Goal: Contribute content: Contribute content

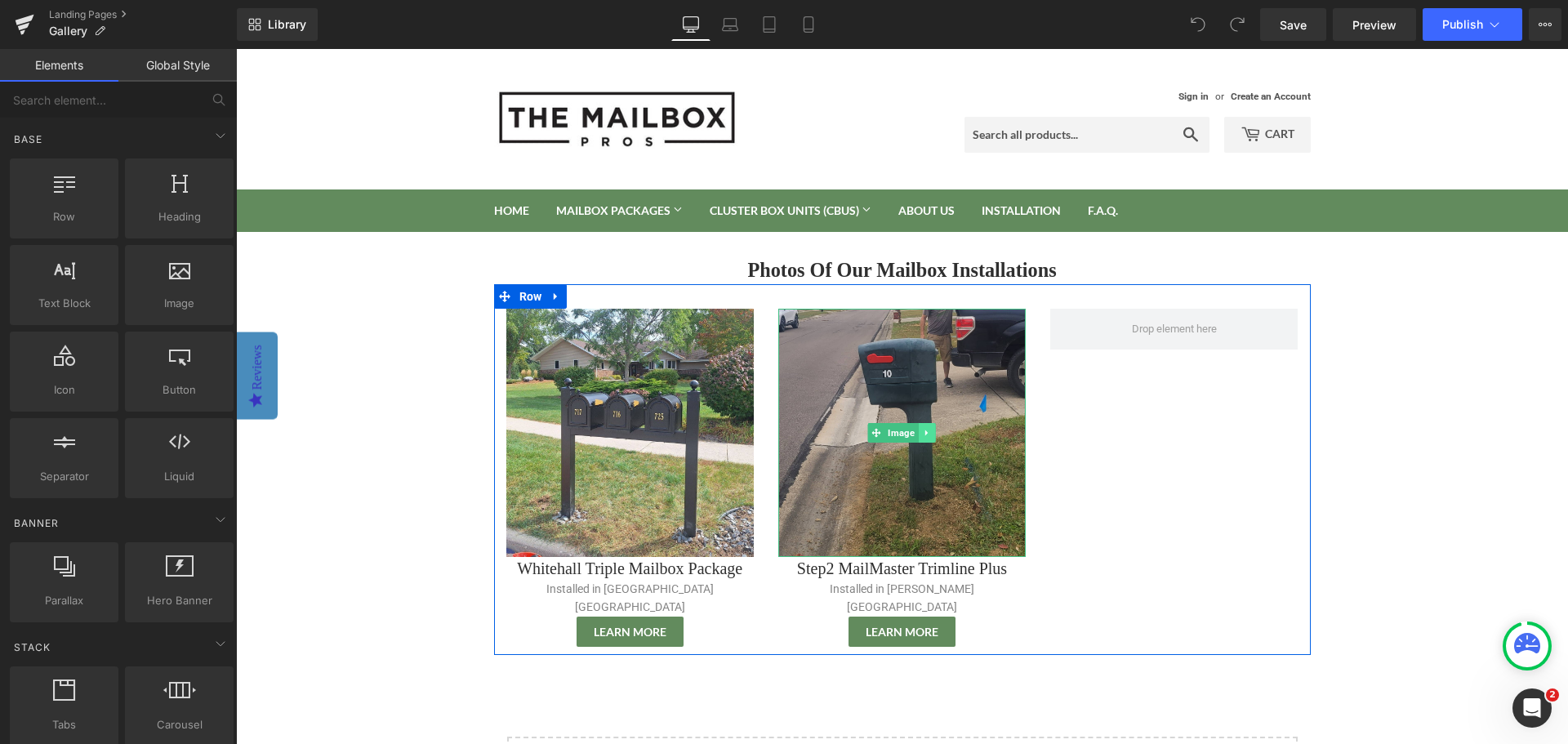
click at [924, 433] on icon at bounding box center [927, 433] width 9 height 10
click at [914, 434] on icon at bounding box center [918, 433] width 9 height 9
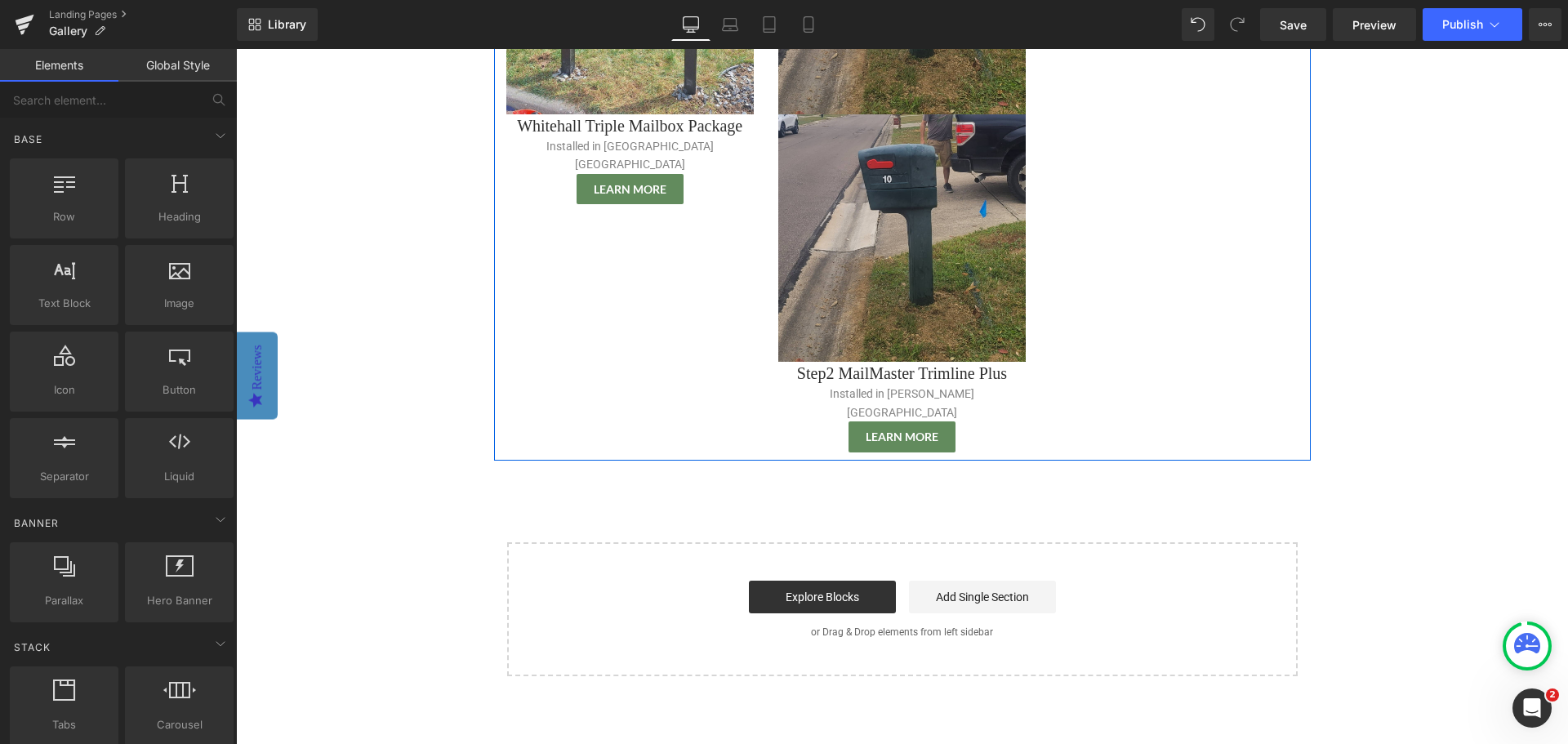
scroll to position [197, 0]
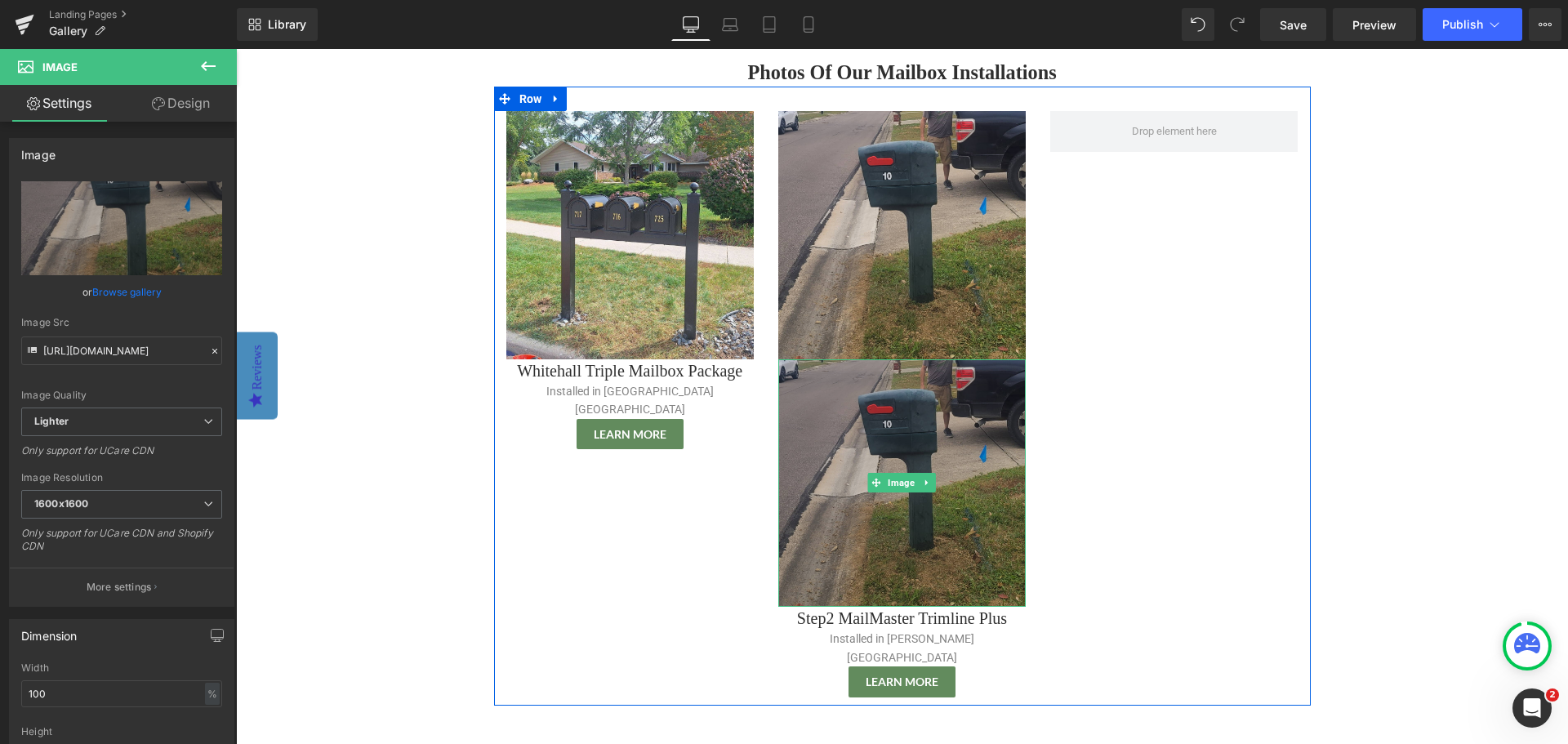
drag, startPoint x: 900, startPoint y: 476, endPoint x: 894, endPoint y: 449, distance: 27.7
click at [894, 449] on img at bounding box center [902, 483] width 248 height 248
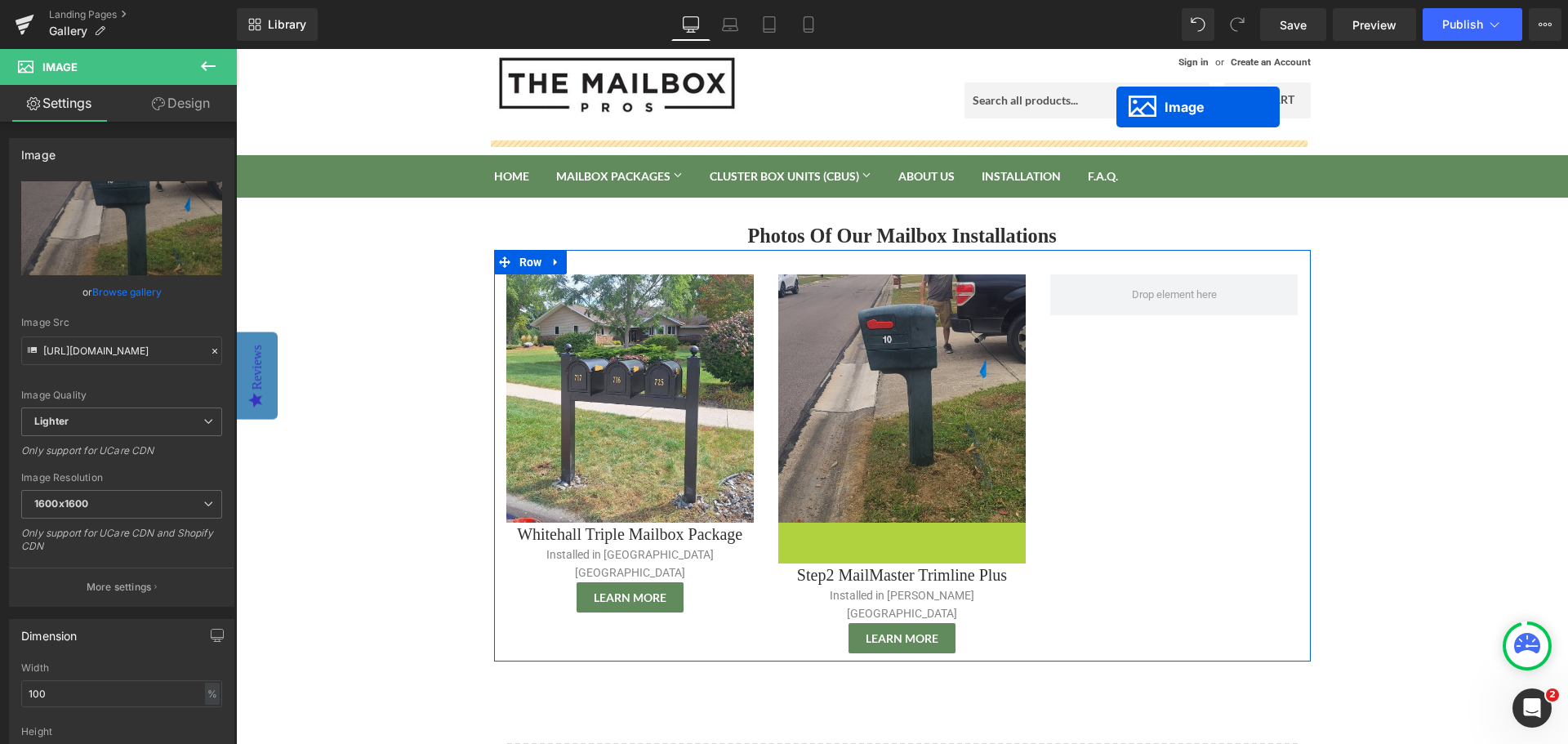
scroll to position [0, 0]
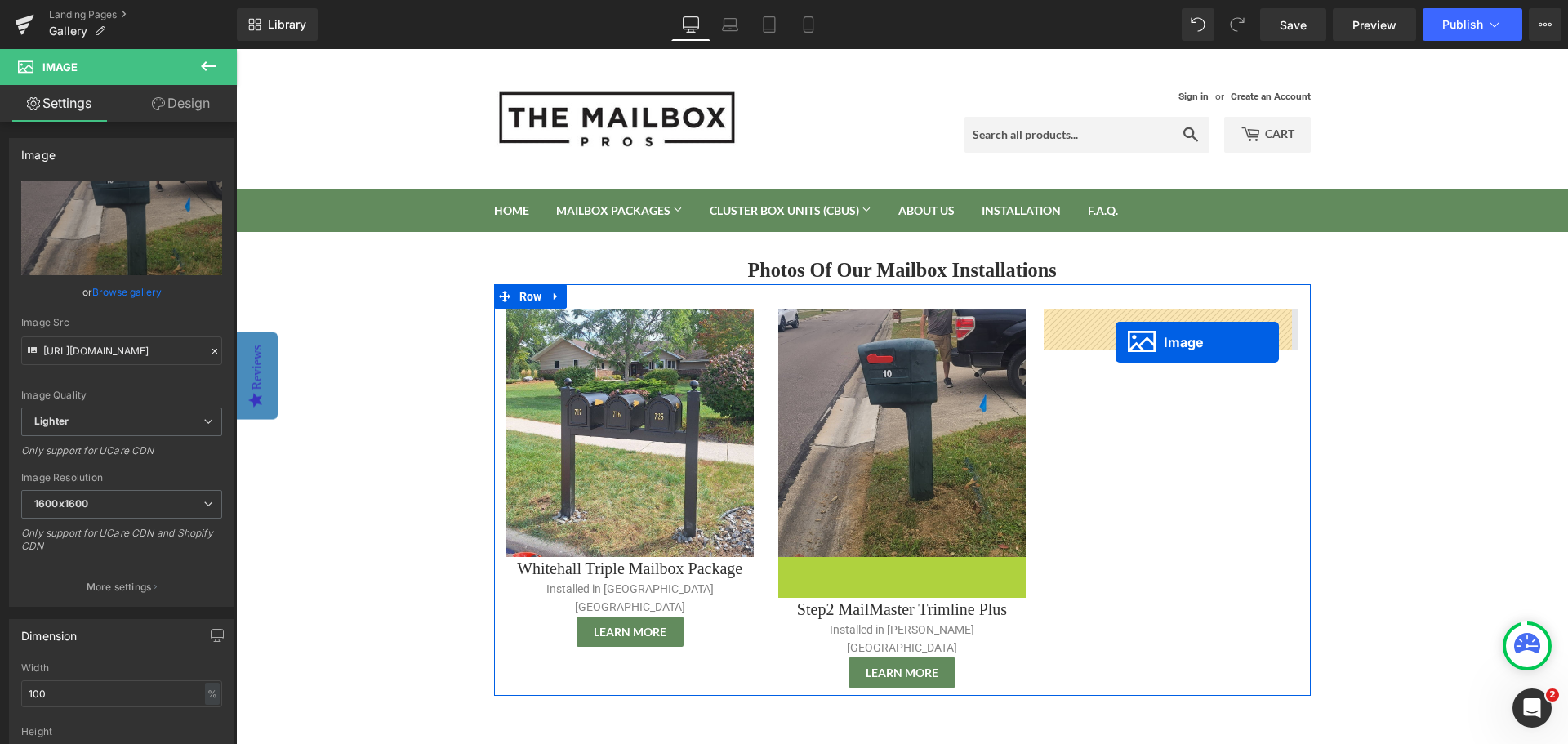
drag, startPoint x: 871, startPoint y: 485, endPoint x: 1116, endPoint y: 342, distance: 283.7
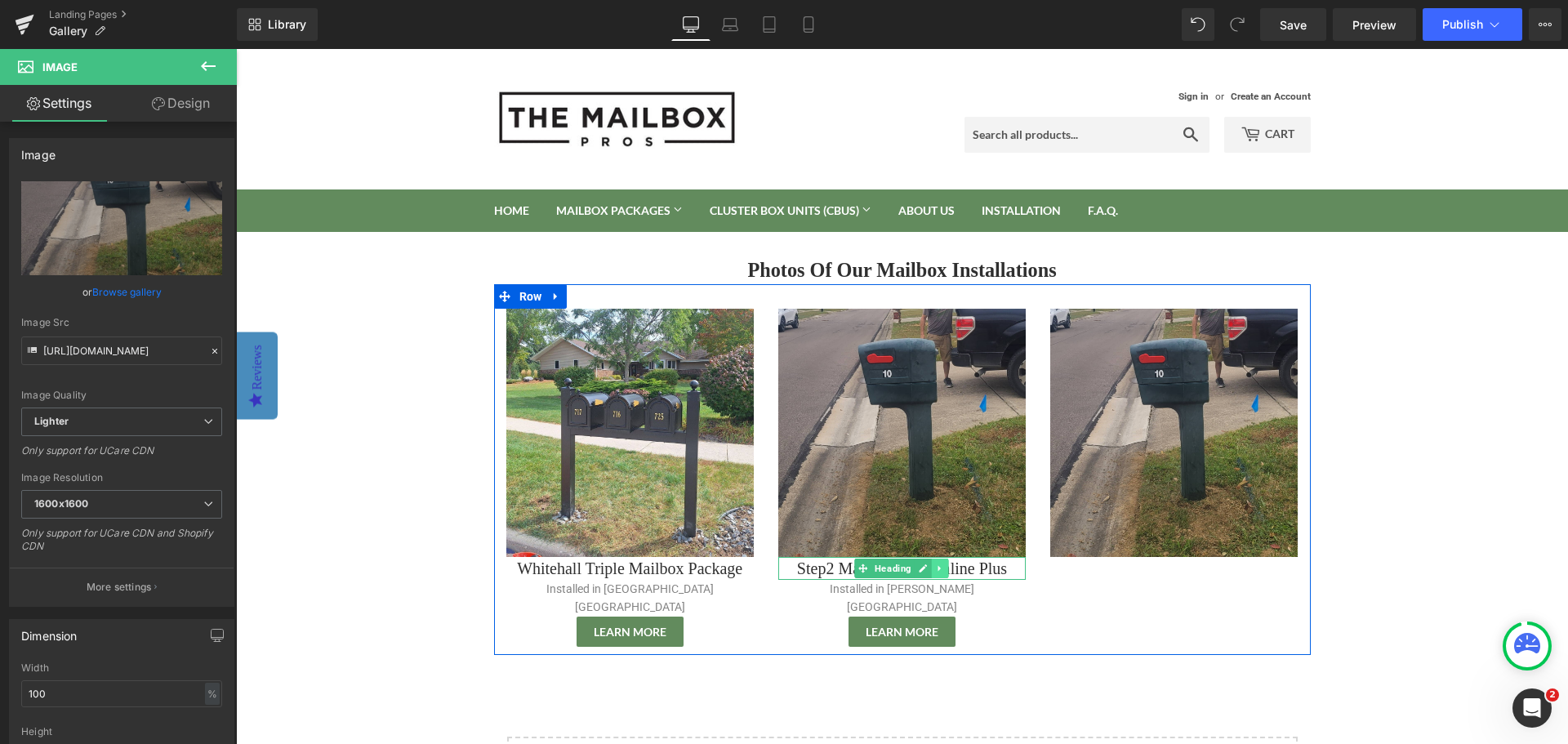
click at [937, 570] on icon at bounding box center [940, 569] width 9 height 10
click at [928, 569] on icon at bounding box center [932, 568] width 9 height 9
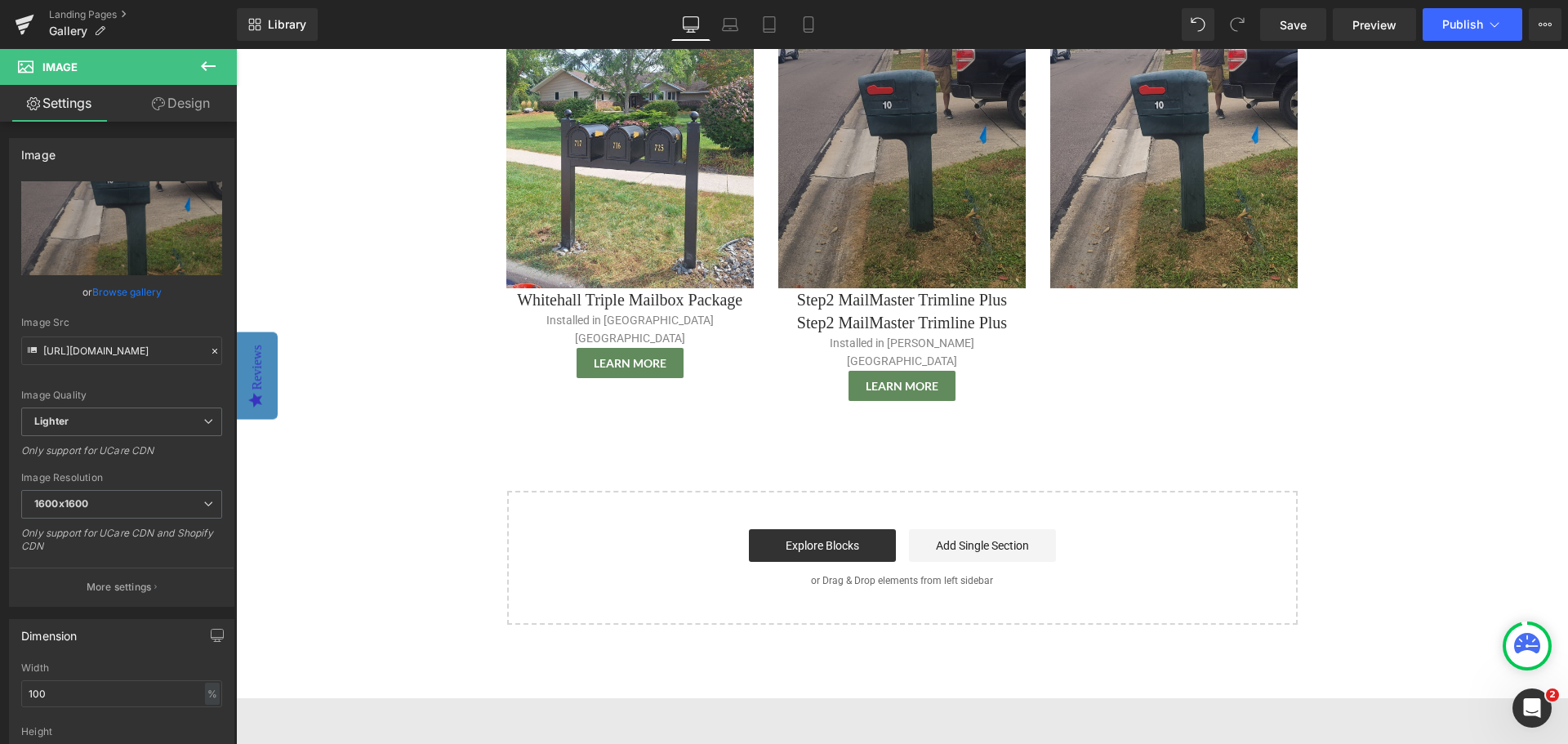
scroll to position [224, 0]
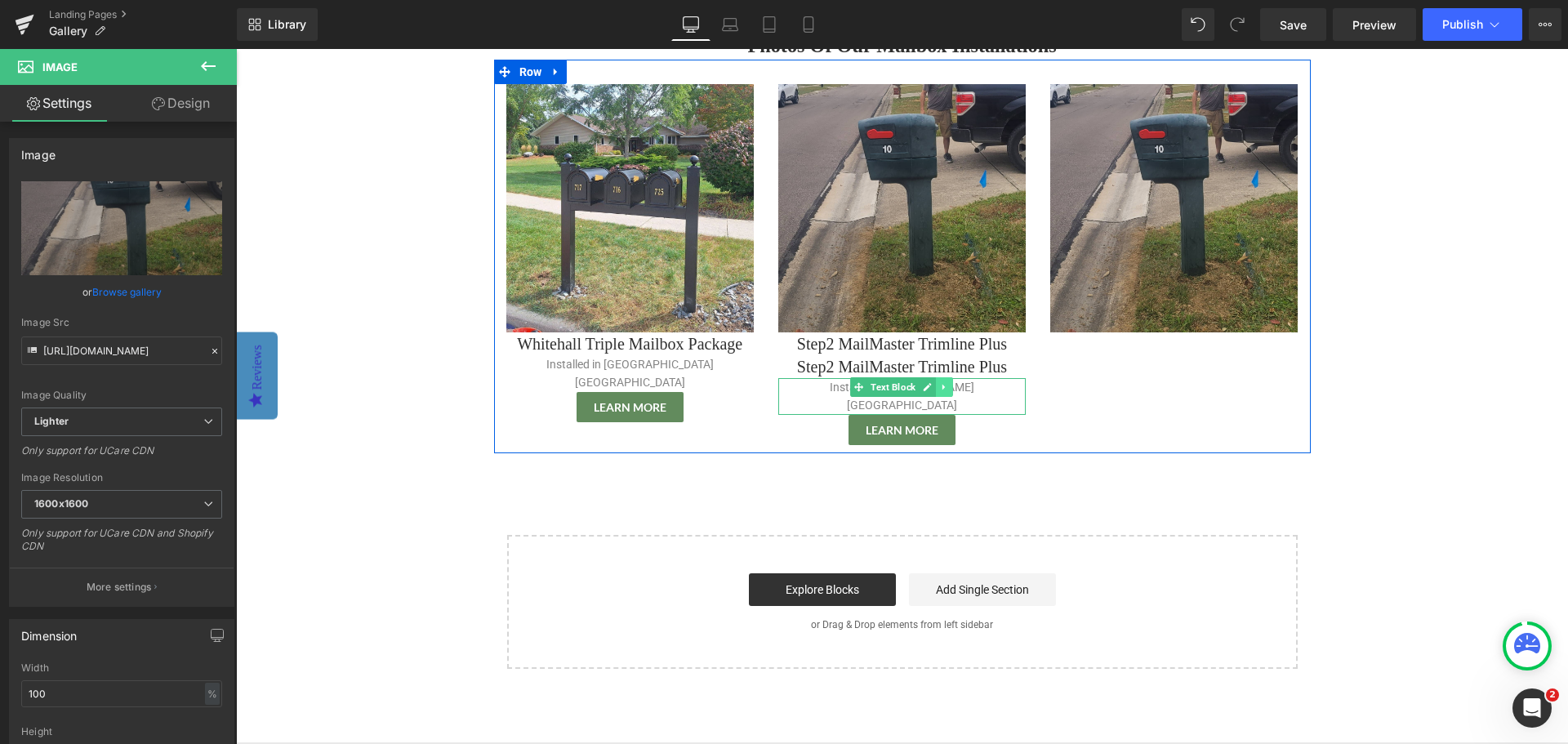
click at [940, 386] on icon at bounding box center [944, 387] width 9 height 10
click at [932, 388] on icon at bounding box center [937, 387] width 9 height 10
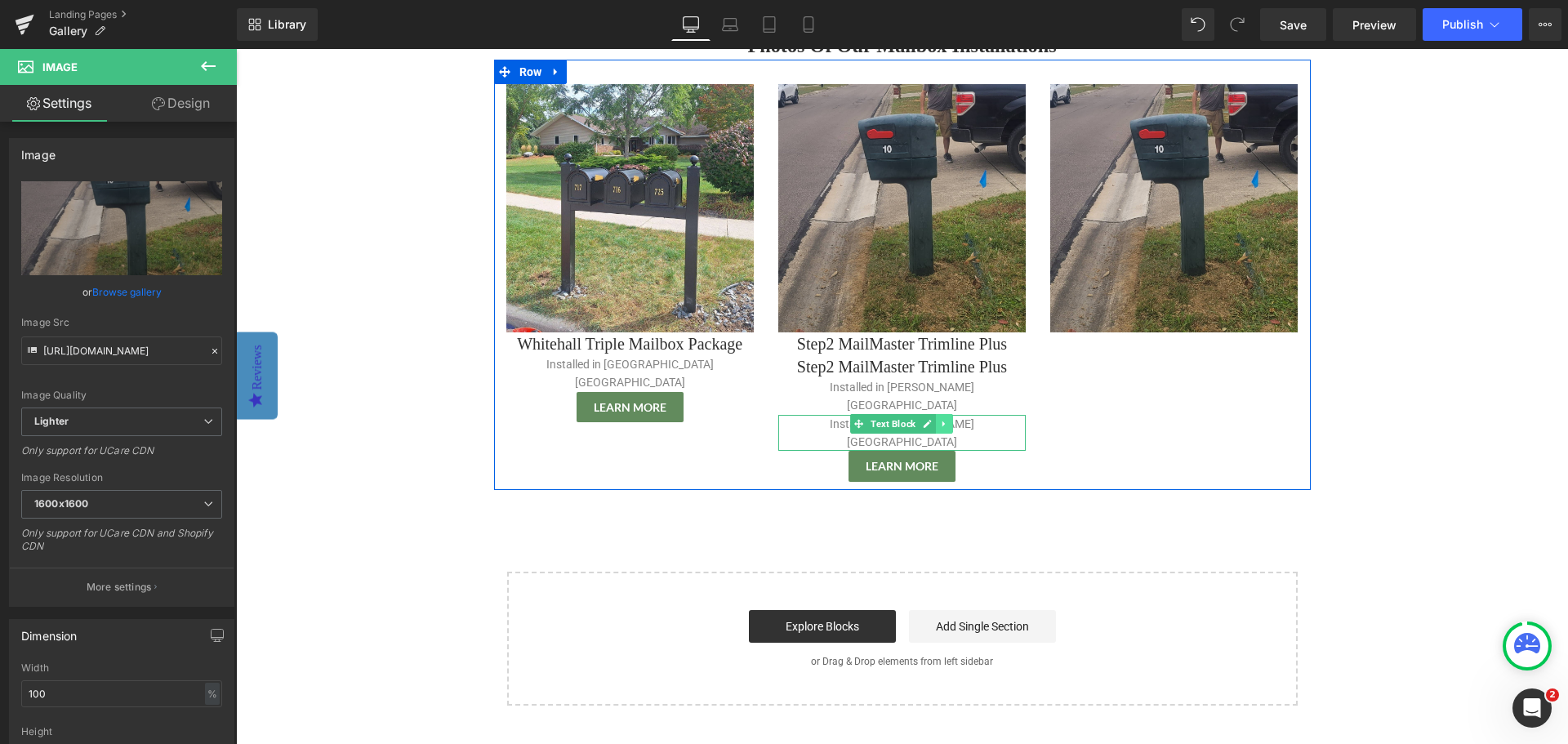
click at [942, 420] on icon at bounding box center [943, 423] width 3 height 6
click at [932, 419] on icon at bounding box center [937, 423] width 9 height 9
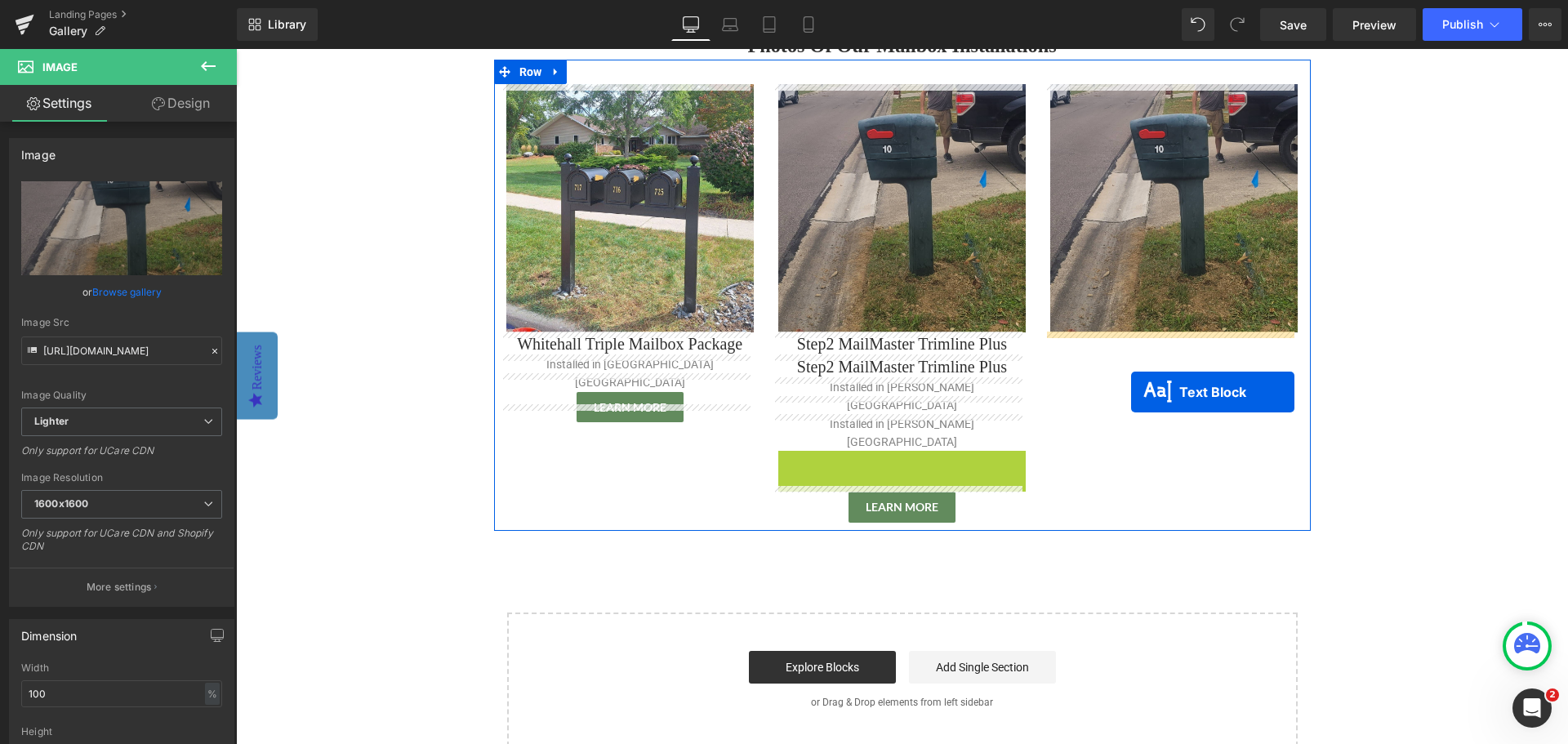
drag, startPoint x: 853, startPoint y: 424, endPoint x: 1131, endPoint y: 392, distance: 279.8
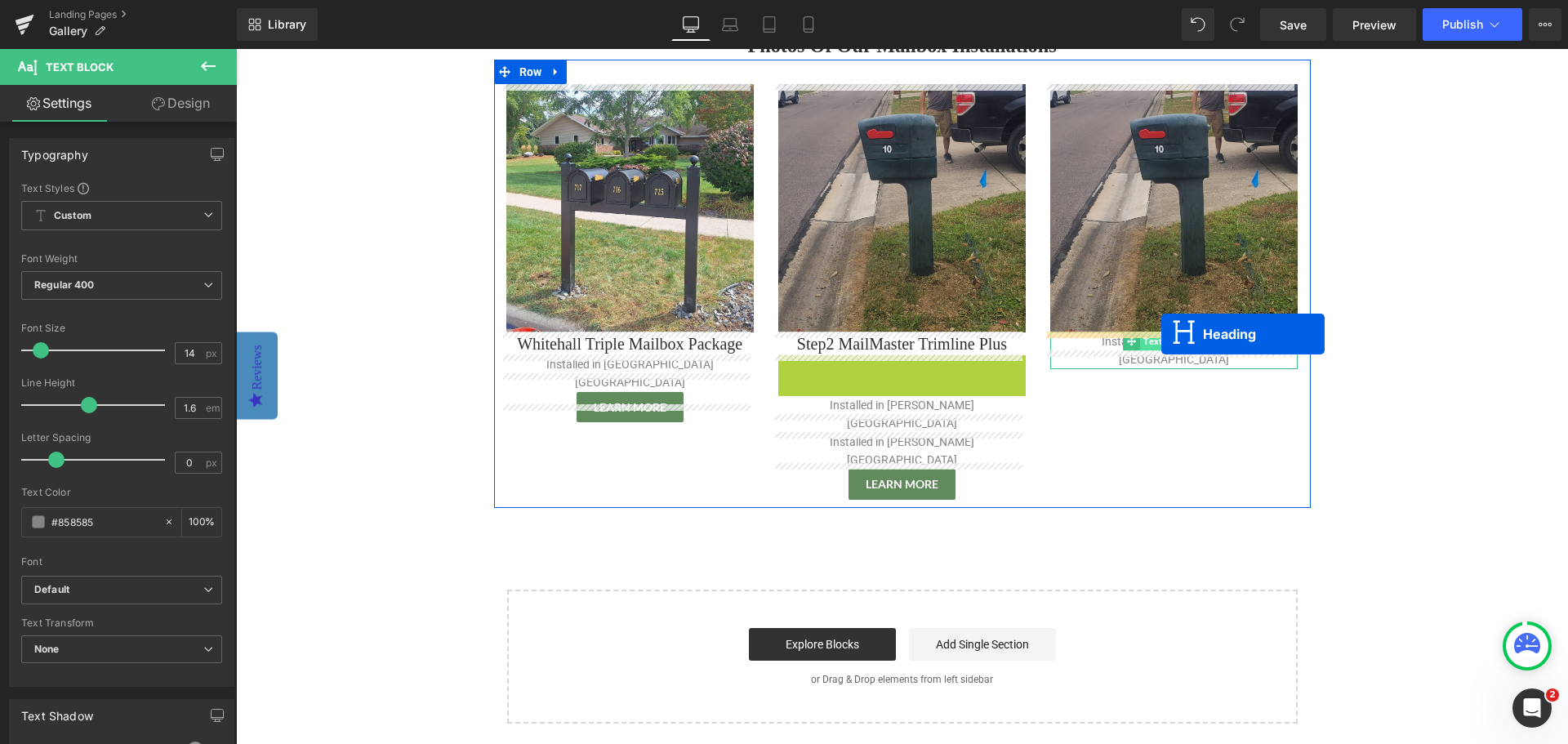
drag, startPoint x: 856, startPoint y: 370, endPoint x: 1162, endPoint y: 334, distance: 308.1
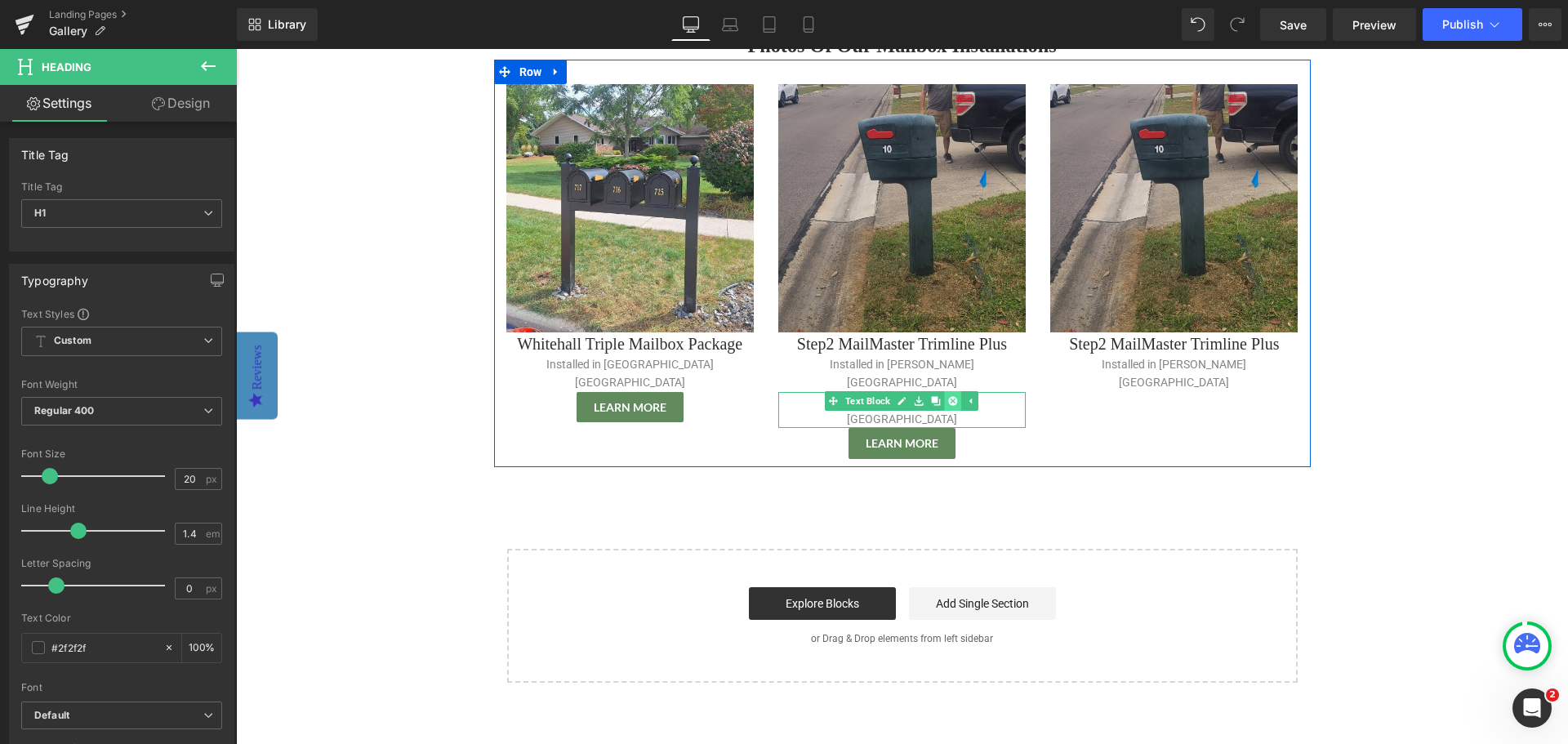
click at [950, 396] on icon at bounding box center [953, 400] width 9 height 9
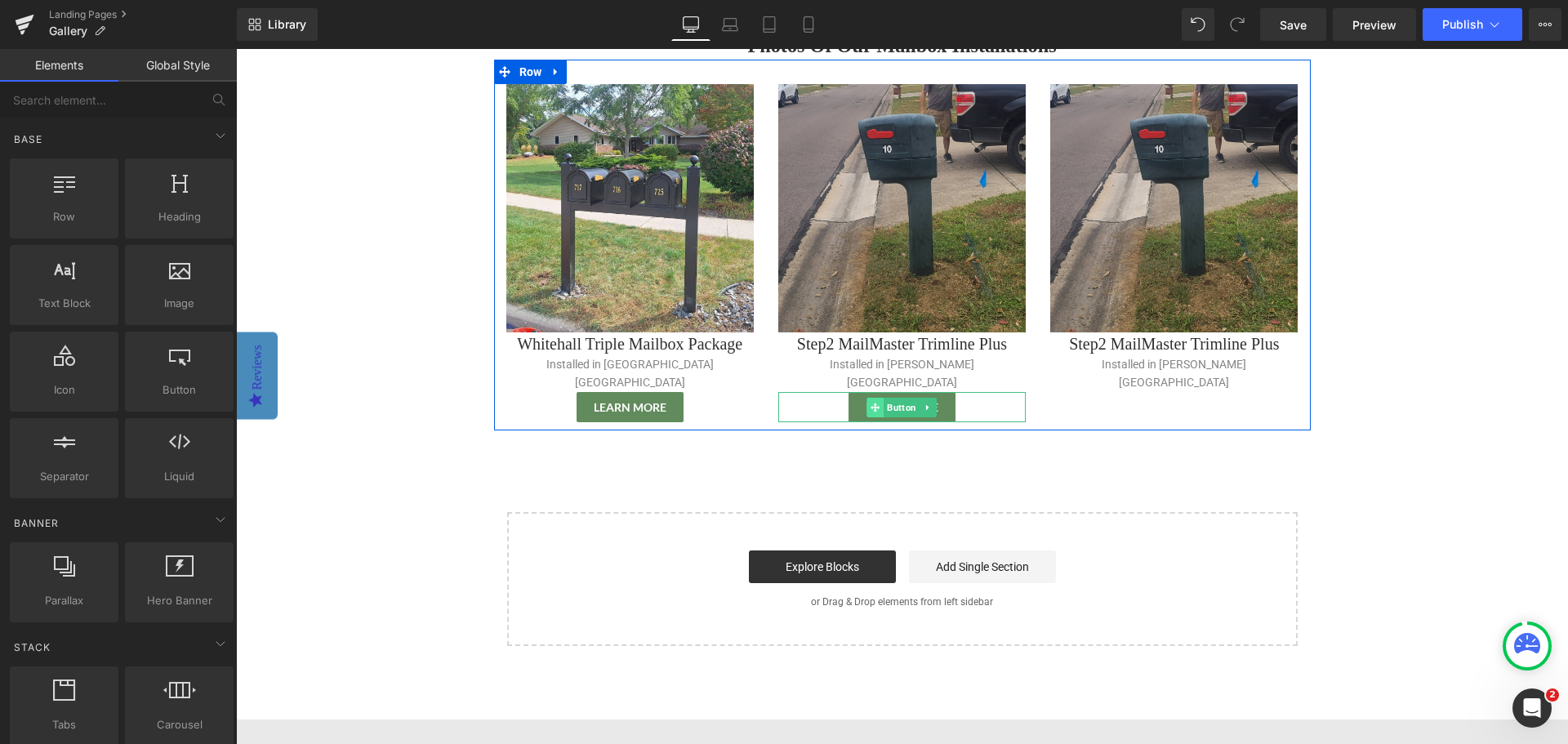
click at [872, 403] on icon at bounding box center [876, 407] width 9 height 9
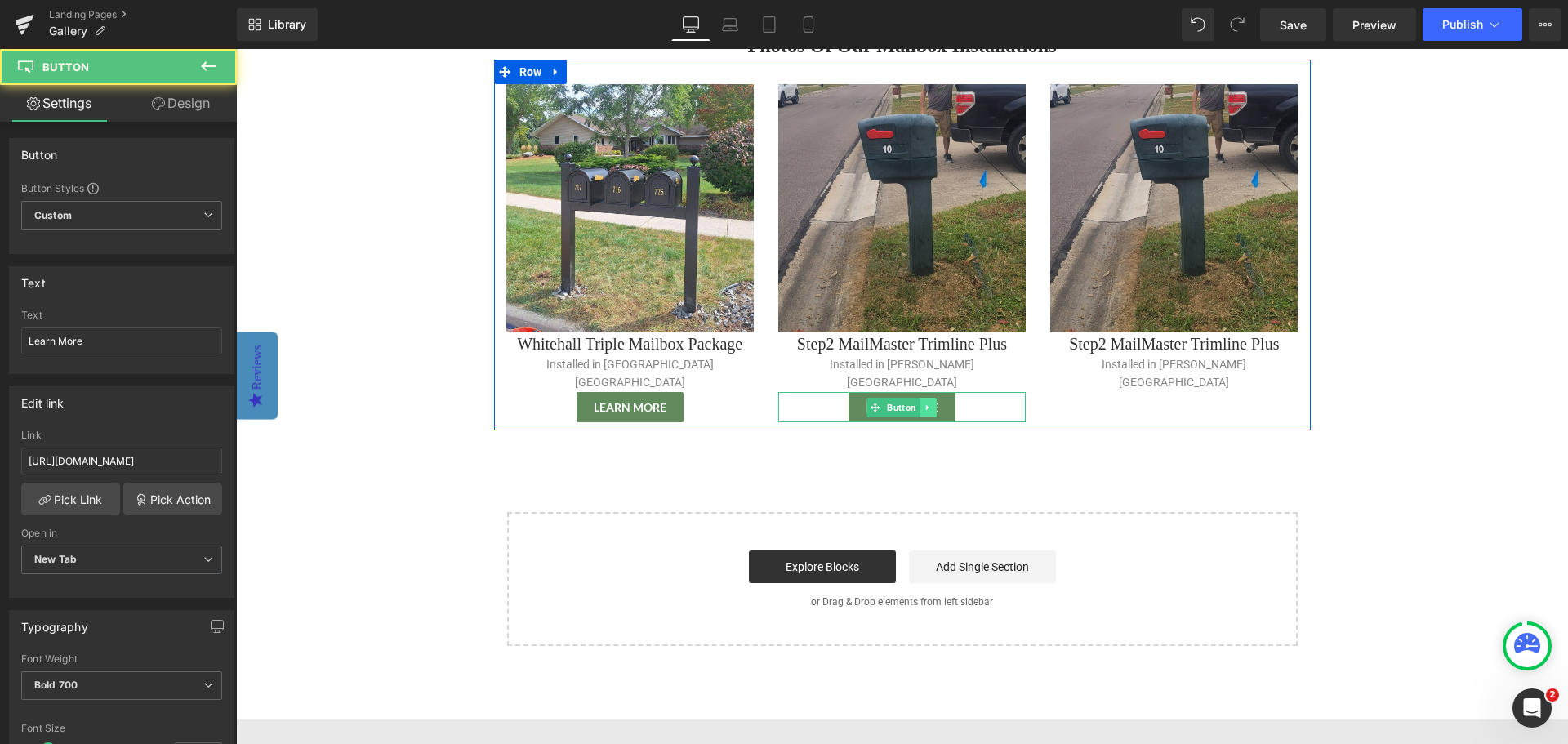
click at [926, 403] on icon at bounding box center [928, 408] width 9 height 10
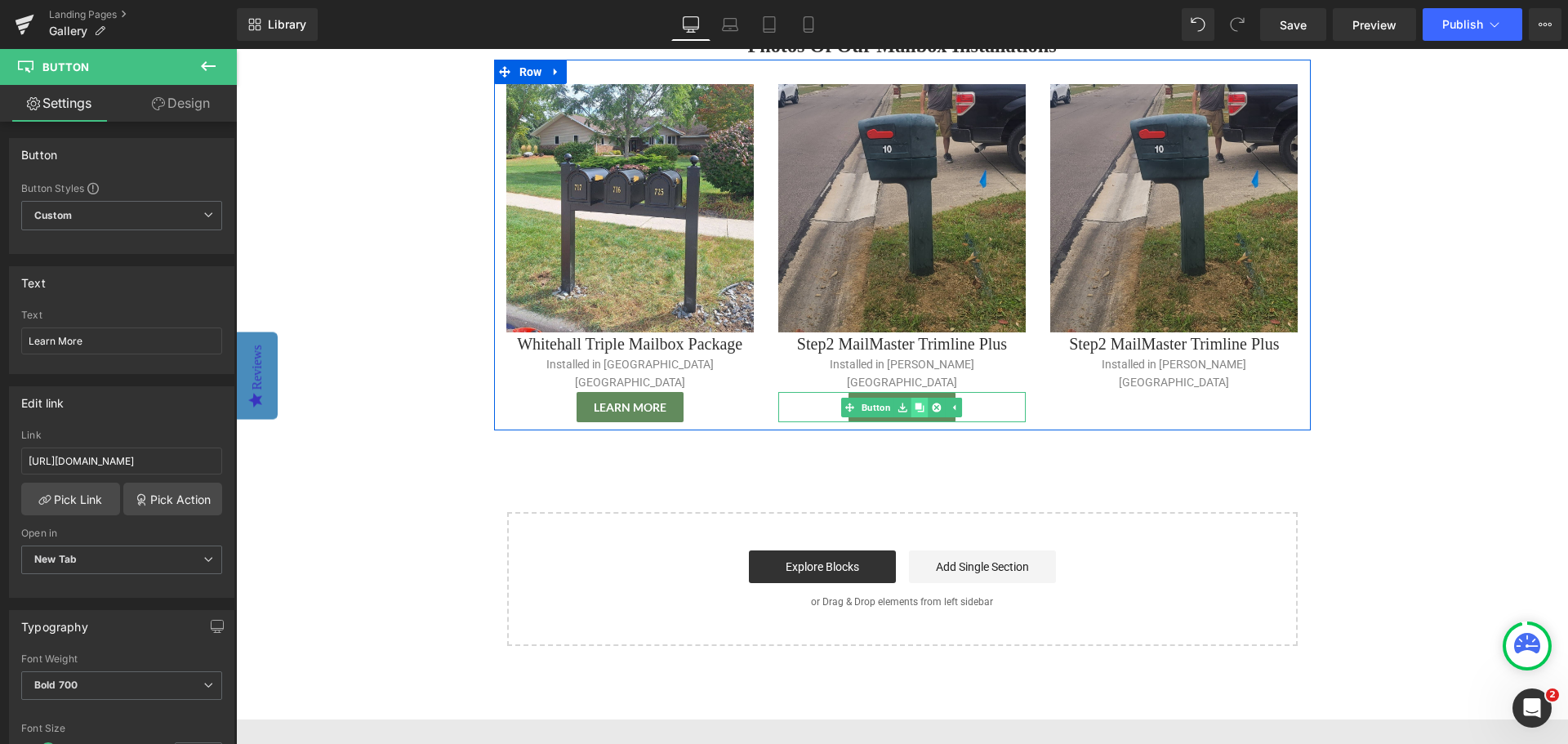
click at [916, 403] on icon at bounding box center [920, 407] width 9 height 9
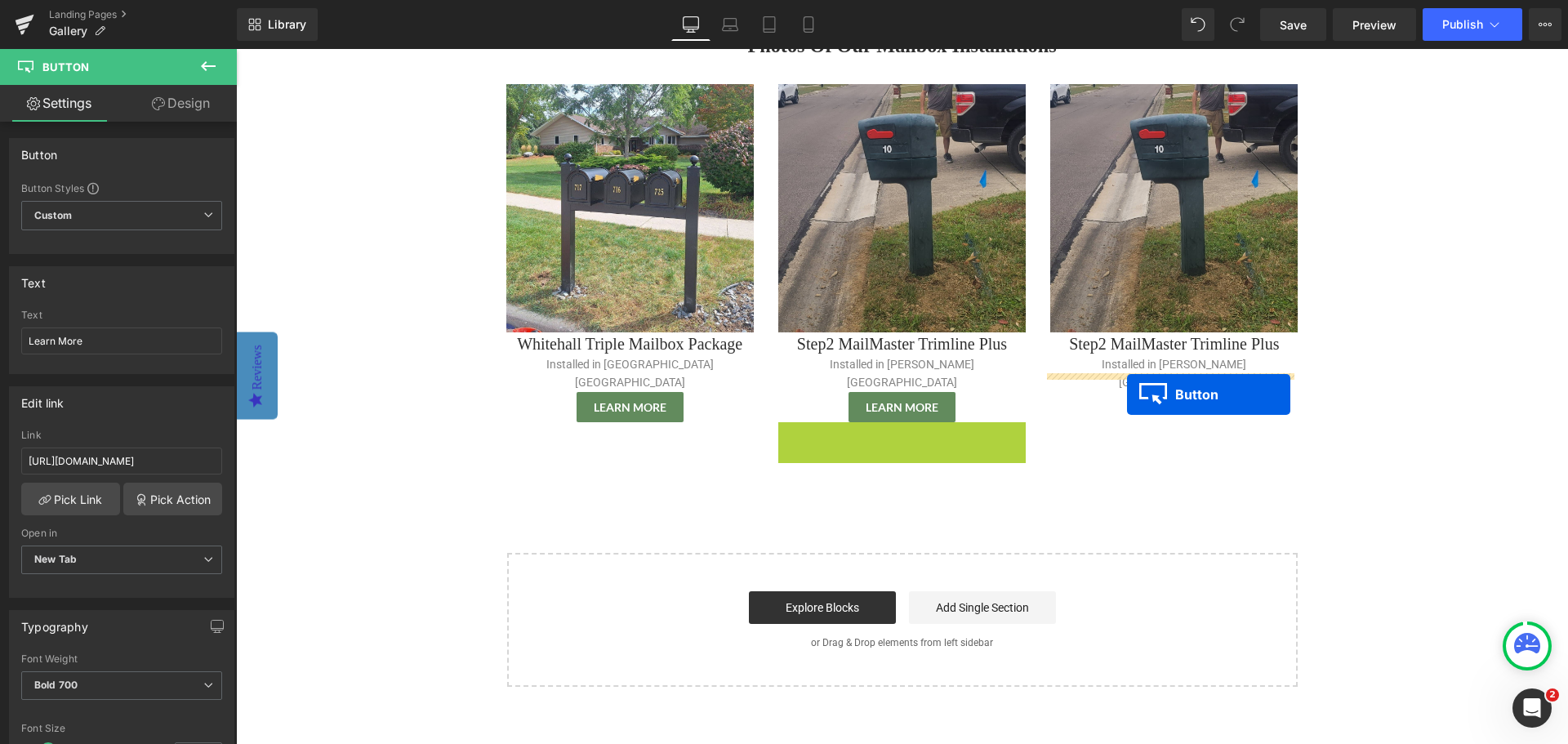
drag, startPoint x: 863, startPoint y: 420, endPoint x: 1127, endPoint y: 394, distance: 265.3
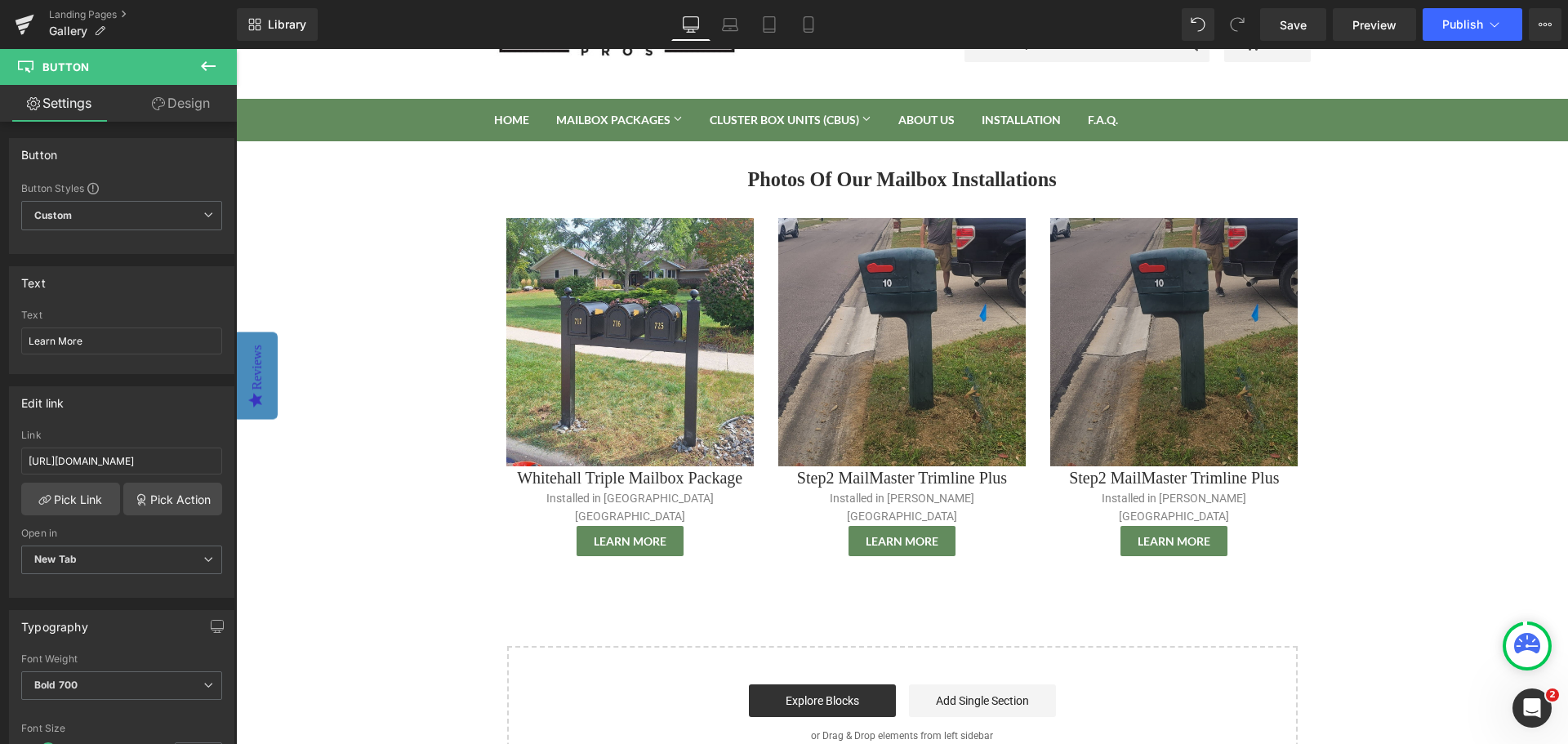
scroll to position [0, 0]
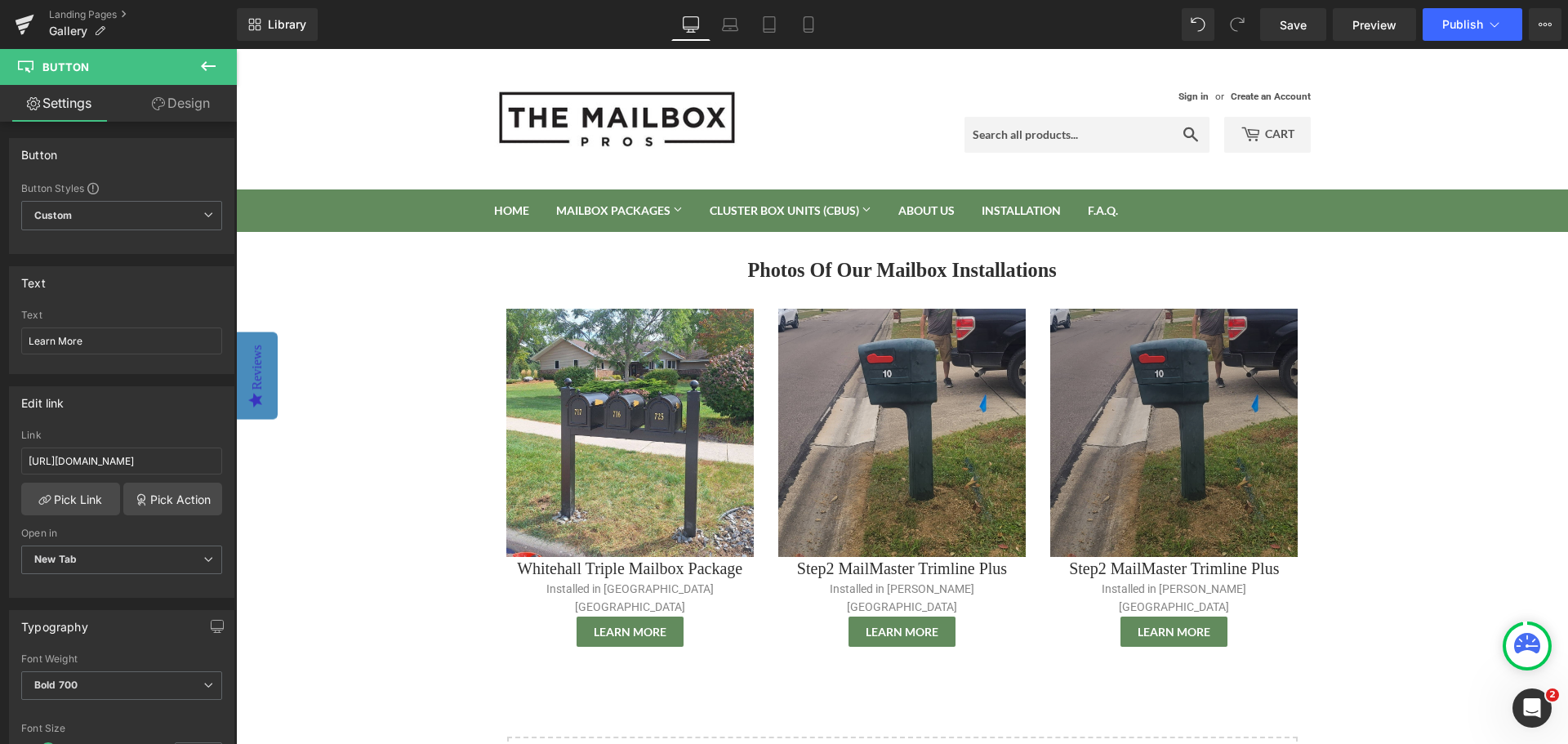
click at [1190, 443] on img at bounding box center [1174, 432] width 248 height 248
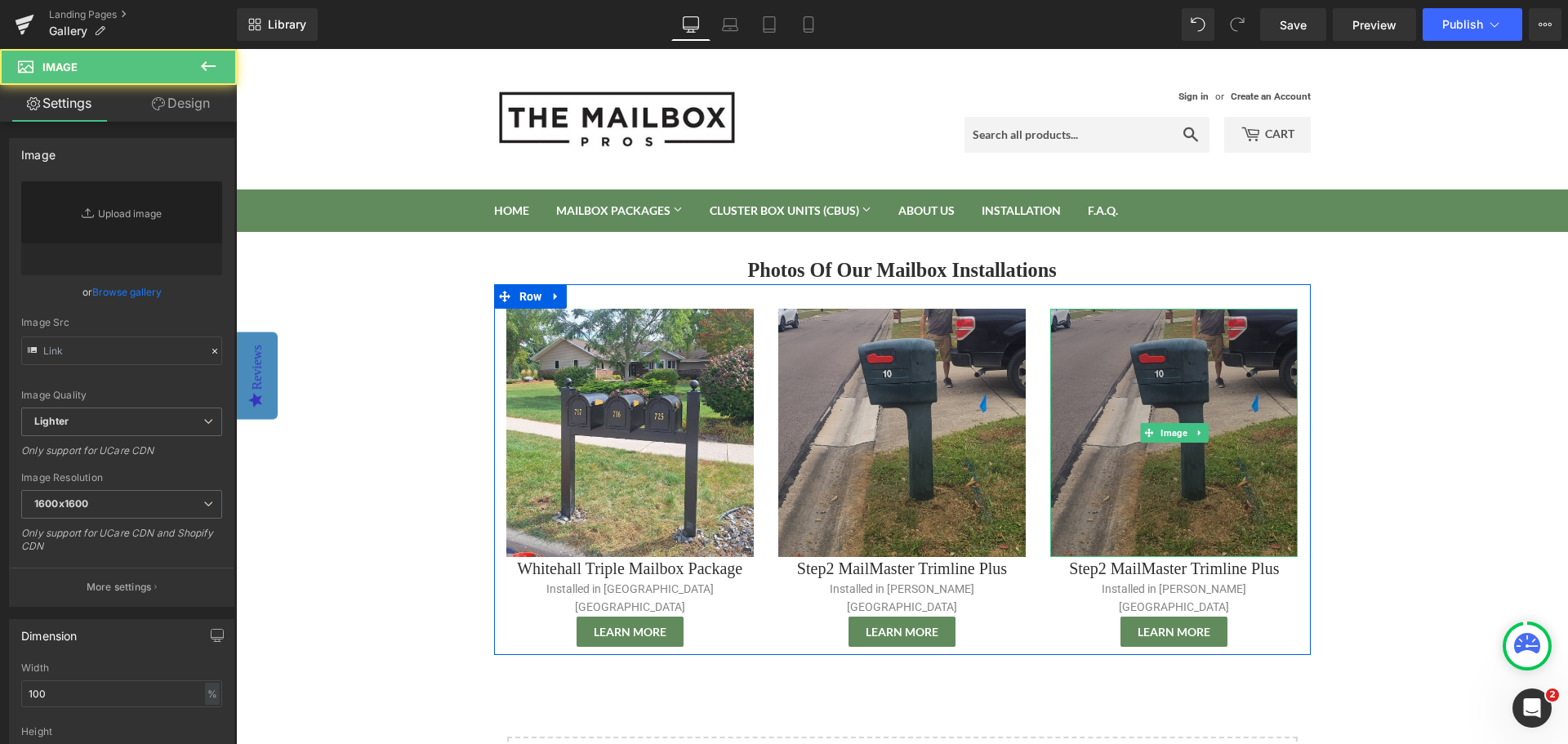
type input "[URL][DOMAIN_NAME]"
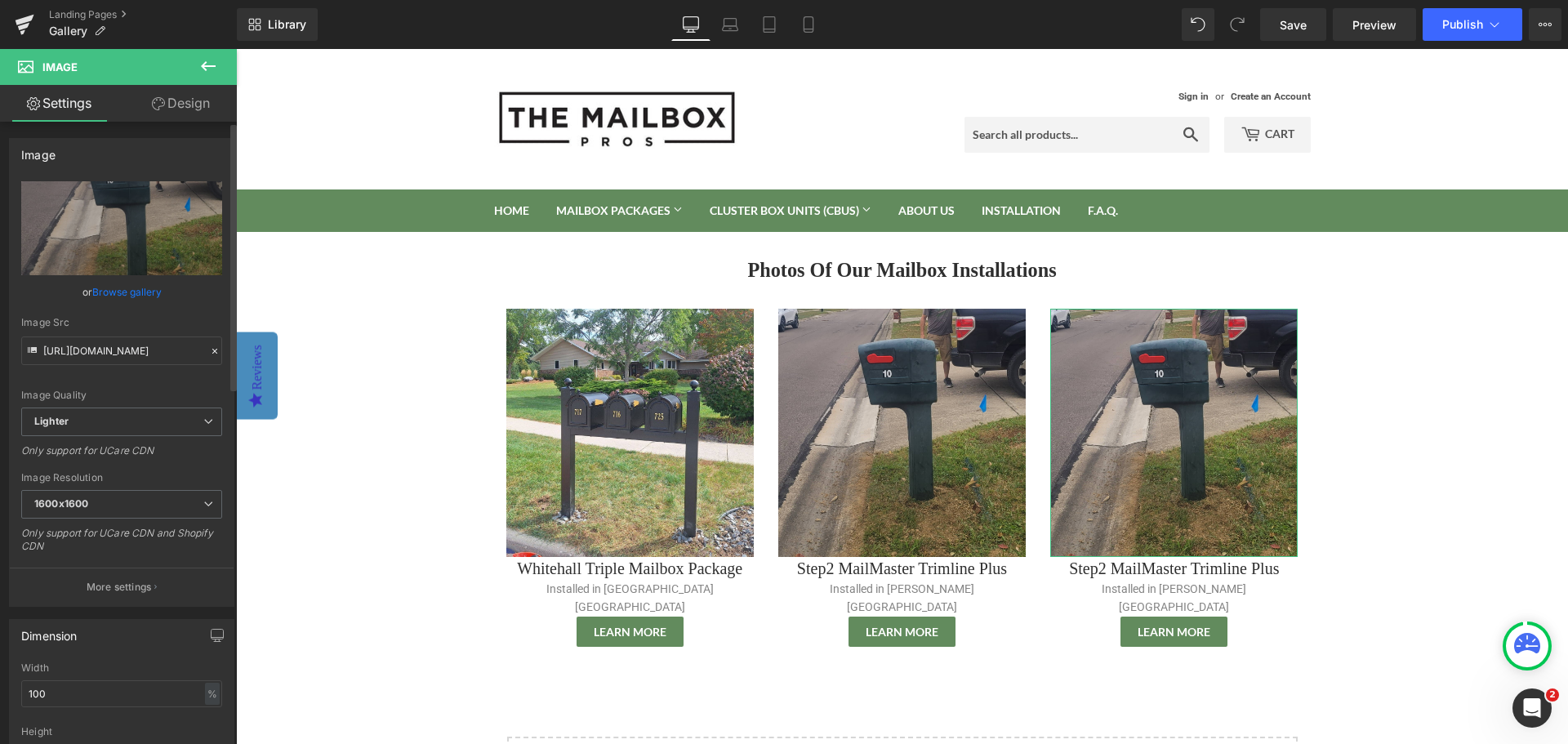
click at [126, 286] on link "Browse gallery" at bounding box center [126, 292] width 69 height 29
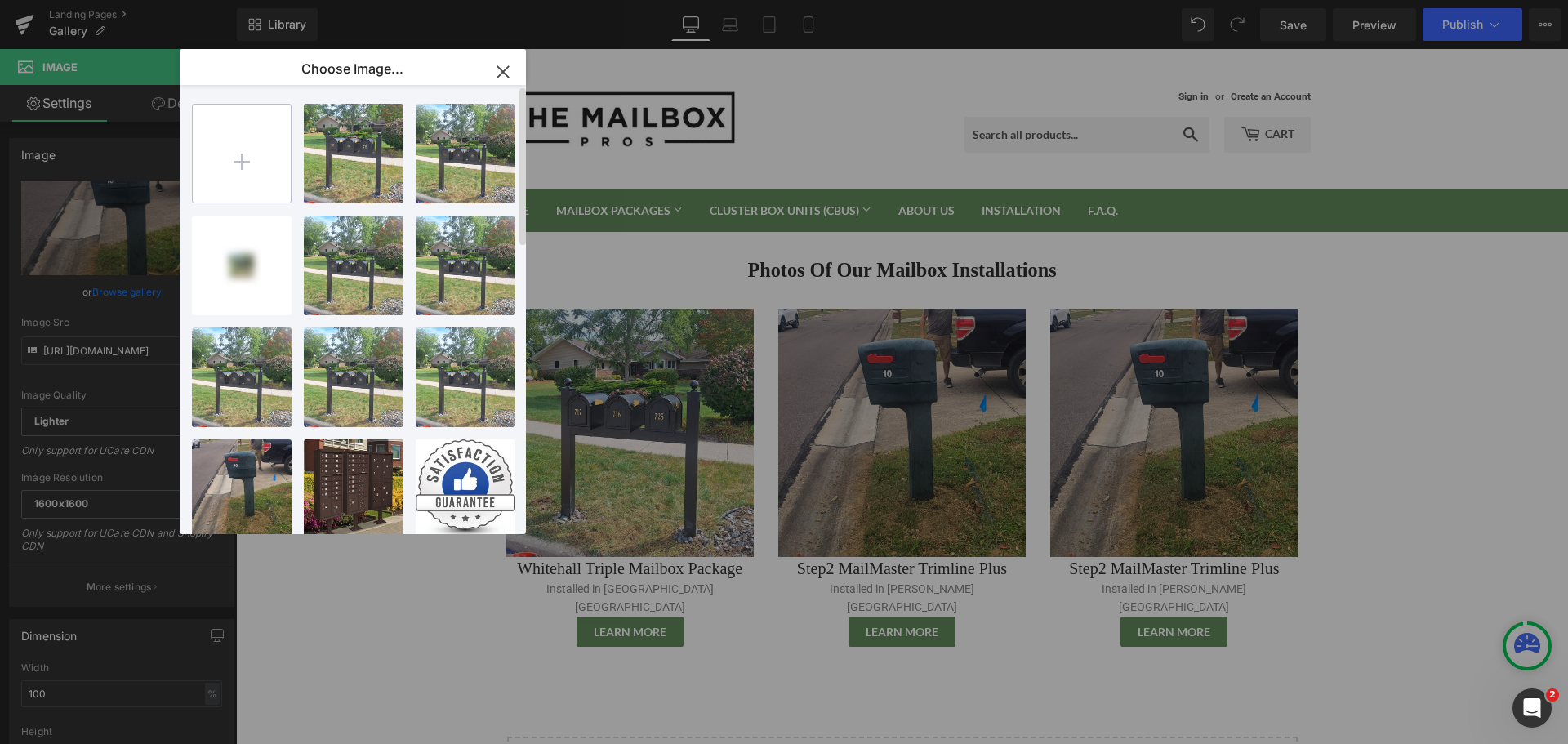
click at [244, 147] on input "file" at bounding box center [242, 153] width 98 height 98
type input "C:\fakepath\[PERSON_NAME] Deluxe - Mailbox Installation -[GEOGRAPHIC_DATA], [GE…"
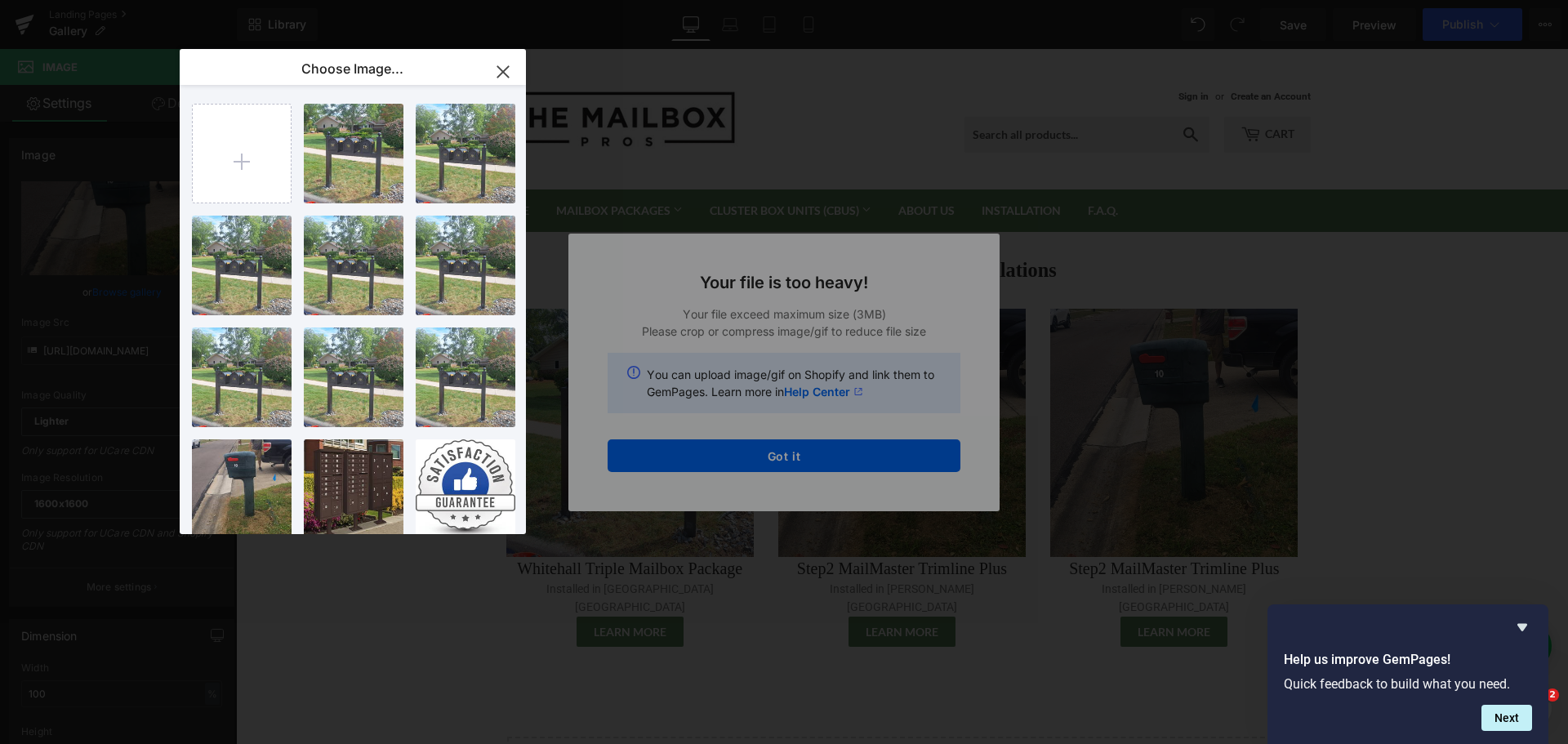
click at [506, 72] on icon "button" at bounding box center [502, 72] width 26 height 26
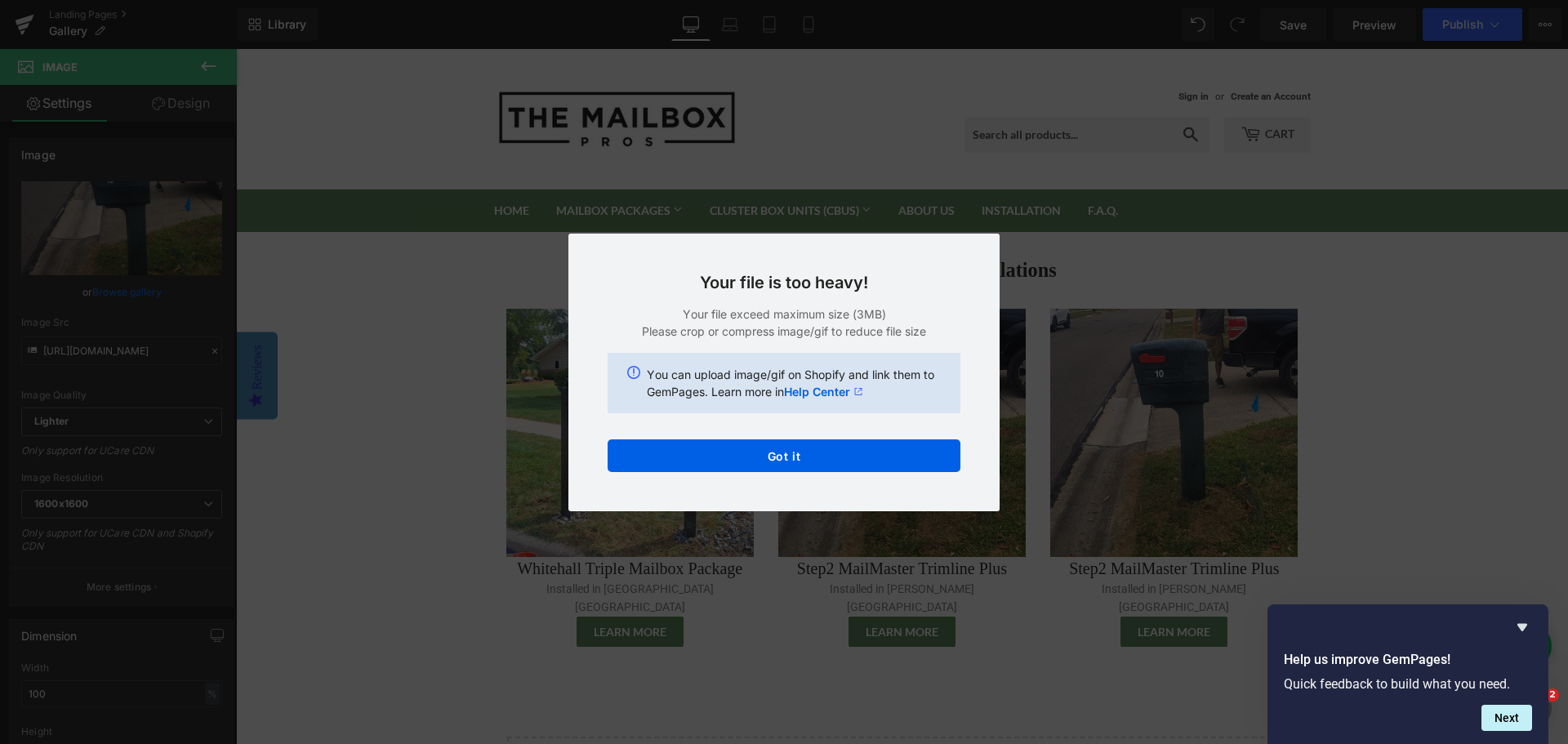
click at [23, 25] on div "Back to Library Insert Your file is too heavy! Your file exceed maximum size (3…" at bounding box center [784, 372] width 1568 height 744
click at [846, 462] on button "Got it" at bounding box center [784, 455] width 353 height 33
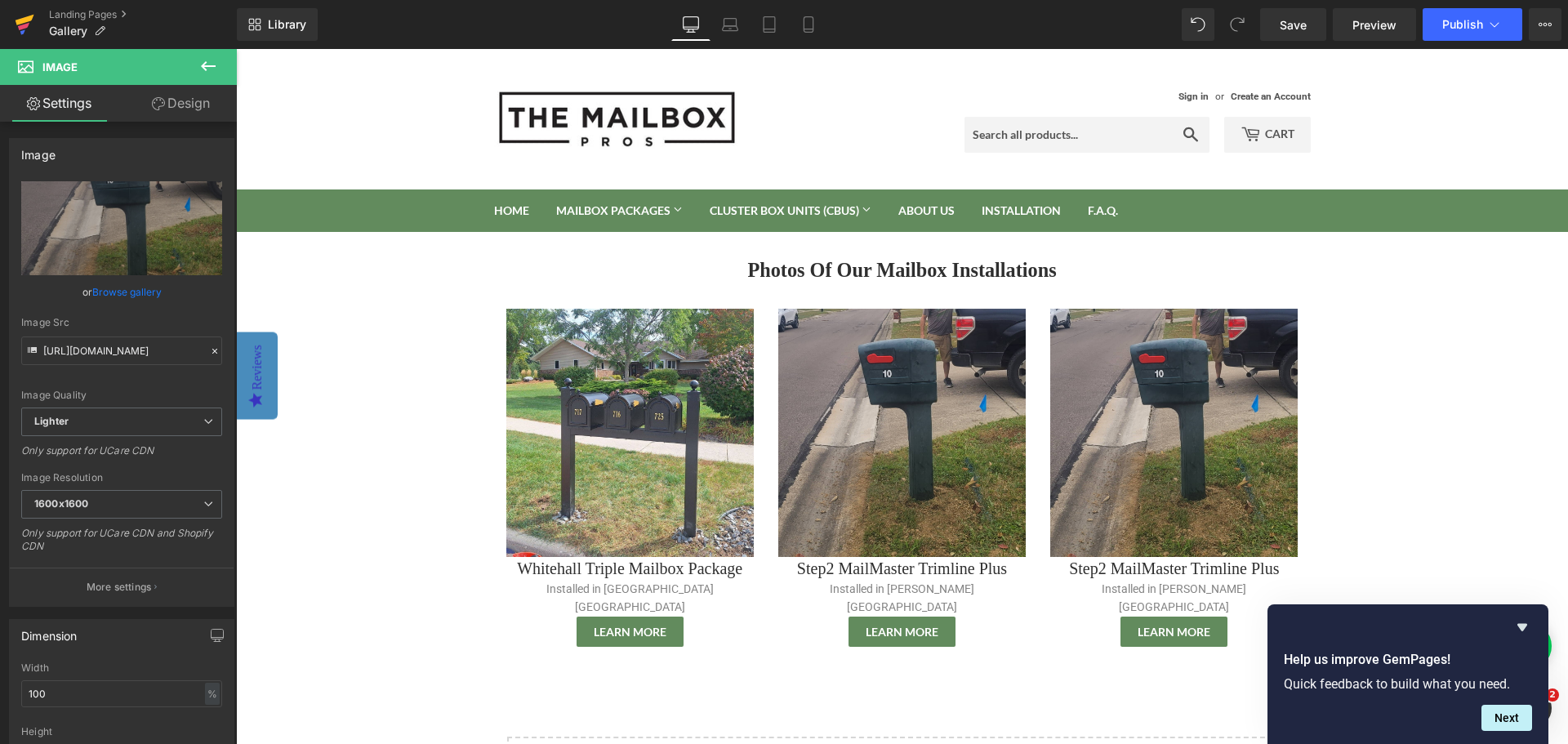
click at [24, 10] on icon at bounding box center [24, 24] width 19 height 40
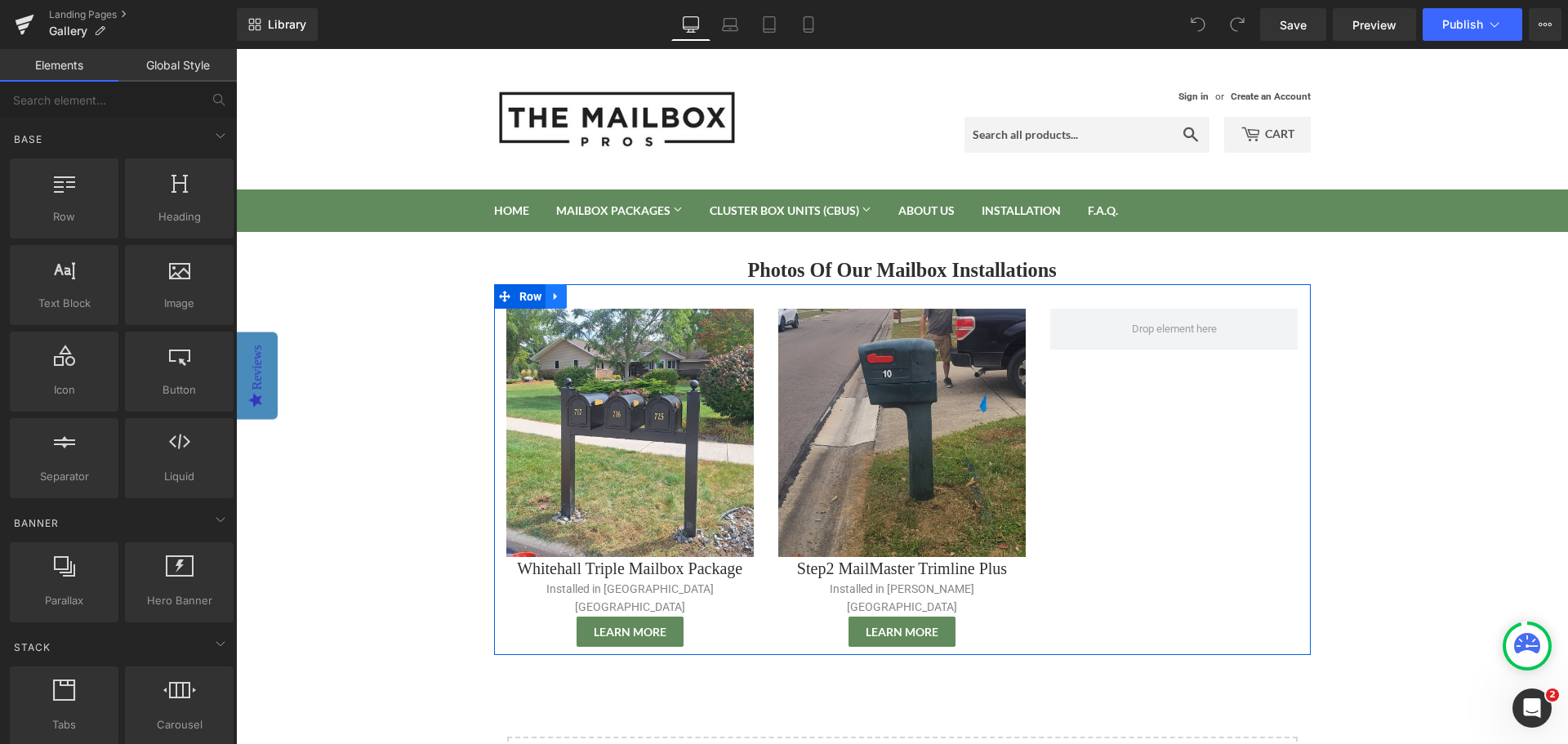
click at [550, 301] on icon at bounding box center [556, 297] width 12 height 13
click at [572, 300] on icon at bounding box center [577, 297] width 12 height 13
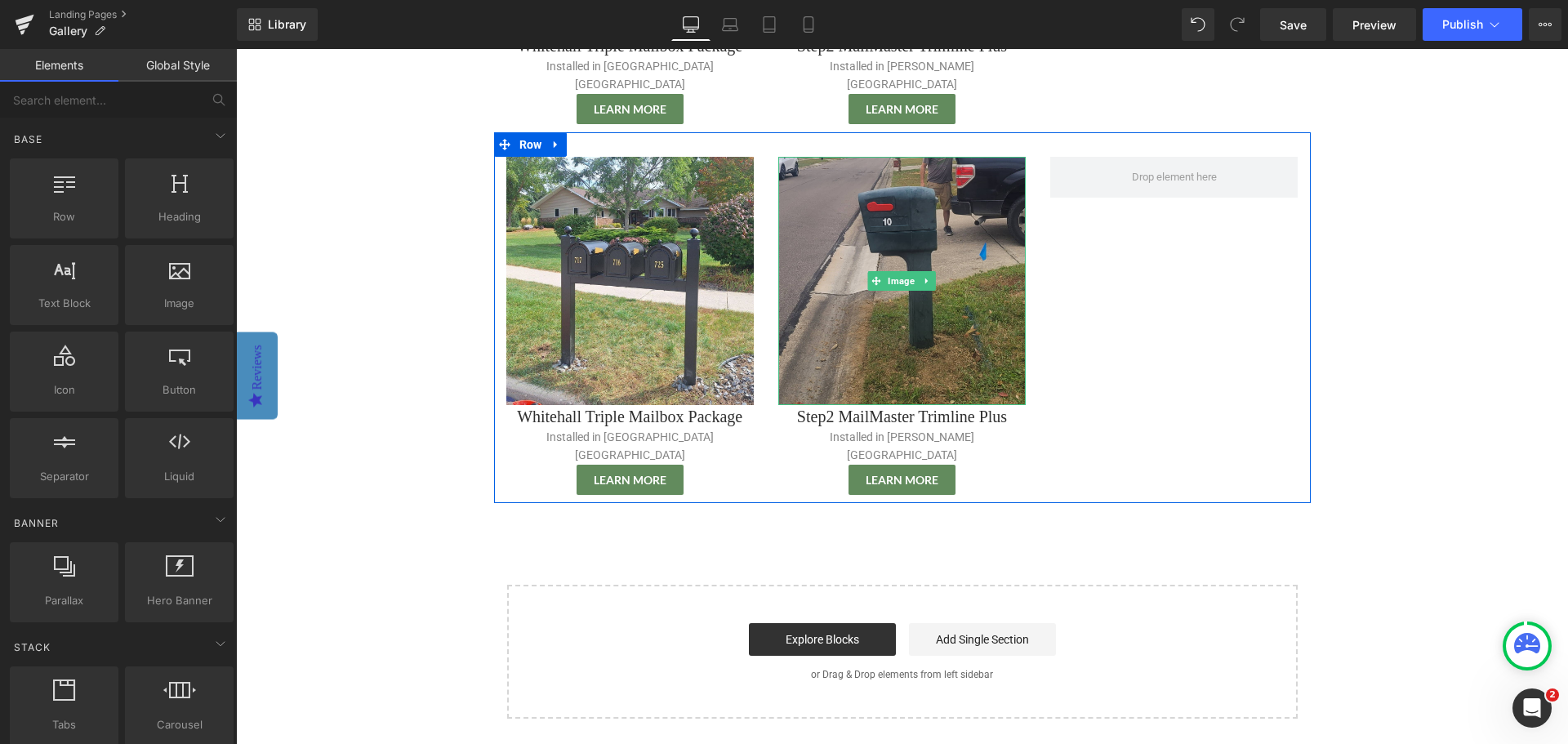
scroll to position [359, 0]
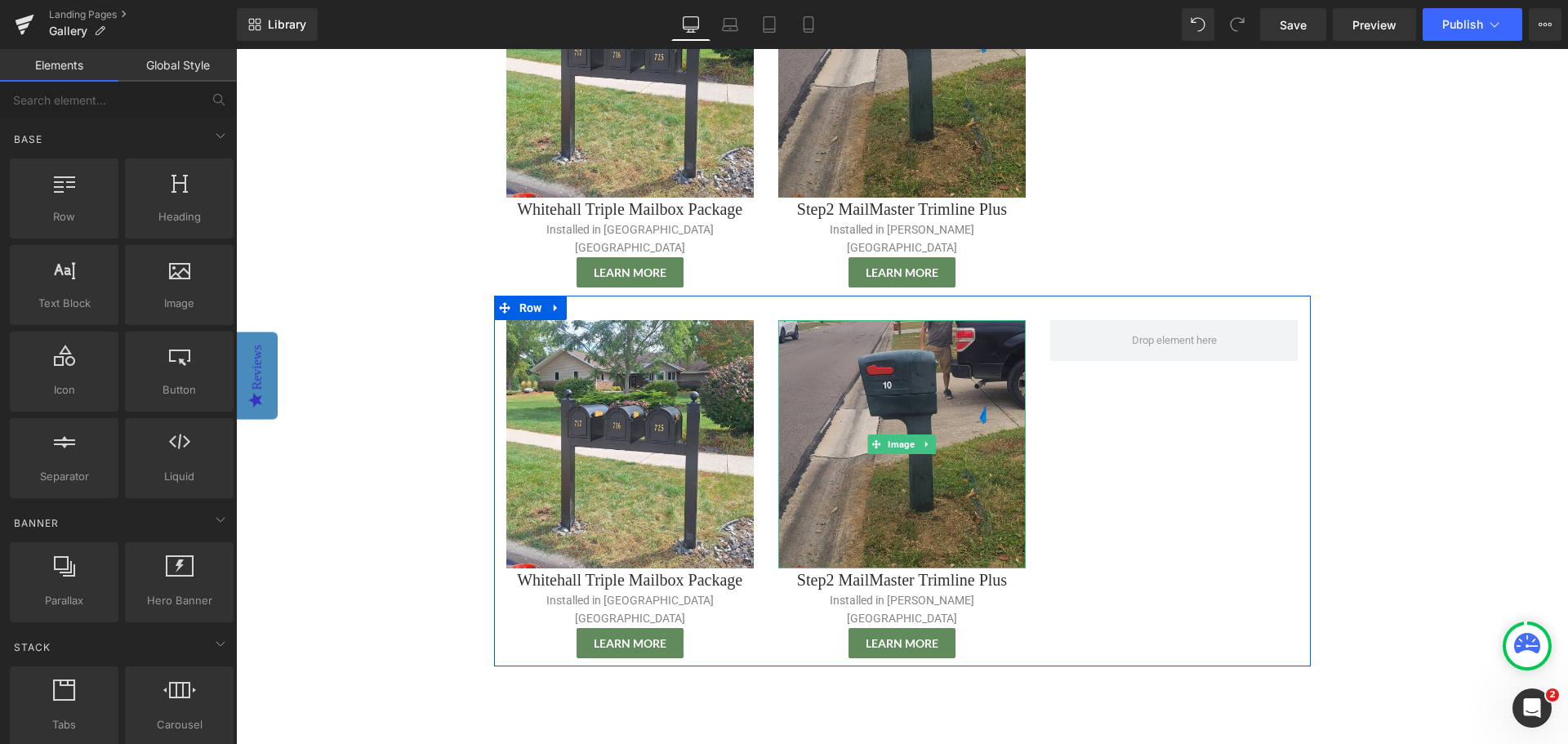
click at [923, 434] on link at bounding box center [927, 443] width 17 height 19
click at [932, 440] on icon at bounding box center [936, 444] width 9 height 9
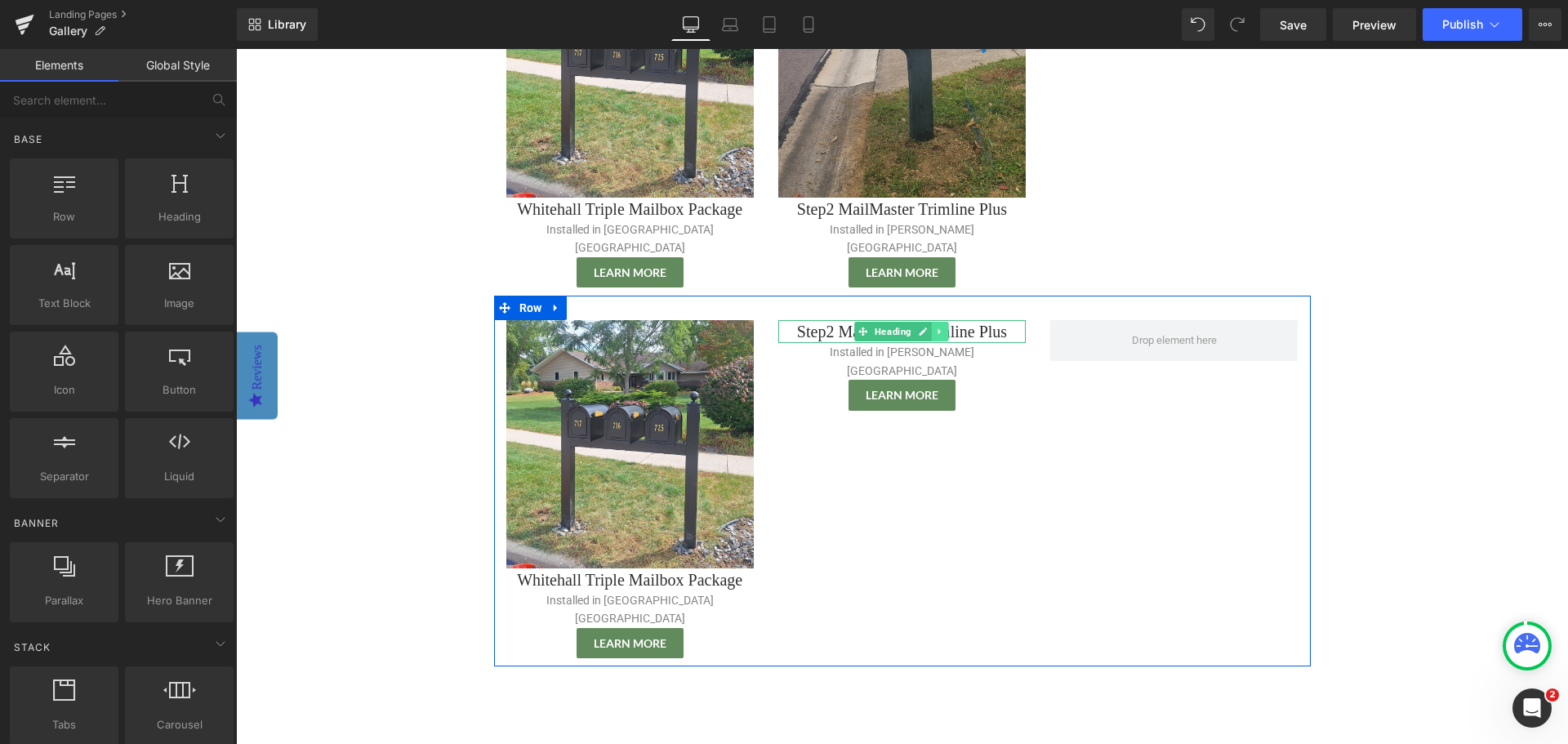
click at [937, 327] on icon at bounding box center [940, 332] width 9 height 10
click at [945, 327] on icon at bounding box center [949, 332] width 9 height 10
click at [940, 325] on icon at bounding box center [944, 330] width 9 height 10
click at [949, 325] on icon at bounding box center [953, 330] width 9 height 10
click at [924, 330] on icon at bounding box center [928, 335] width 9 height 10
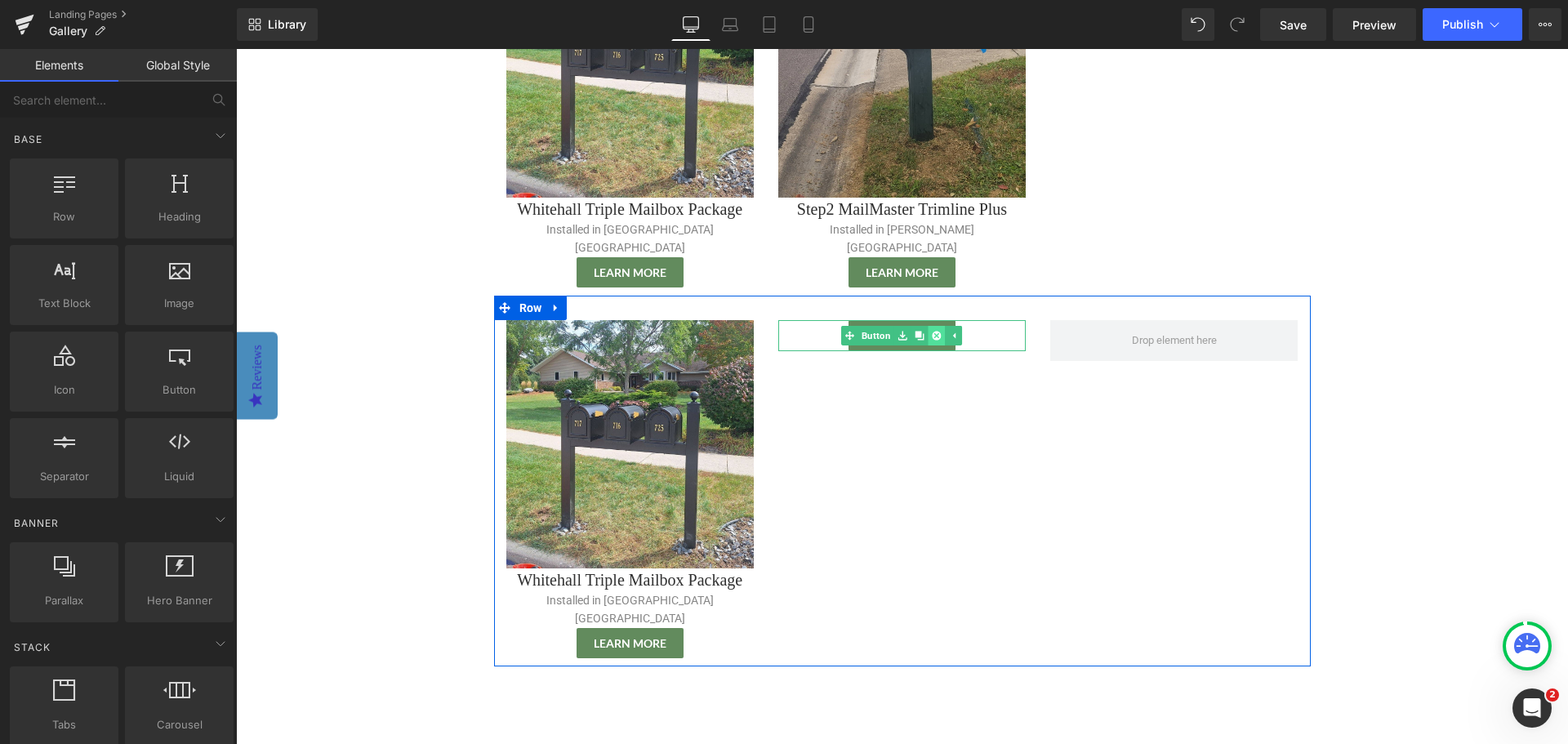
click at [933, 331] on icon at bounding box center [937, 335] width 9 height 9
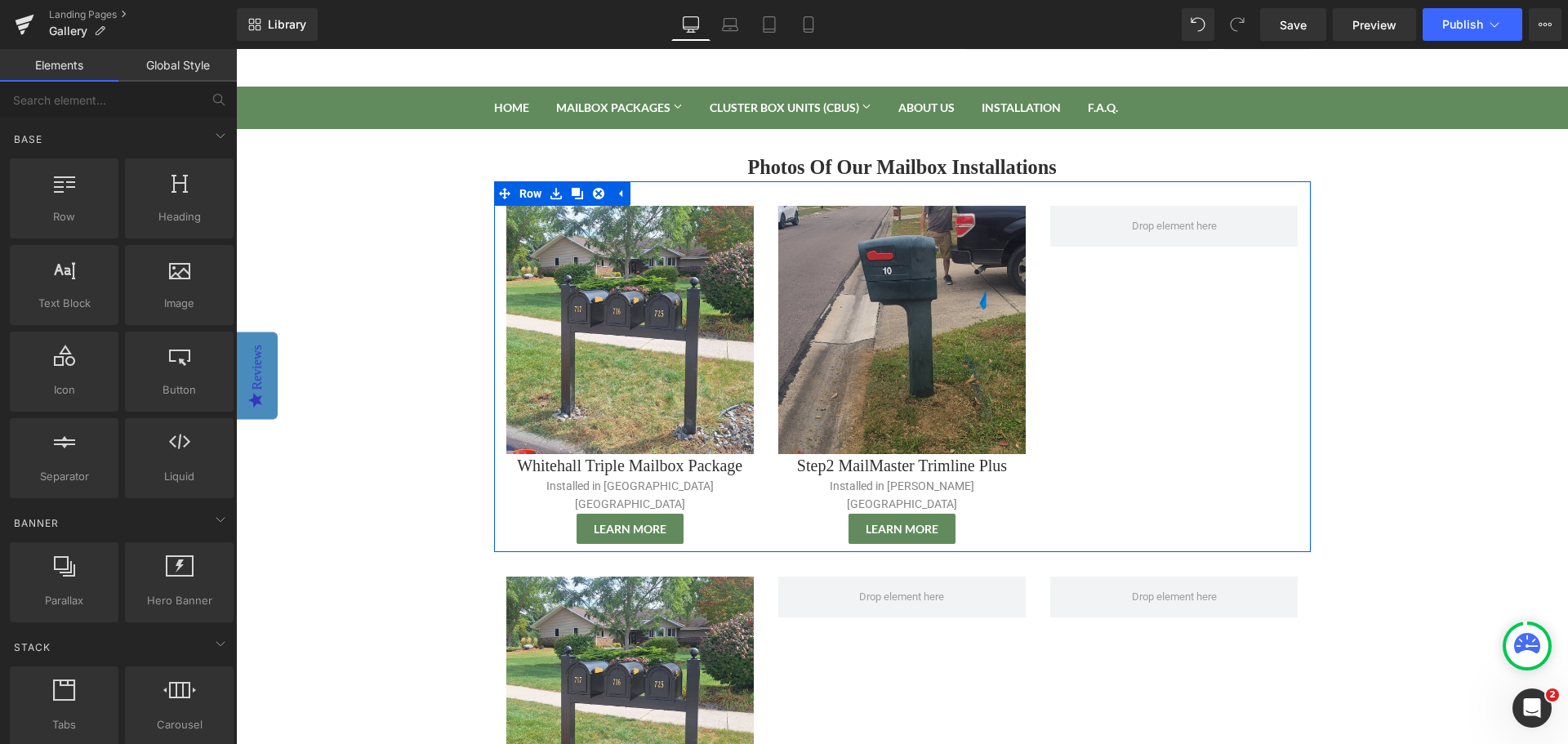
scroll to position [196, 0]
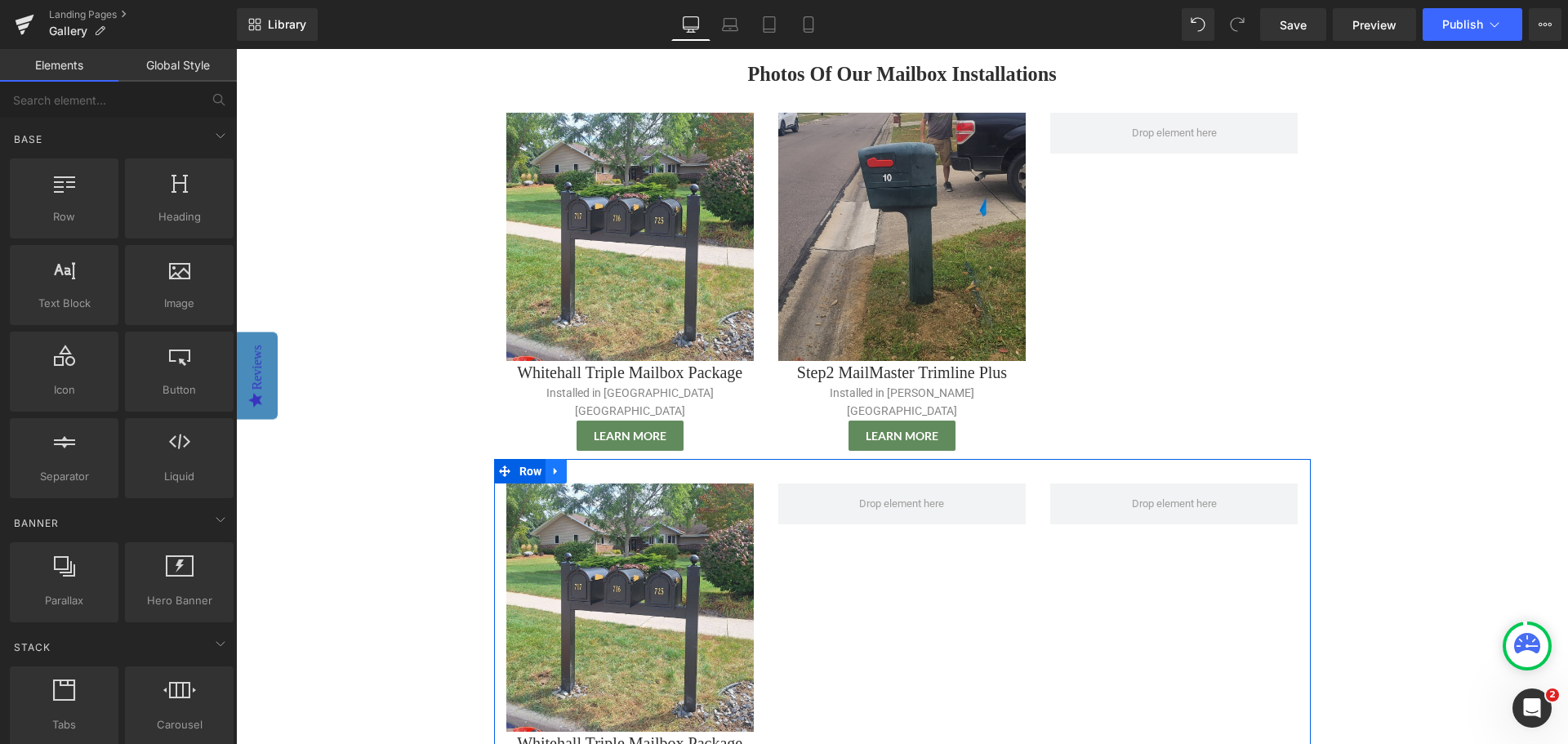
click at [551, 465] on icon at bounding box center [556, 471] width 12 height 13
click at [593, 465] on icon at bounding box center [599, 471] width 12 height 12
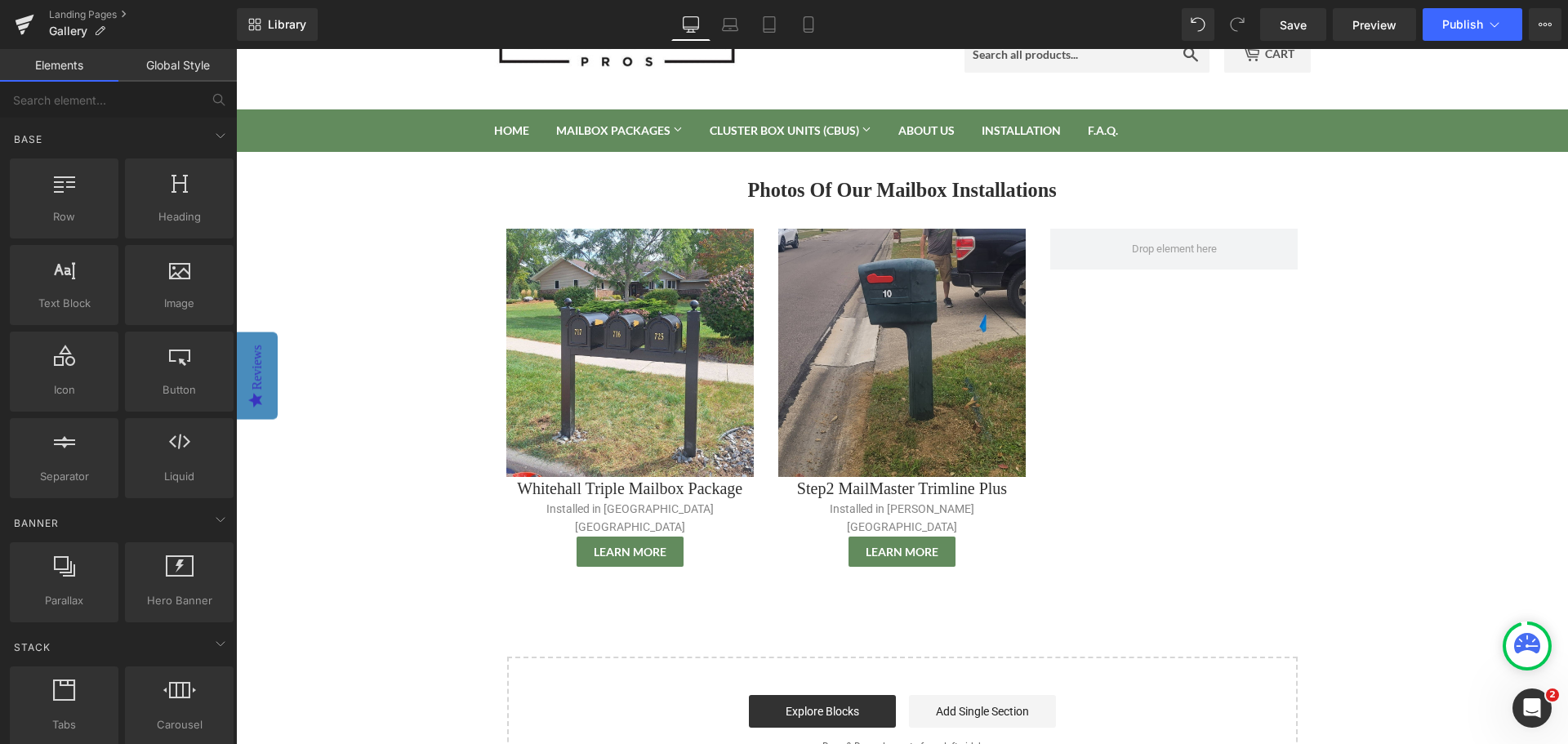
scroll to position [82, 0]
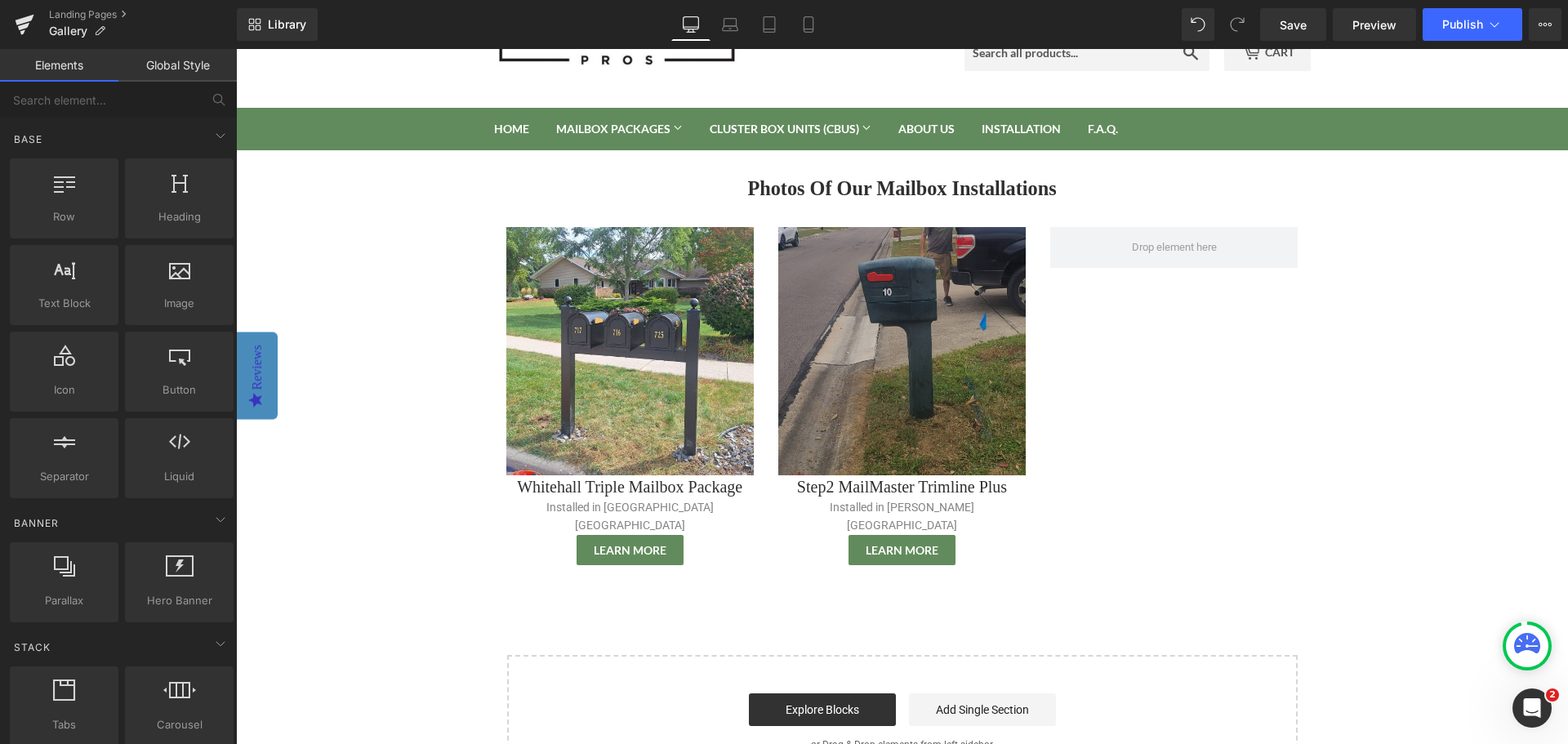
click at [959, 309] on img at bounding box center [902, 351] width 248 height 248
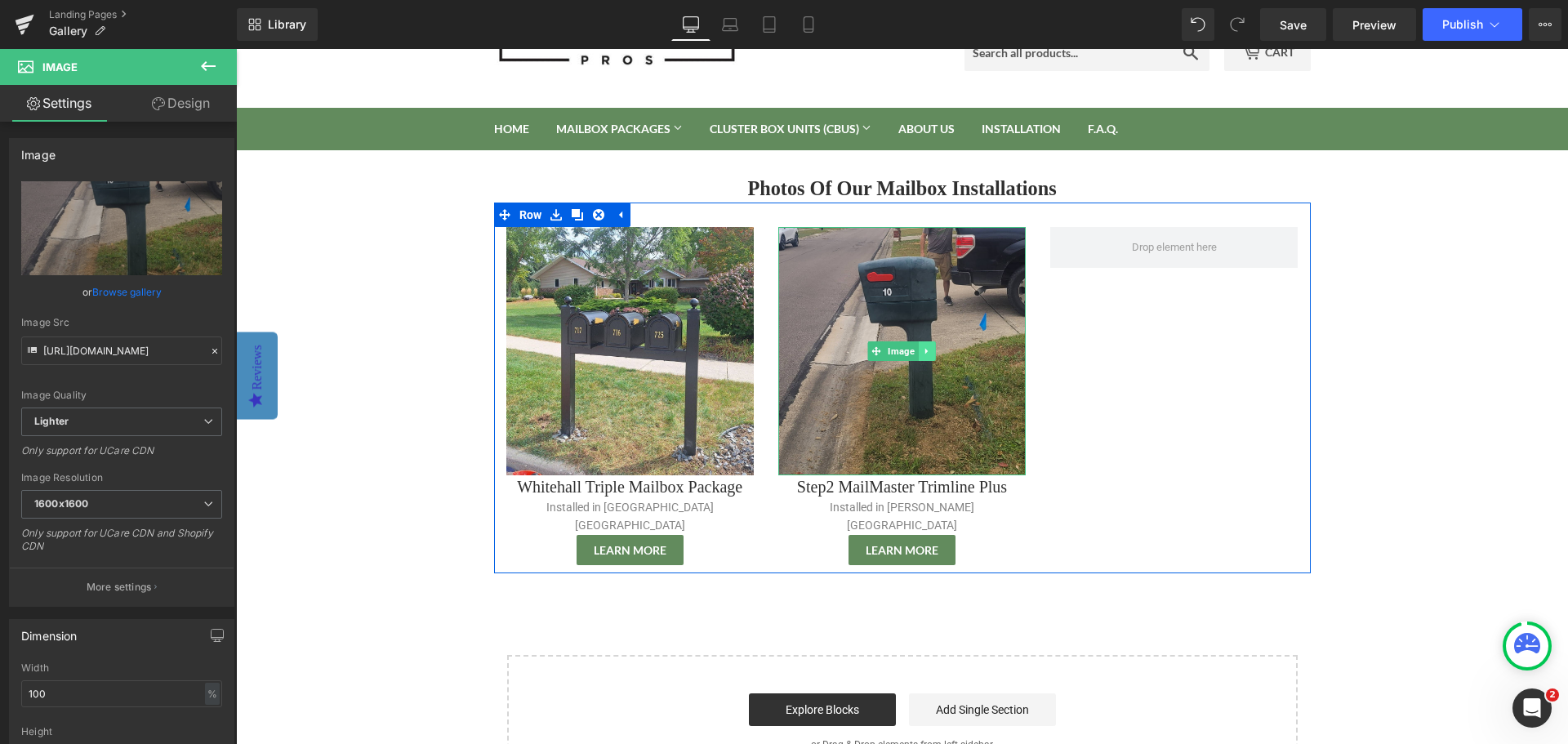
click at [926, 351] on icon at bounding box center [926, 351] width 3 height 6
click at [911, 356] on link at bounding box center [919, 351] width 17 height 19
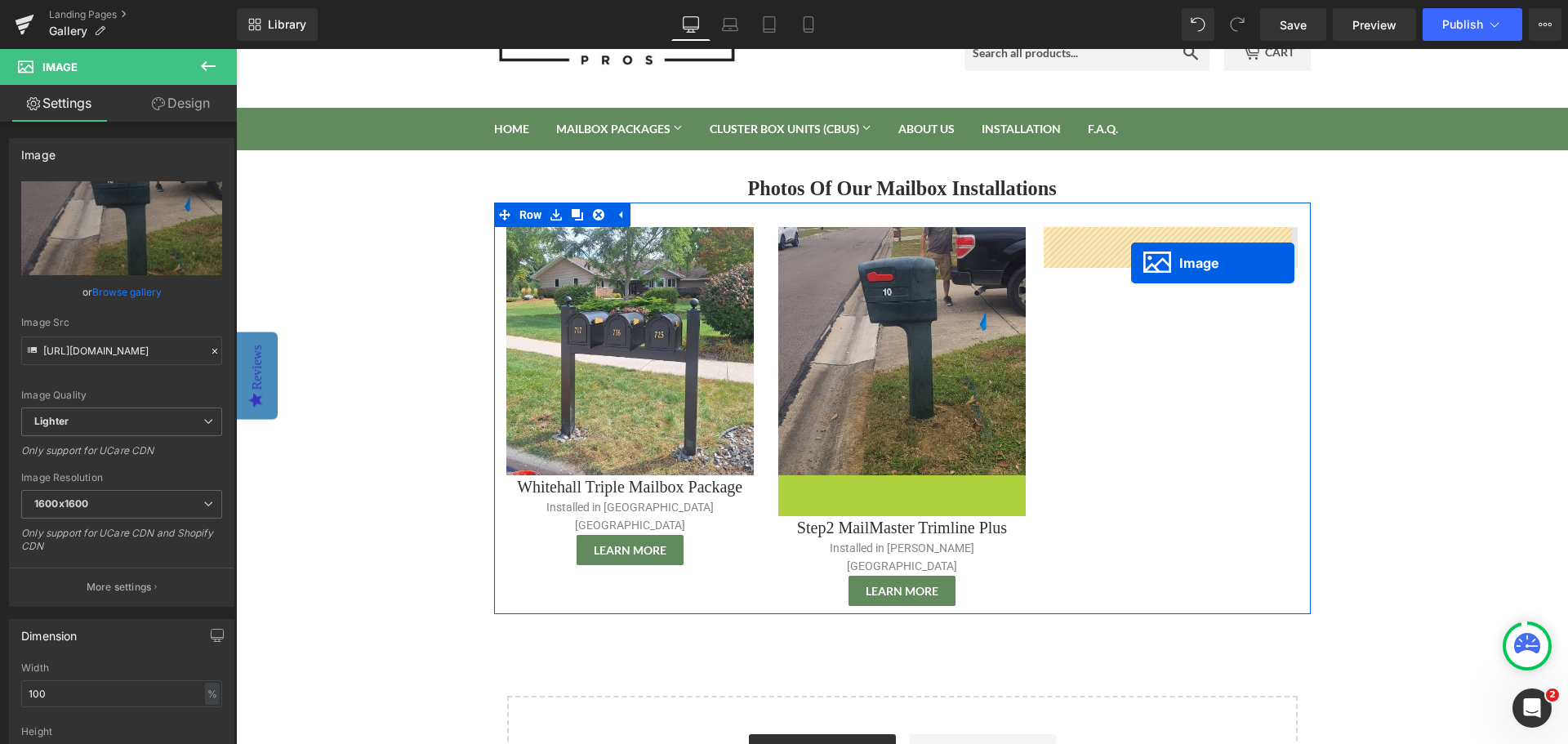
drag, startPoint x: 871, startPoint y: 599, endPoint x: 1131, endPoint y: 263, distance: 424.8
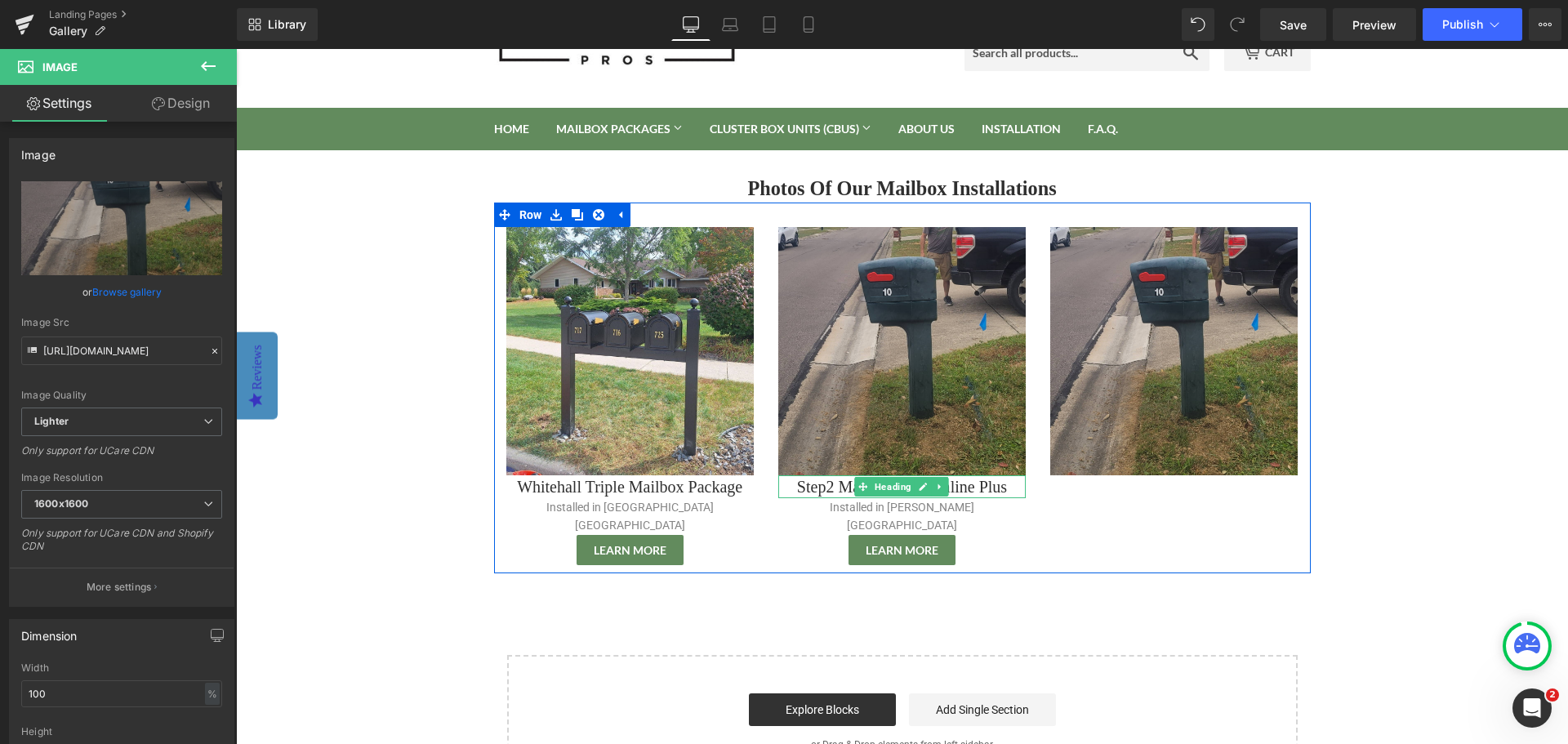
click at [936, 488] on icon at bounding box center [940, 487] width 9 height 10
click at [928, 487] on icon at bounding box center [932, 486] width 9 height 9
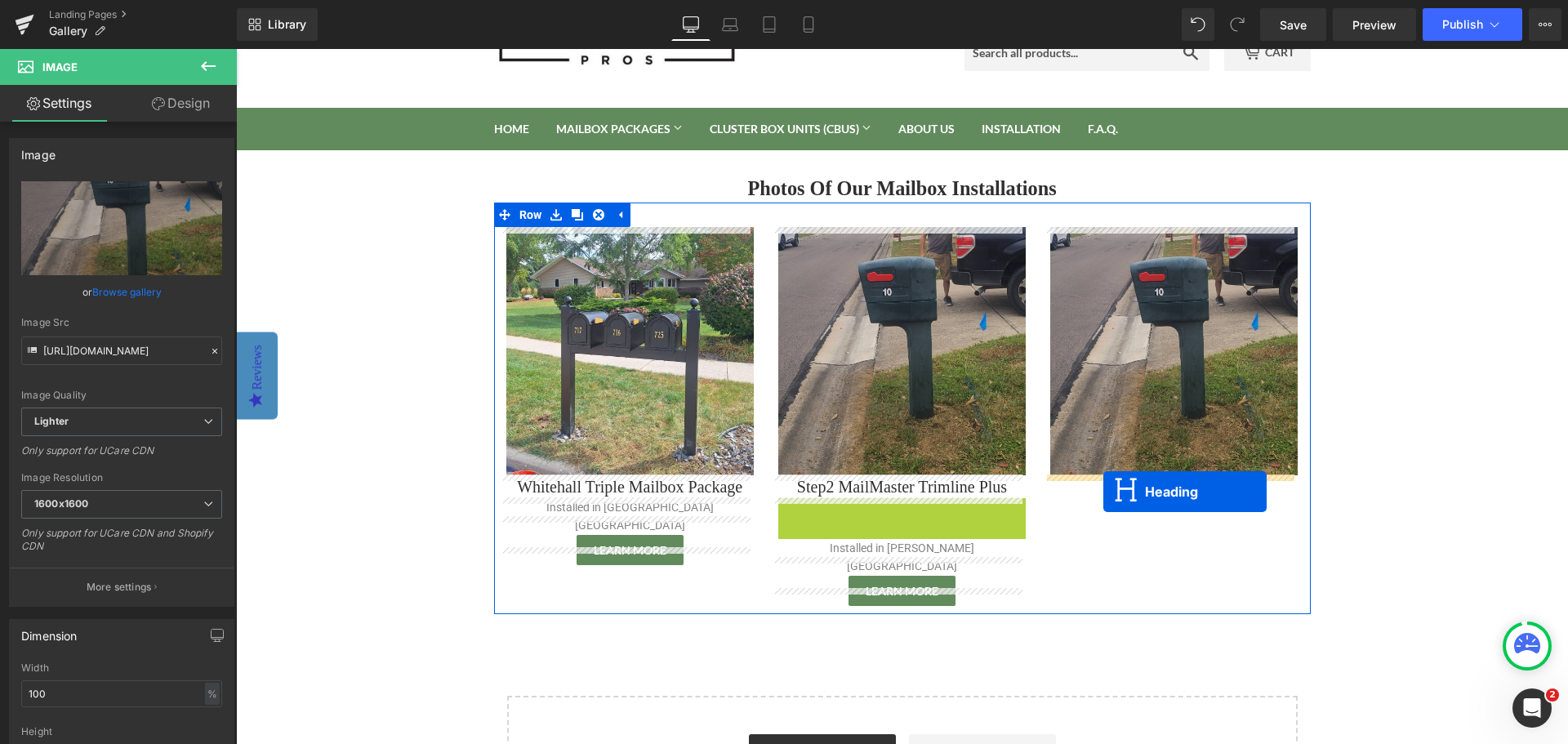
drag, startPoint x: 859, startPoint y: 511, endPoint x: 1104, endPoint y: 491, distance: 245.8
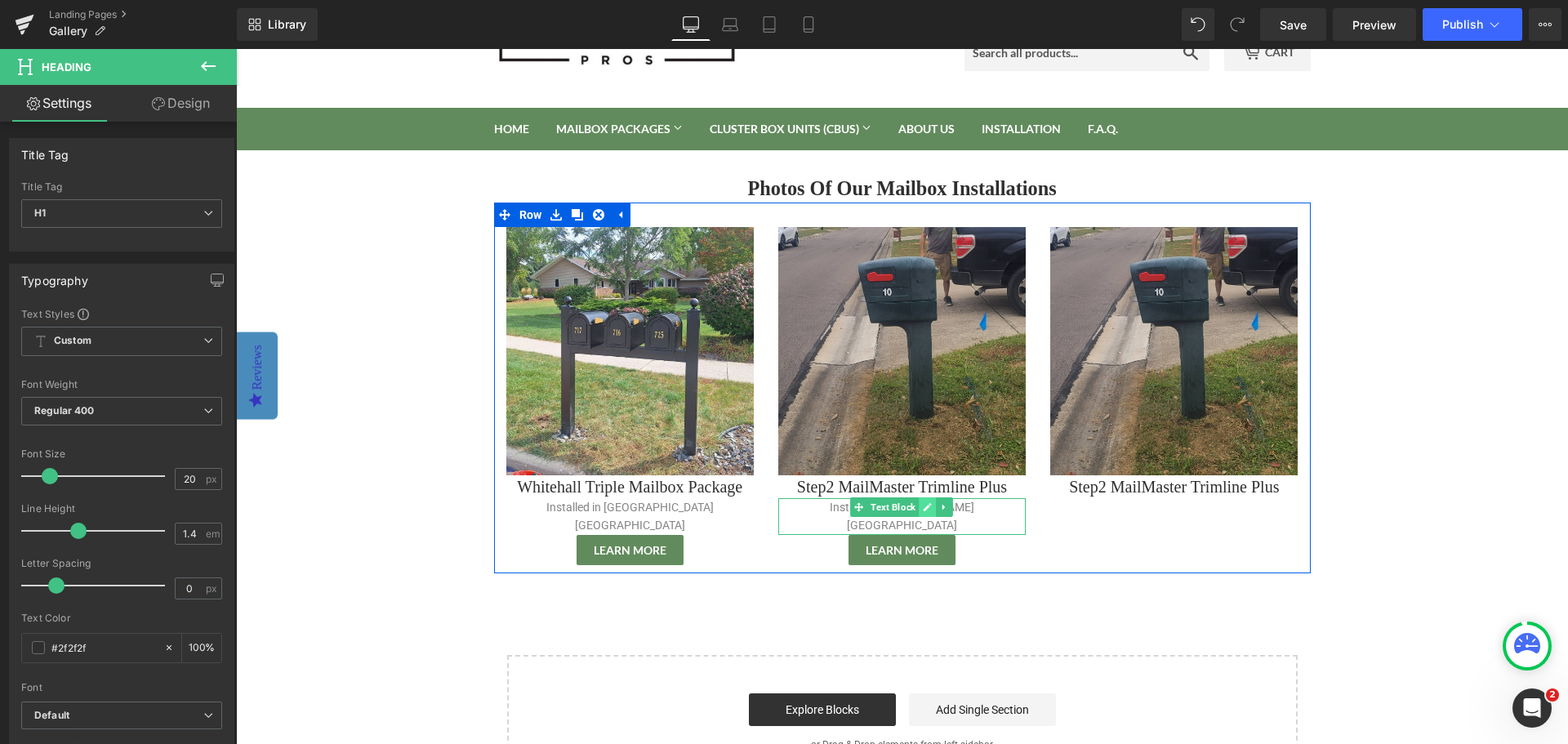
click at [926, 503] on icon at bounding box center [927, 507] width 9 height 10
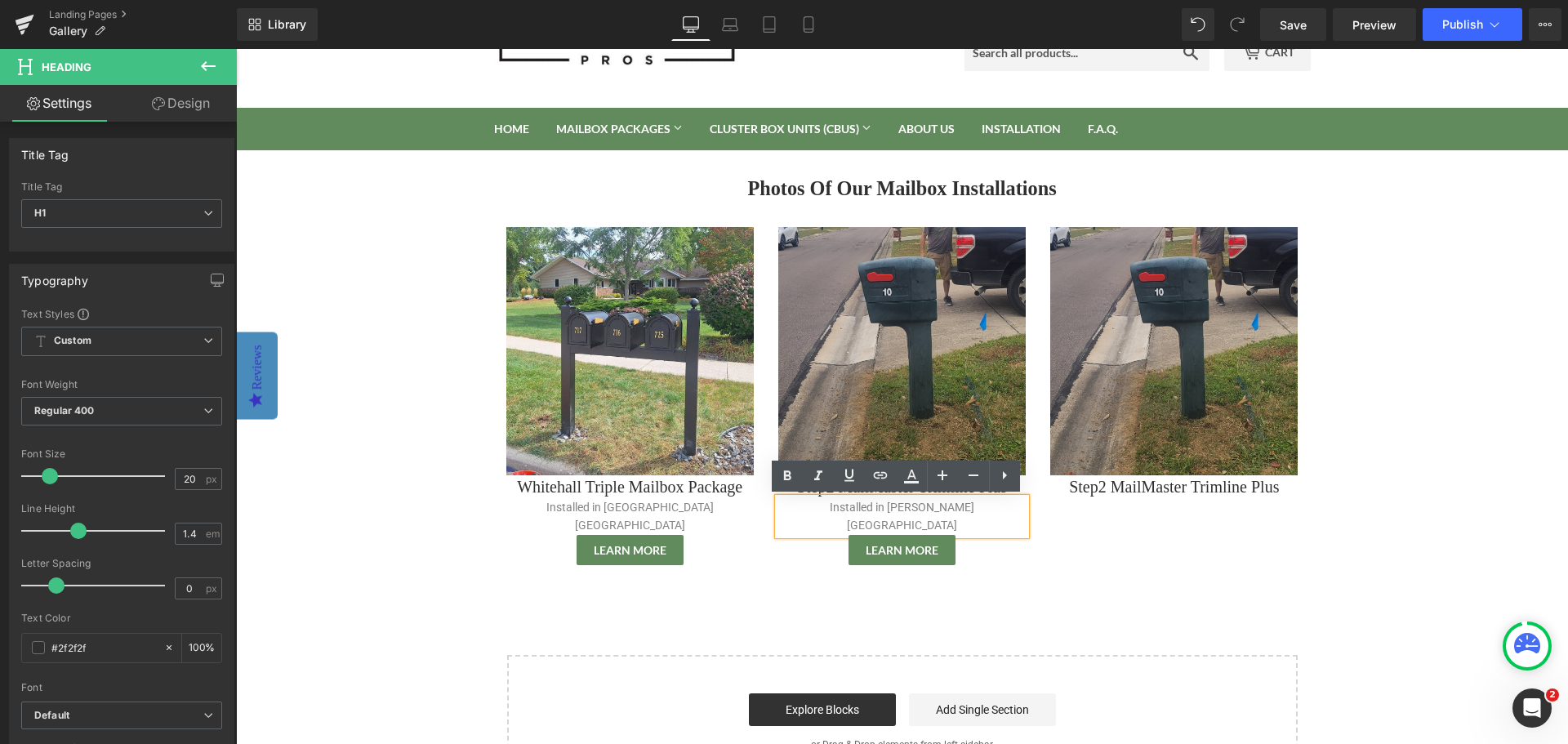
click at [1016, 570] on div "Photos Of Our Mailbox Installations Heading Image Whitehall Triple Mailbox Pack…" at bounding box center [902, 481] width 817 height 614
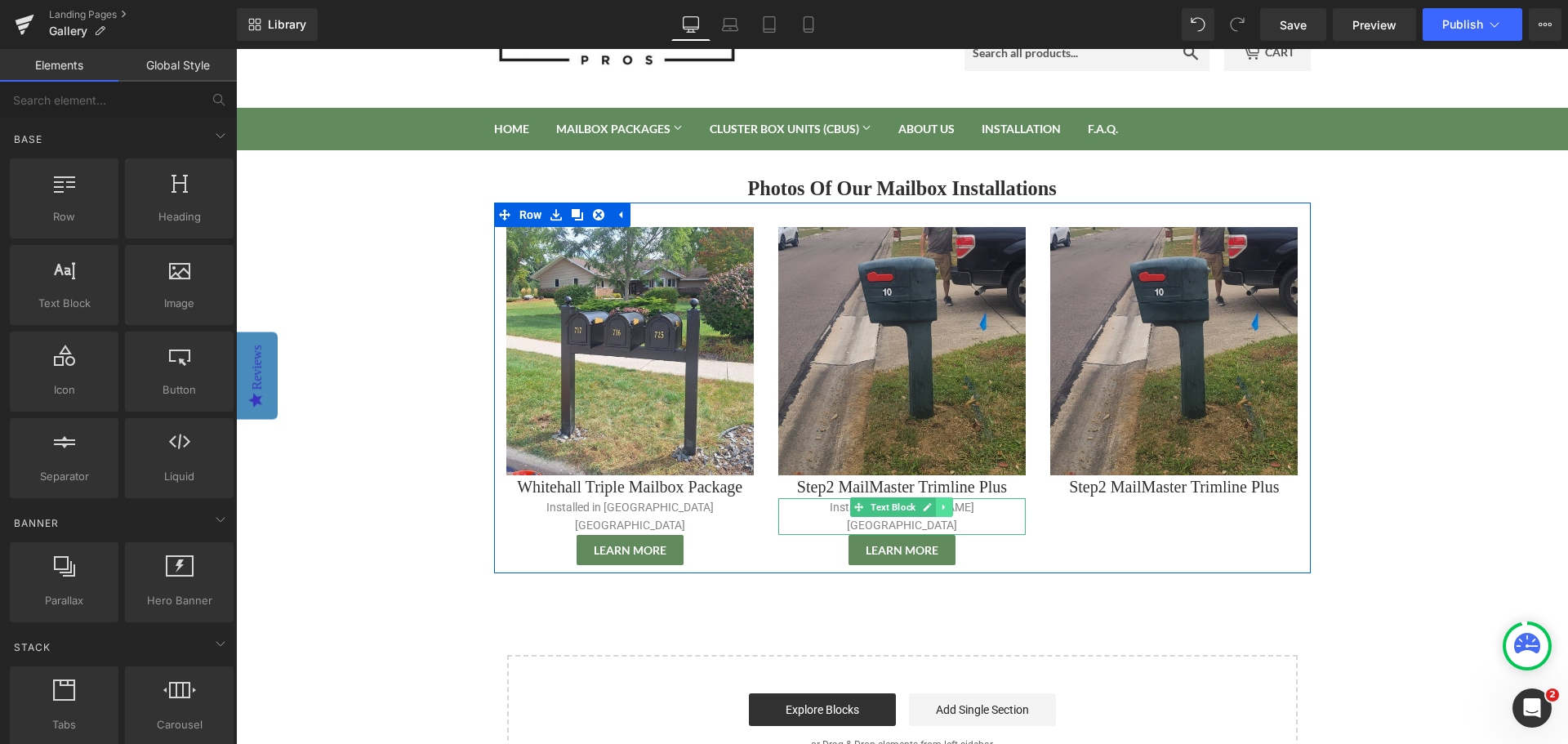
click at [940, 507] on icon at bounding box center [944, 507] width 9 height 10
click at [932, 511] on icon at bounding box center [937, 506] width 9 height 9
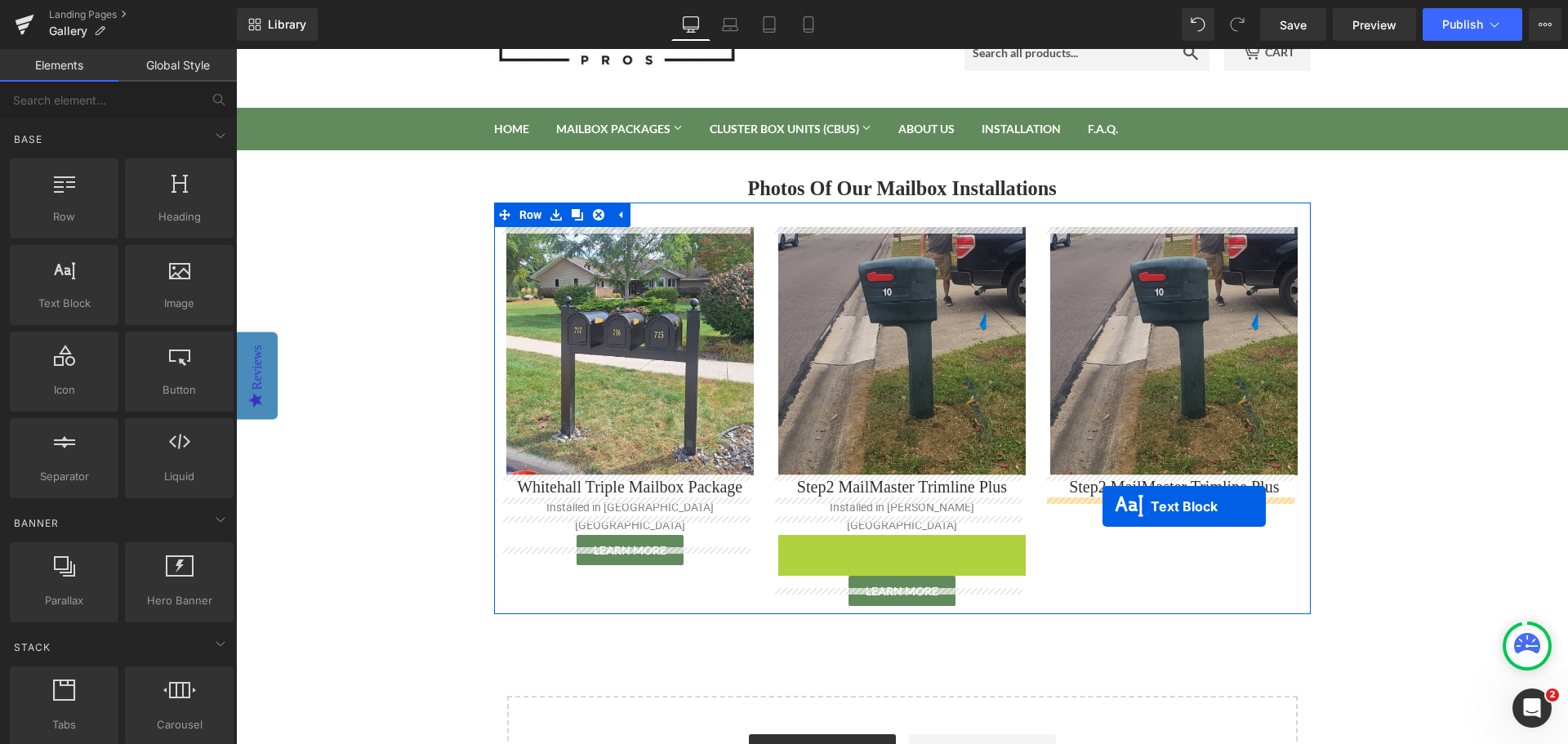
drag, startPoint x: 856, startPoint y: 527, endPoint x: 1103, endPoint y: 506, distance: 247.9
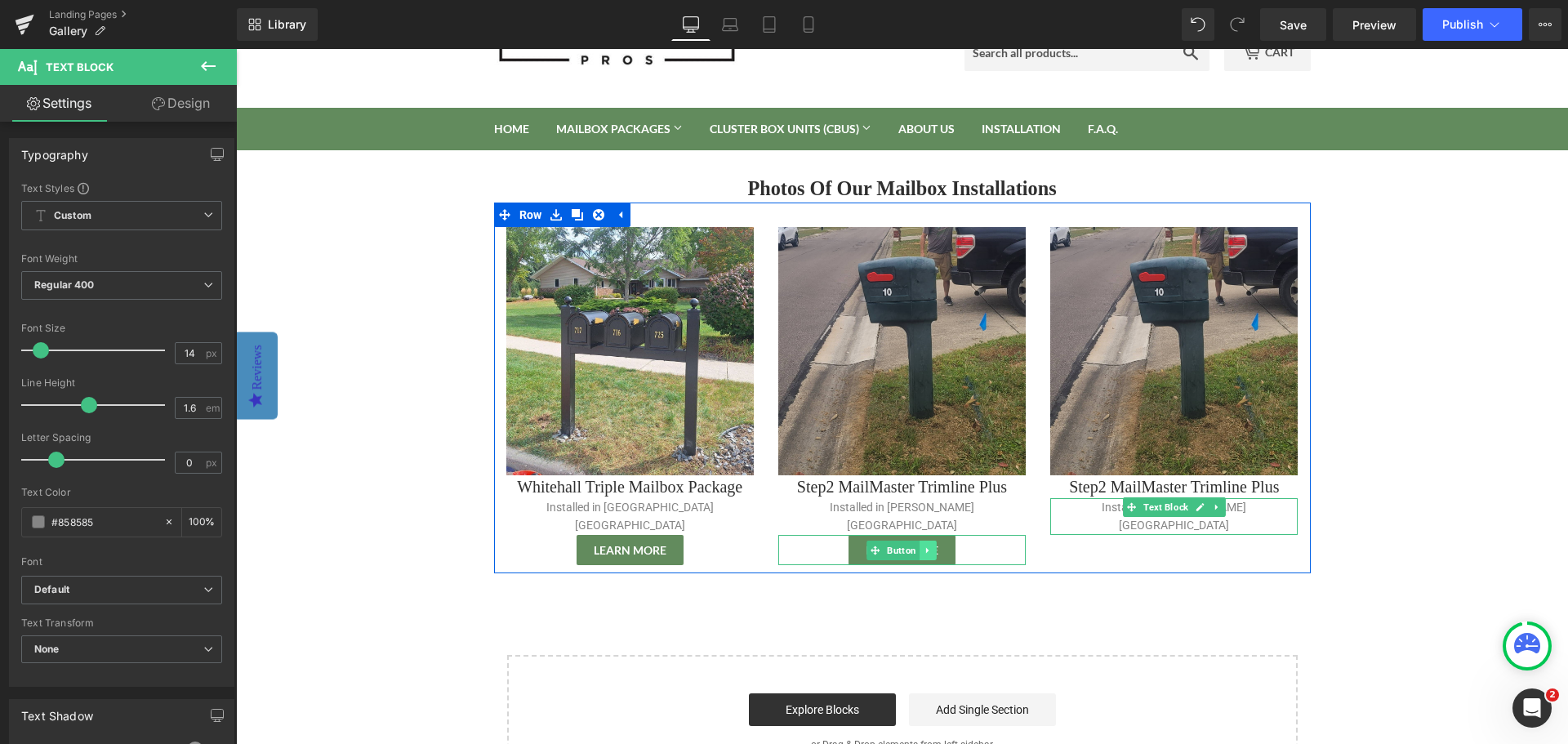
click at [924, 545] on icon at bounding box center [928, 550] width 9 height 10
click at [916, 545] on icon at bounding box center [920, 549] width 9 height 9
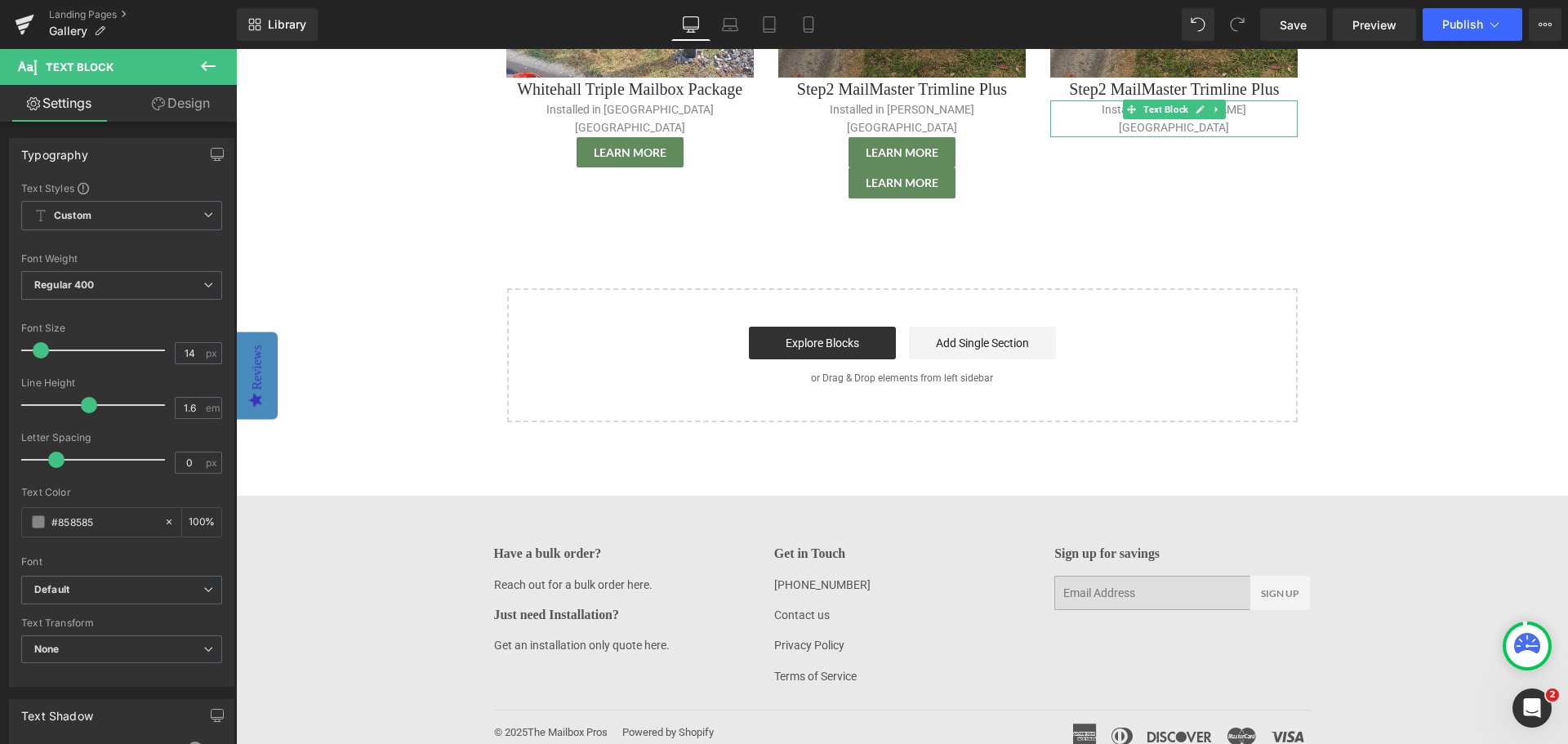
scroll to position [317, 0]
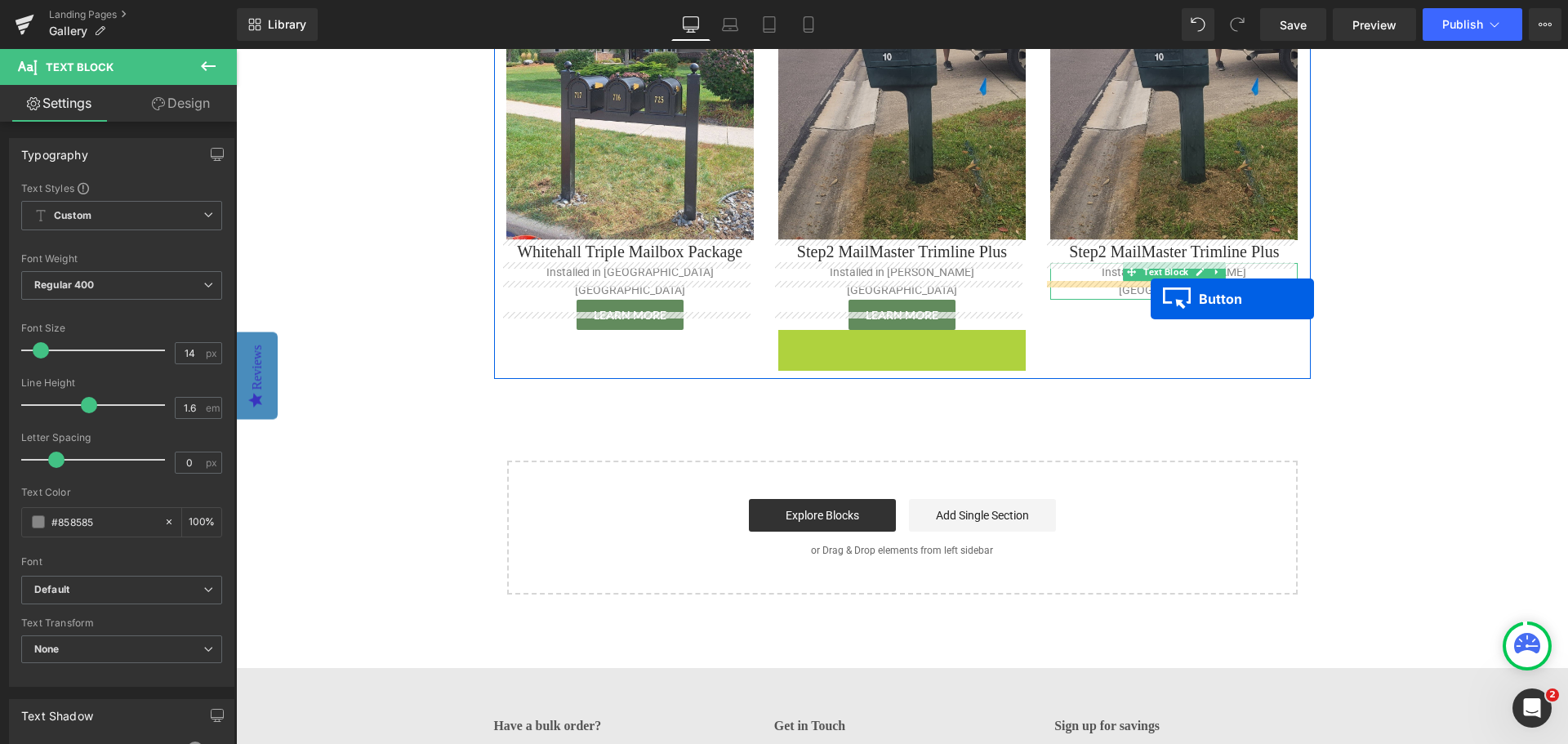
drag, startPoint x: 869, startPoint y: 328, endPoint x: 1151, endPoint y: 299, distance: 283.5
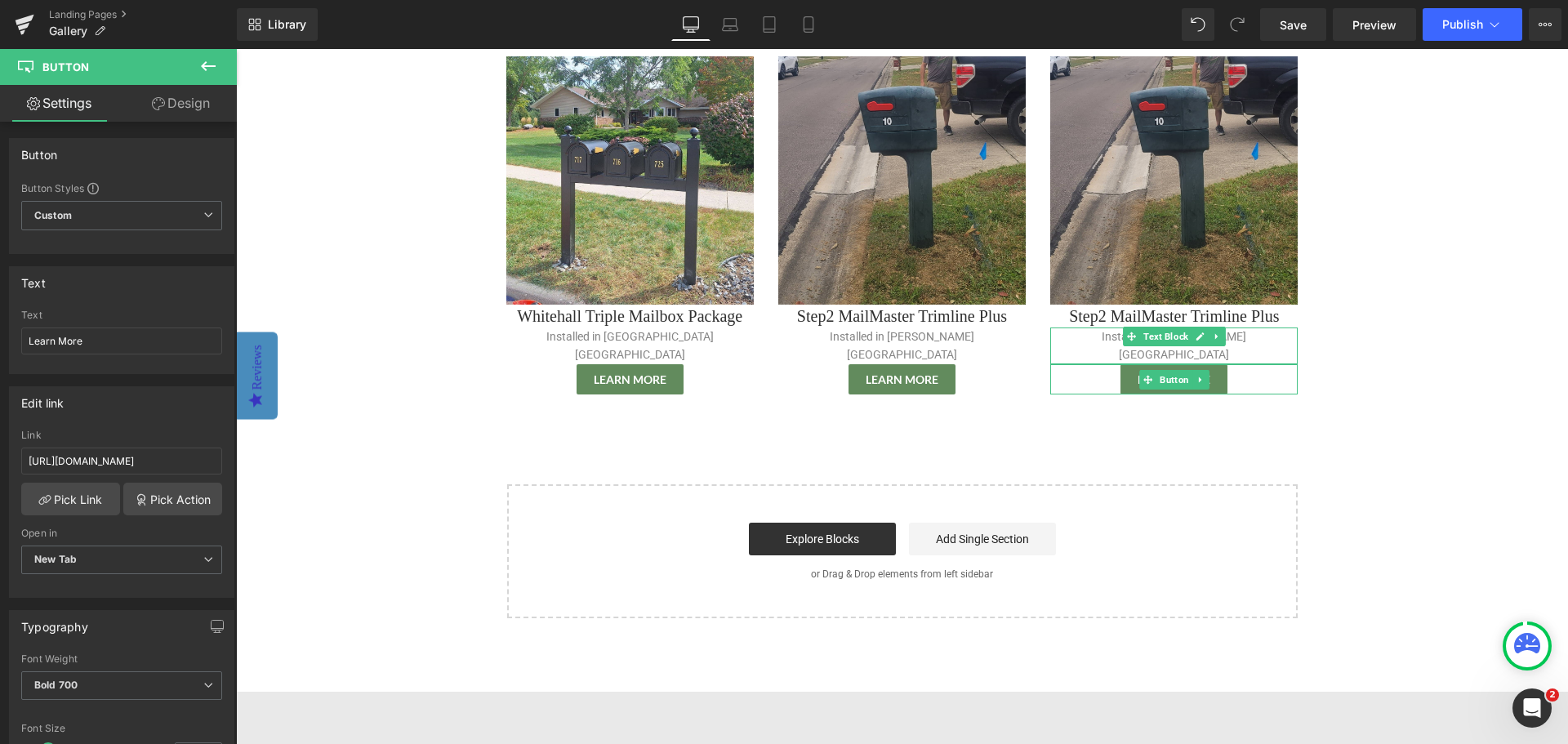
scroll to position [153, 0]
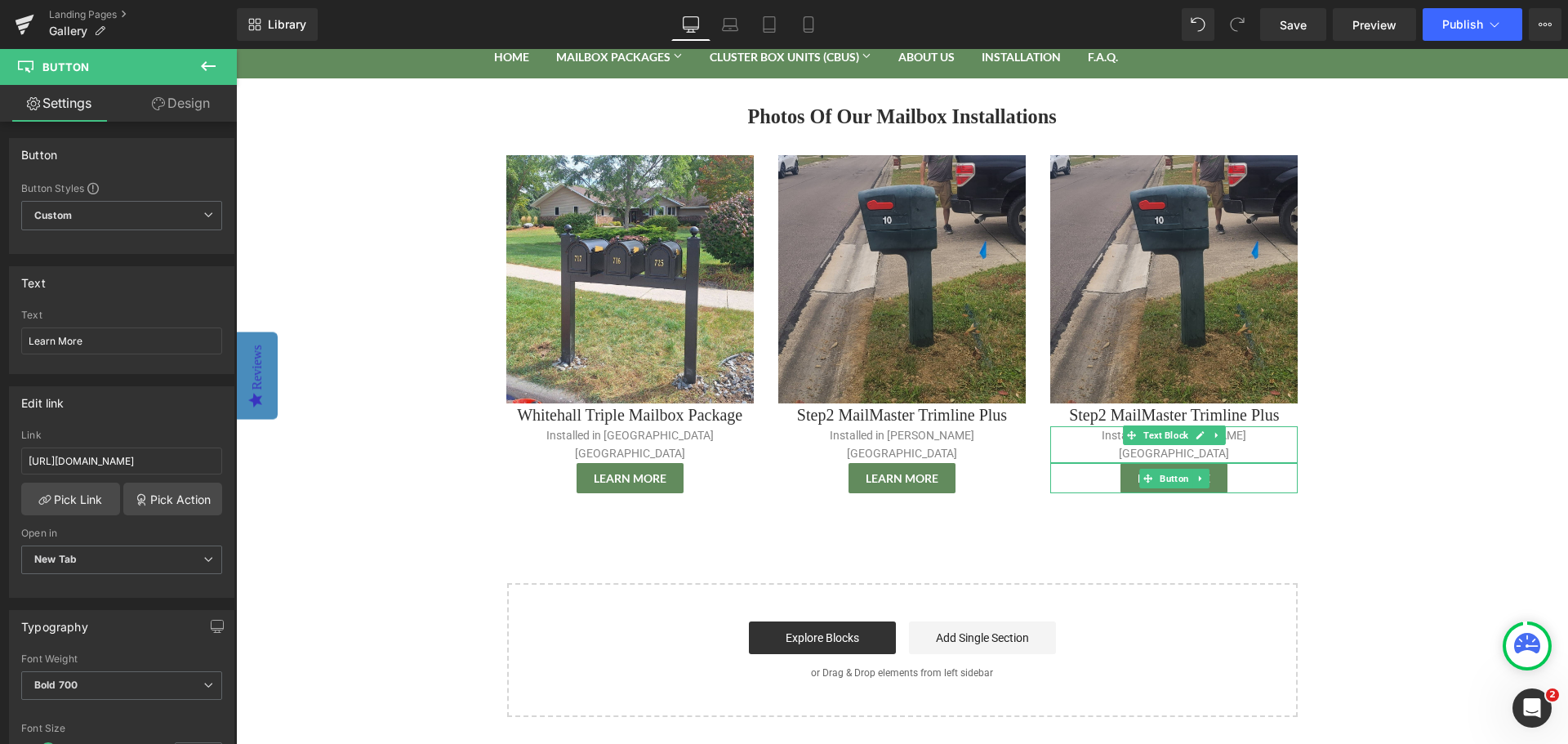
click at [1386, 332] on body "Sign in or Create an Account Search Cart 0 Search Home Mailbox Packages Mailbox…" at bounding box center [902, 476] width 1332 height 1161
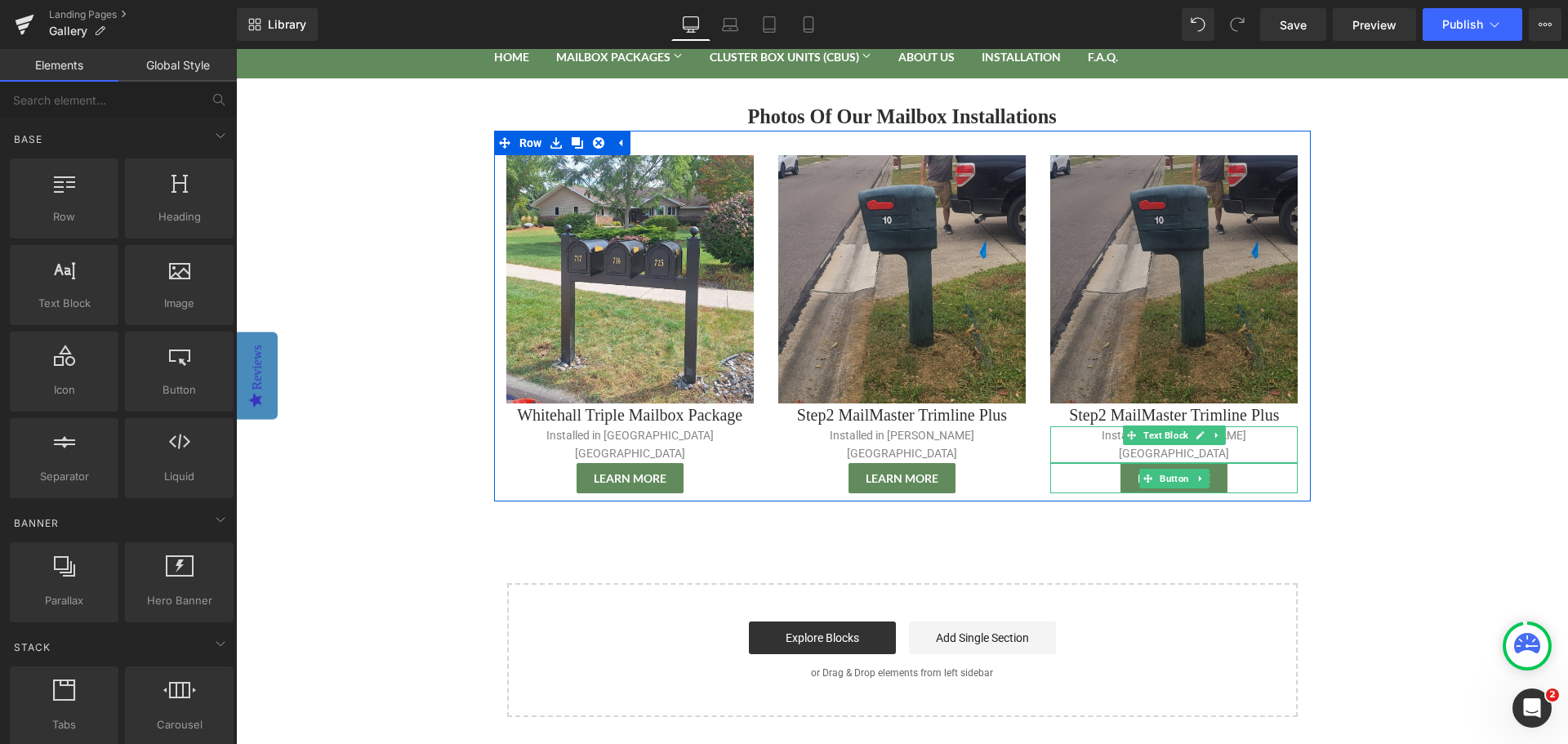
click at [1171, 243] on img at bounding box center [1174, 279] width 248 height 248
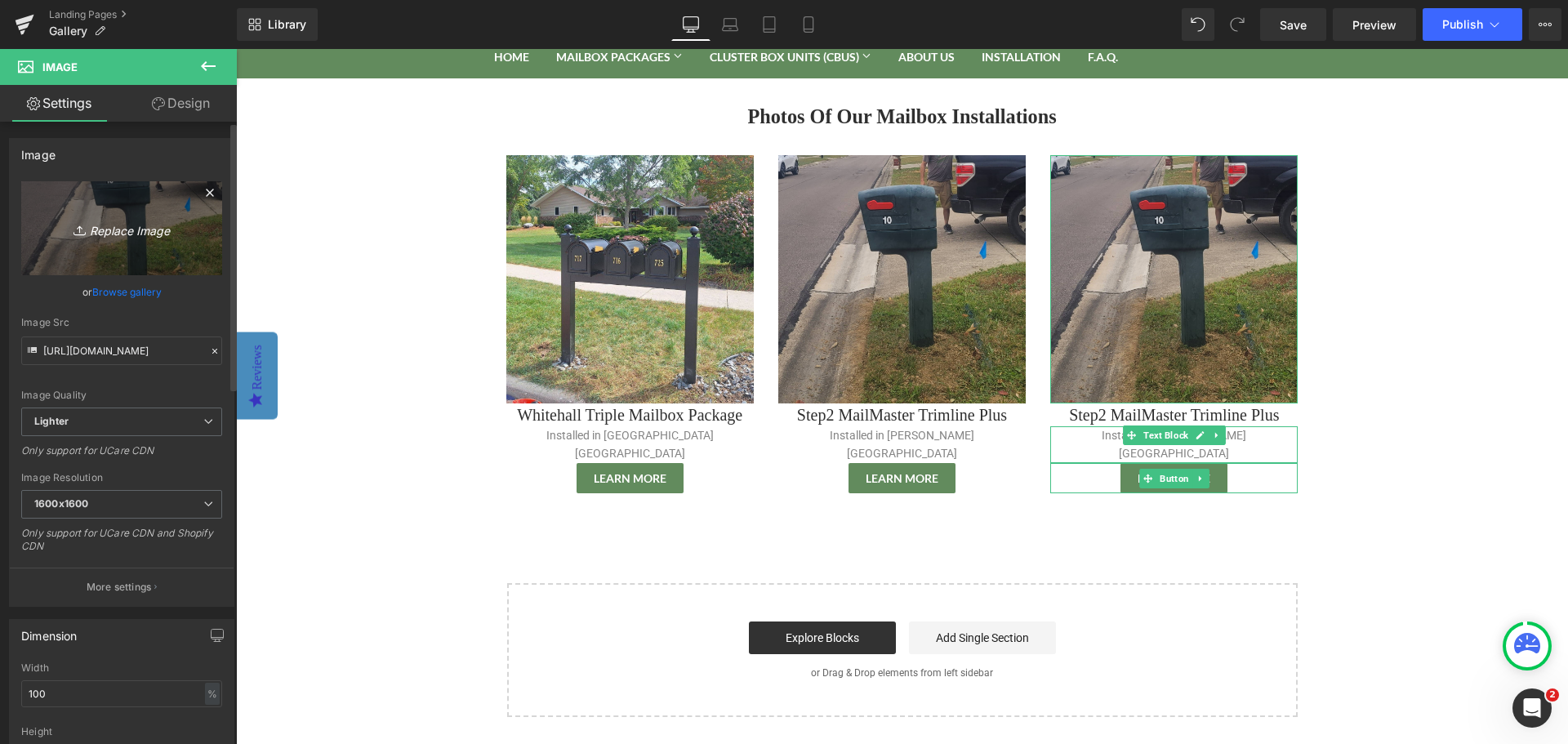
click at [135, 233] on icon "Replace Image" at bounding box center [121, 228] width 131 height 20
type input "C:\fakepath\Whitehill Deluxe Mailbox Installation - Deerfield, IL.png"
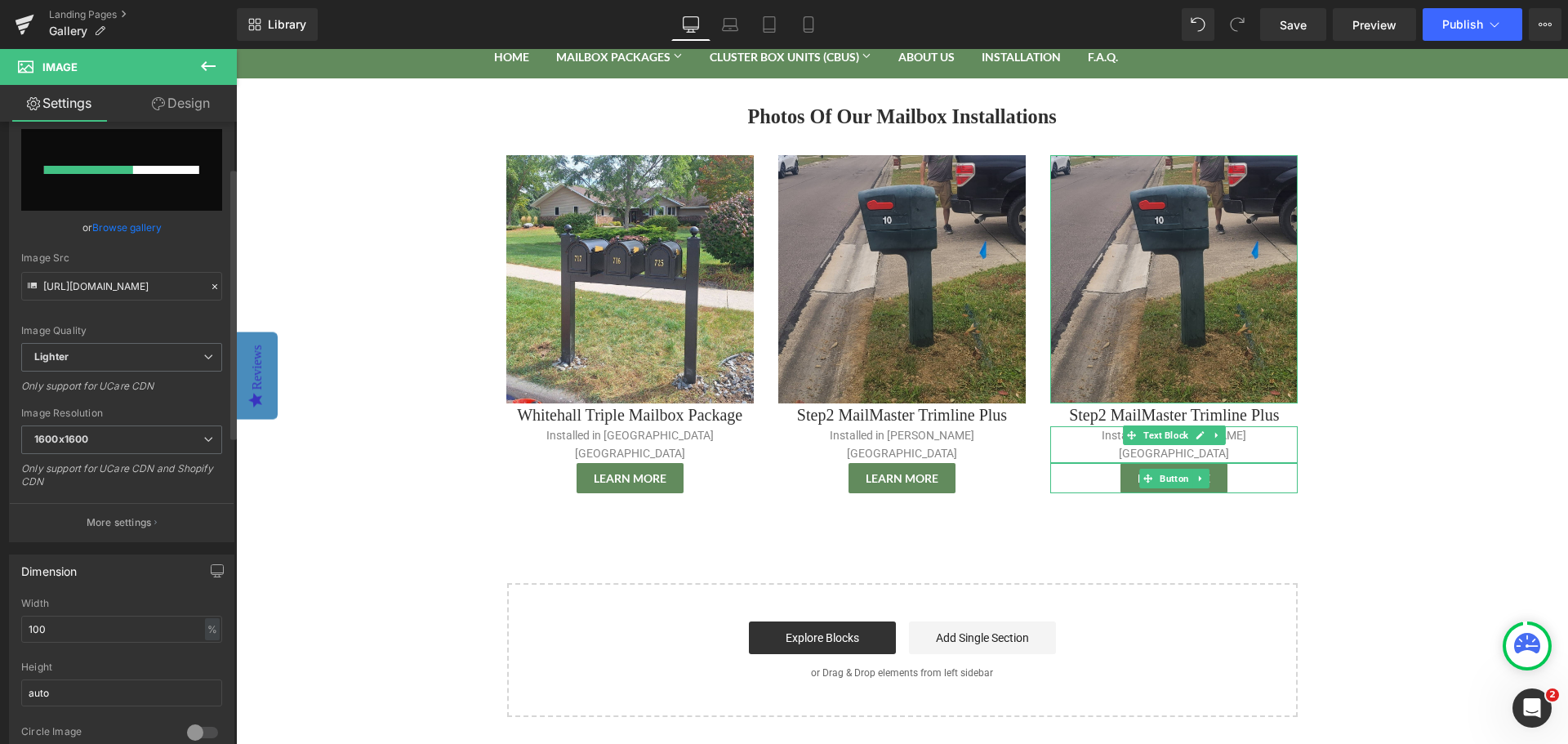
scroll to position [0, 0]
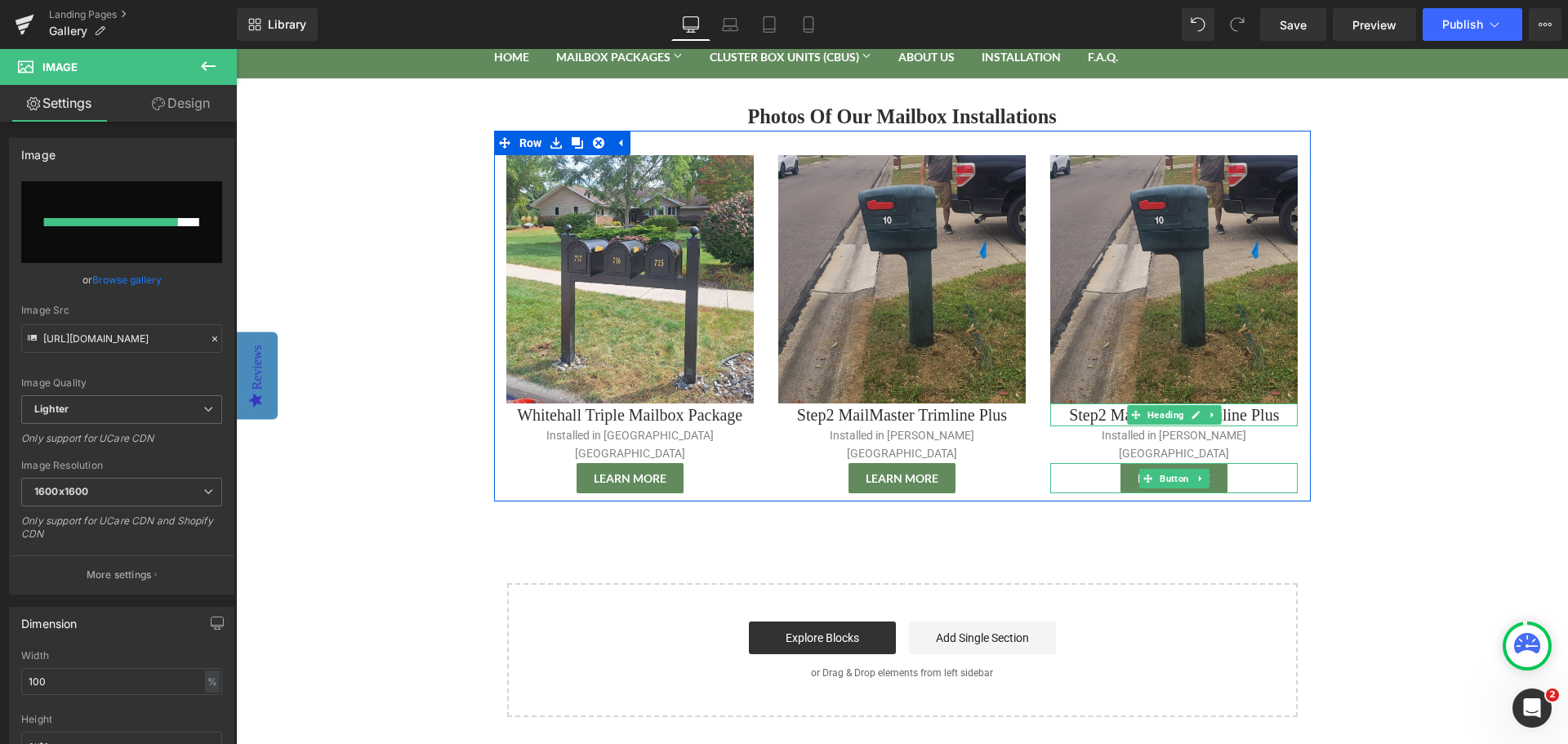
click at [1099, 417] on h1 "Step2 MailMaster Trimline Plus" at bounding box center [1174, 415] width 248 height 23
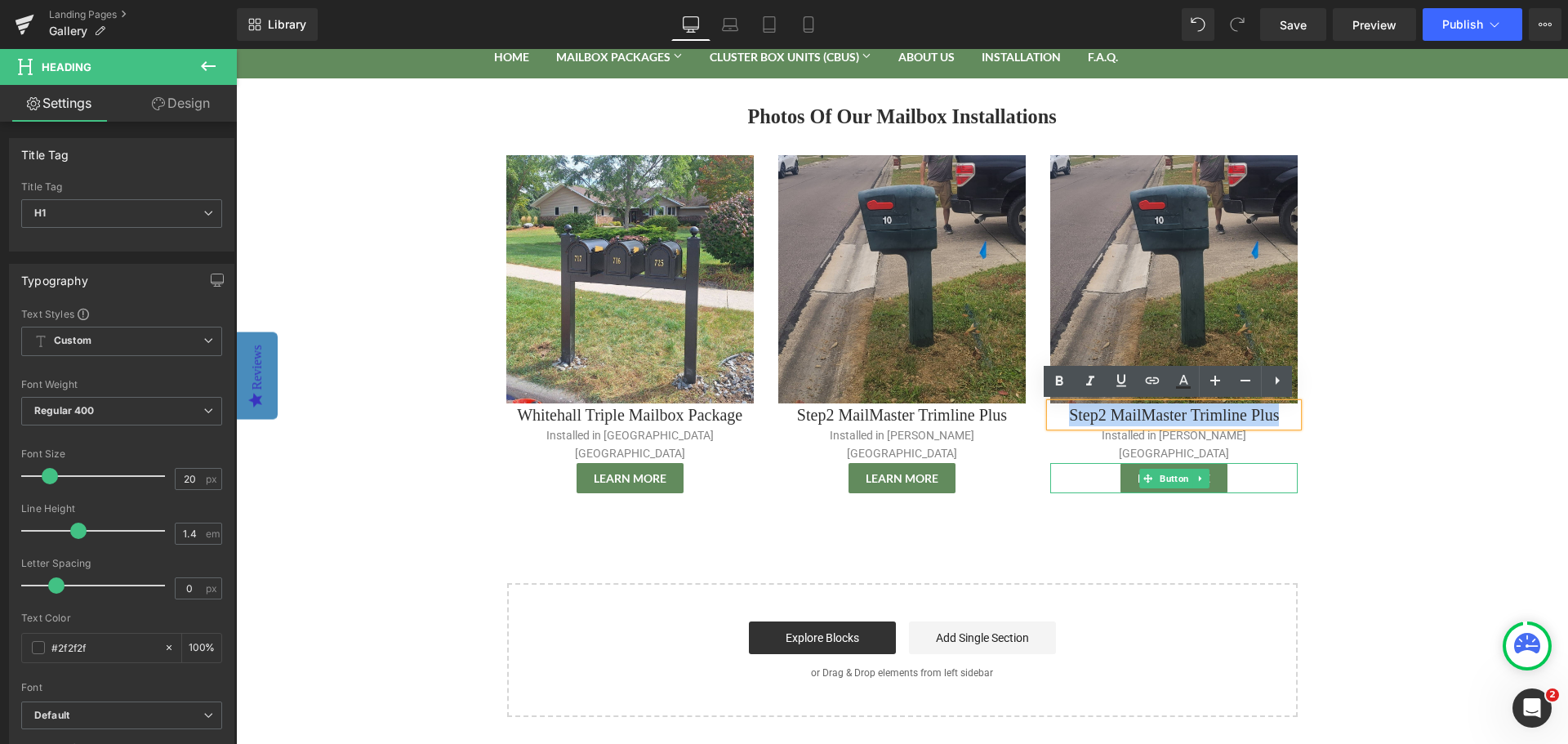
paste div
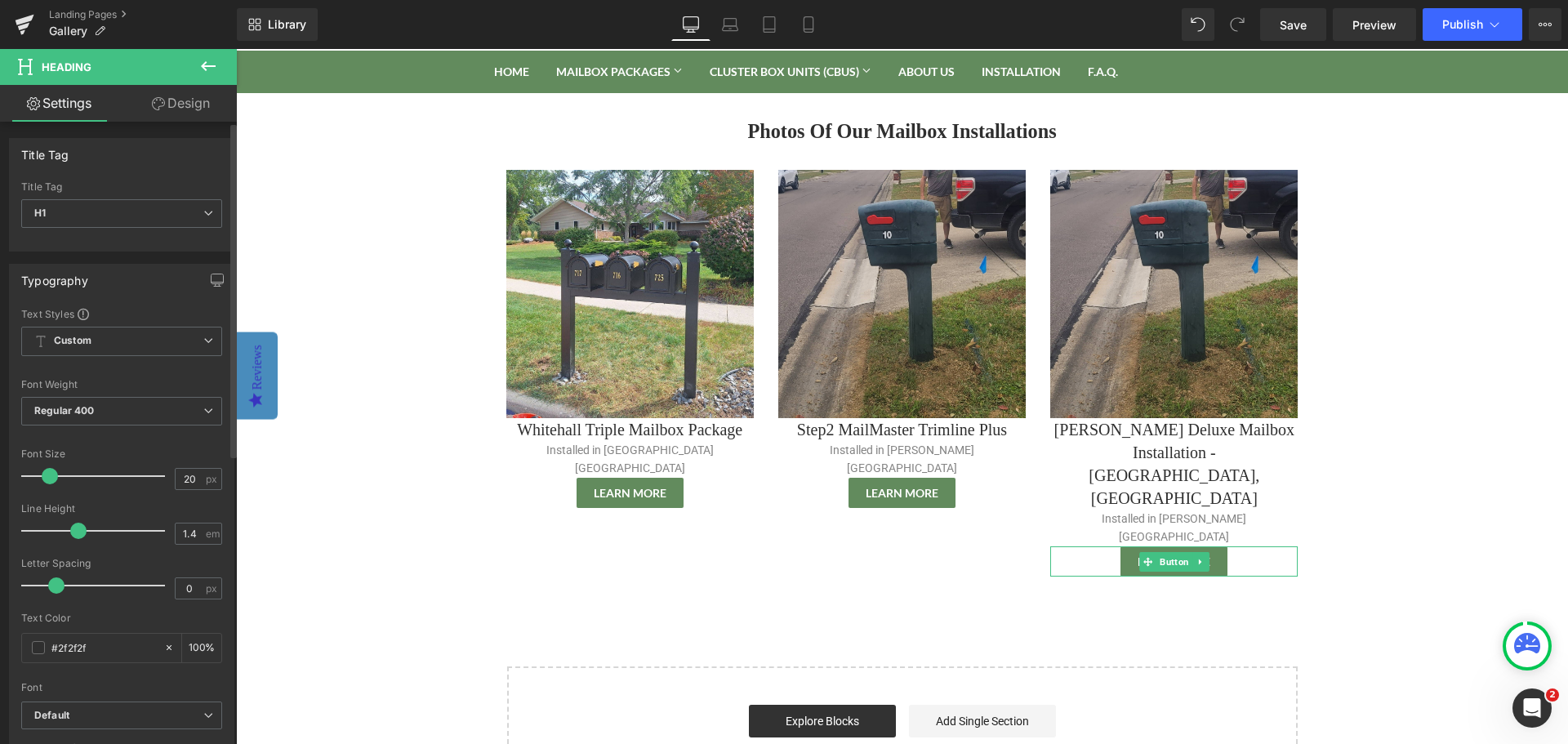
scroll to position [72, 0]
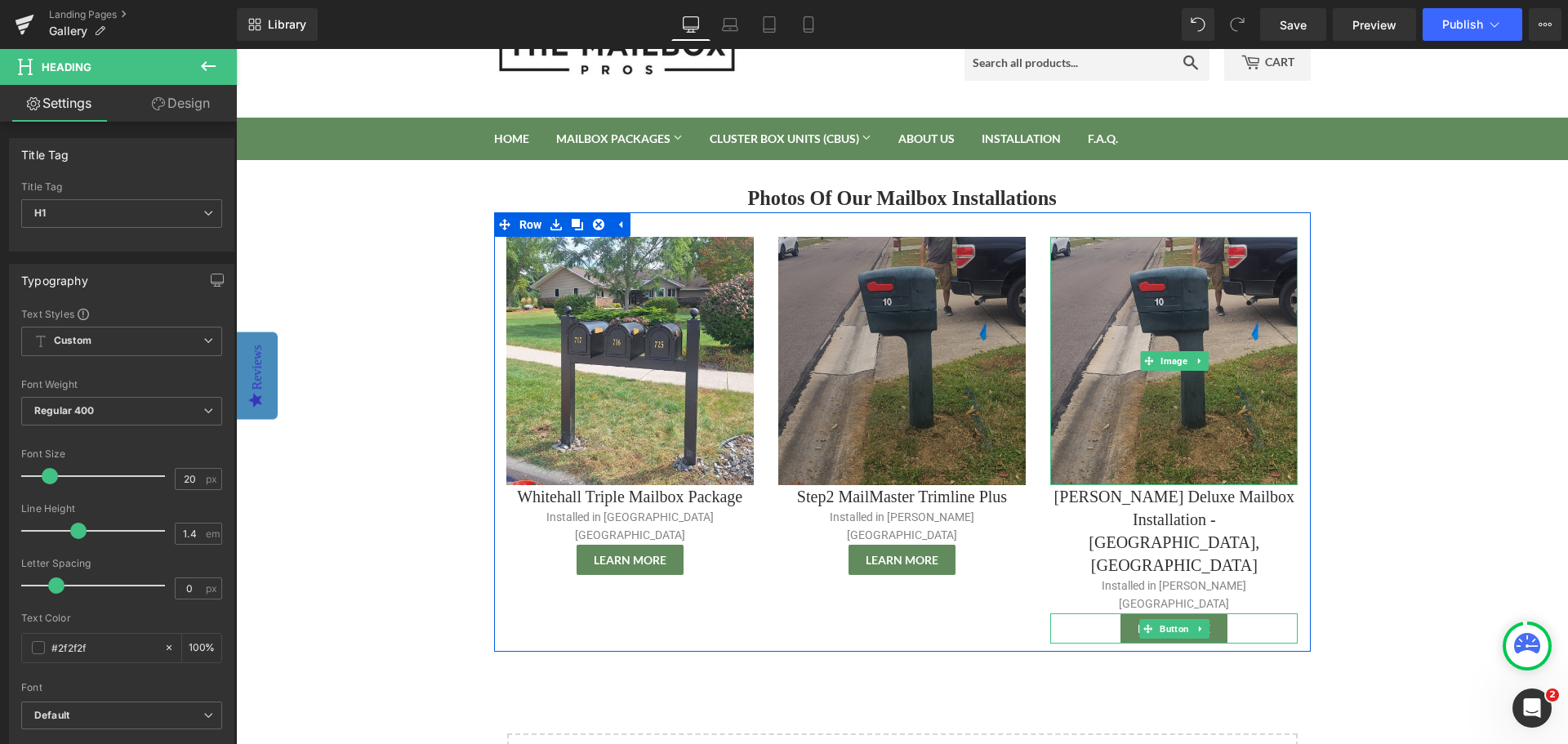
click at [1130, 333] on img at bounding box center [1174, 361] width 248 height 248
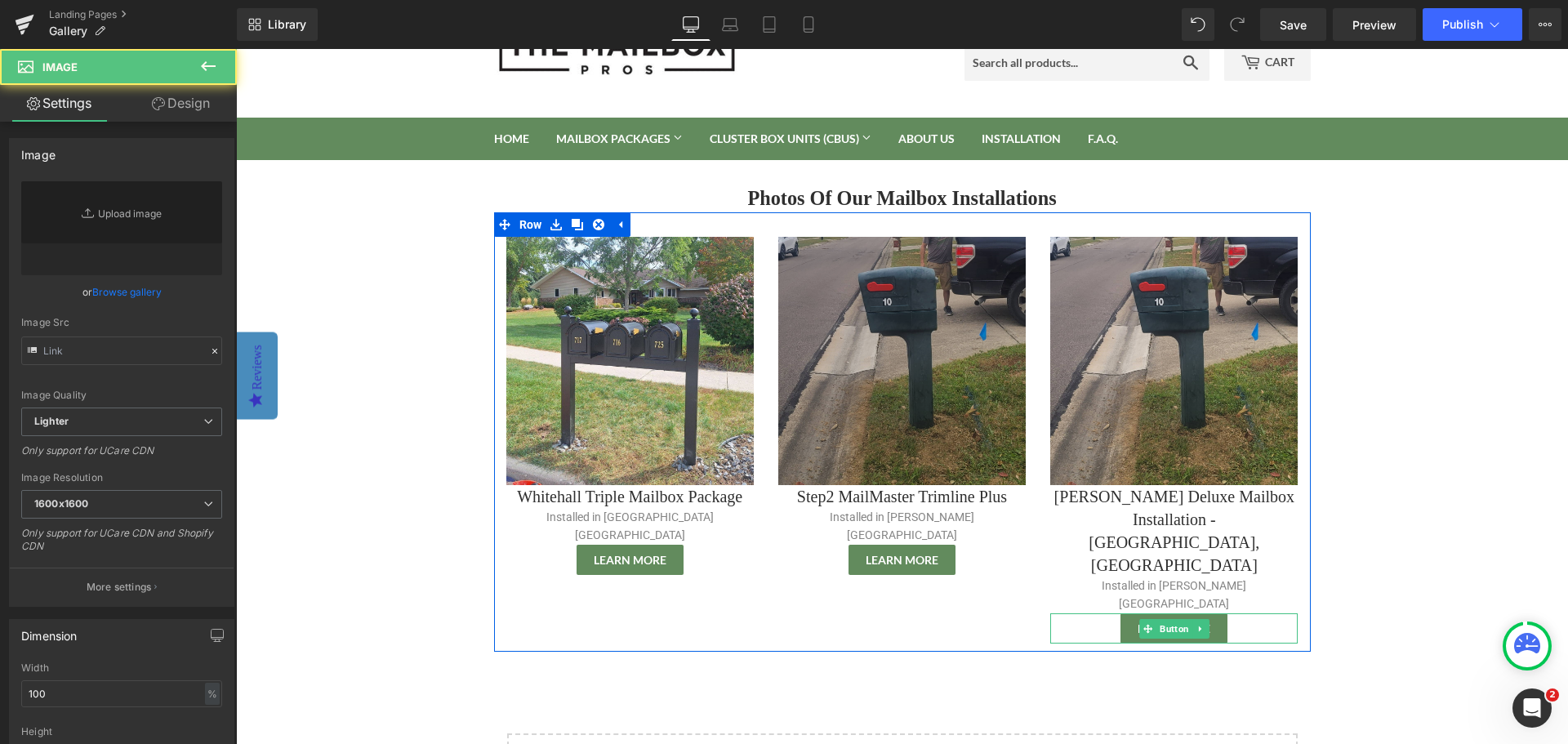
type input "[URL][DOMAIN_NAME]"
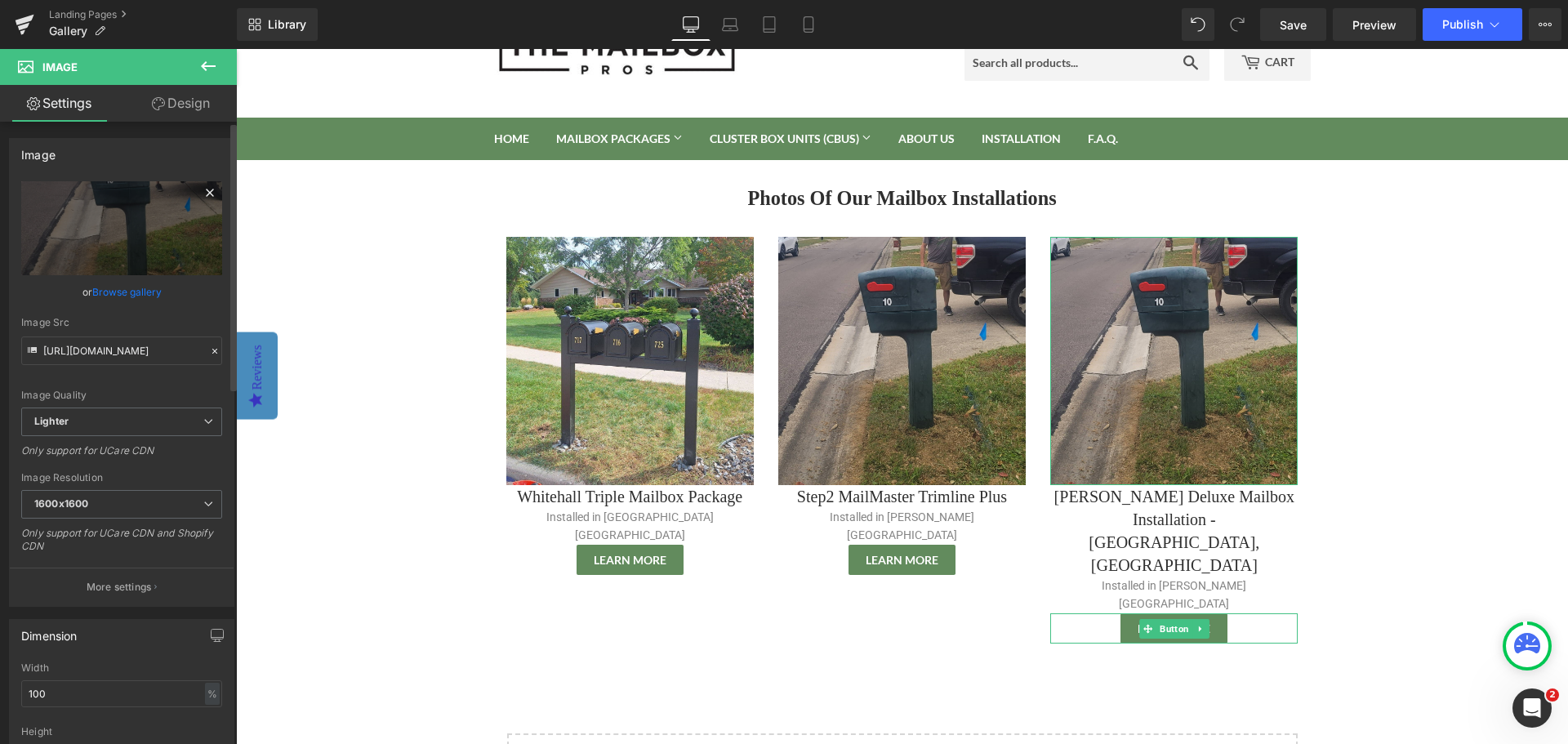
click at [204, 189] on icon at bounding box center [209, 192] width 19 height 19
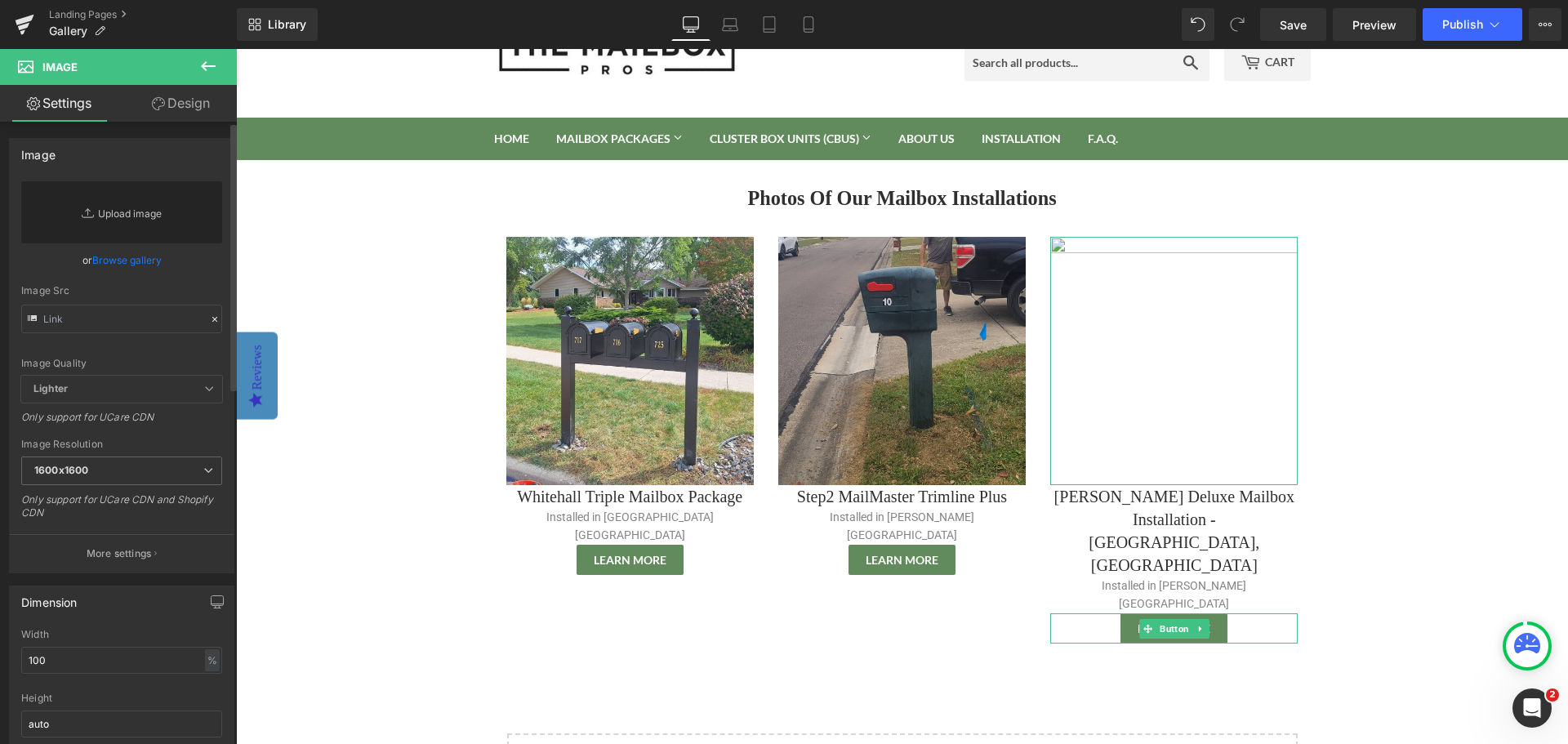
click at [150, 206] on link "Replace Image" at bounding box center [121, 212] width 201 height 62
type input "C:\fakepath\Whitehill Deluxe Mailbox Installation - Deerfield, IL.png"
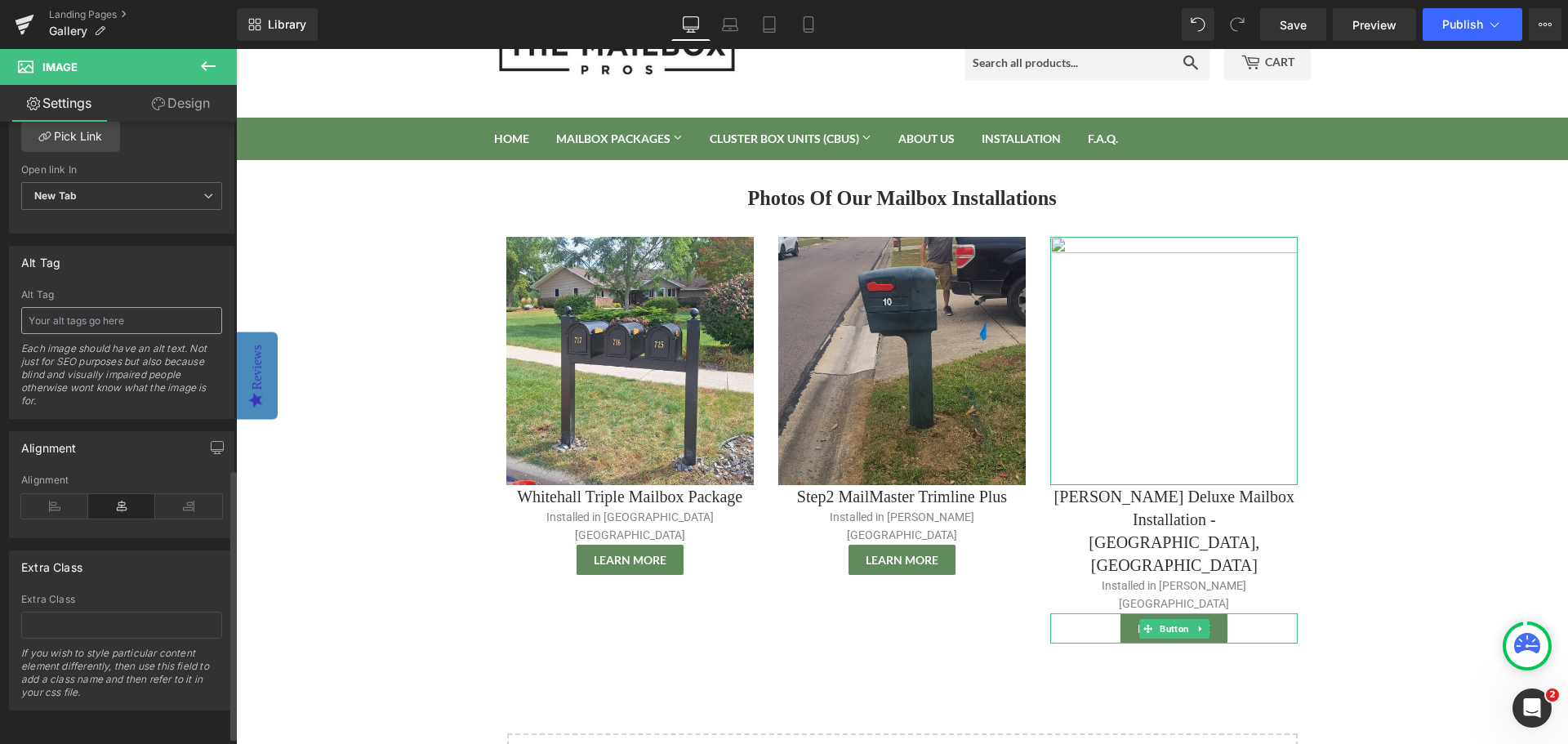
scroll to position [814, 0]
click at [71, 309] on input "text" at bounding box center [121, 320] width 201 height 27
paste input "Whitehill Deluxe Mailbox Installation - Deerfield, IL"
type input "Whitehill Deluxe Mailbox Installation - Deerfield, IL"
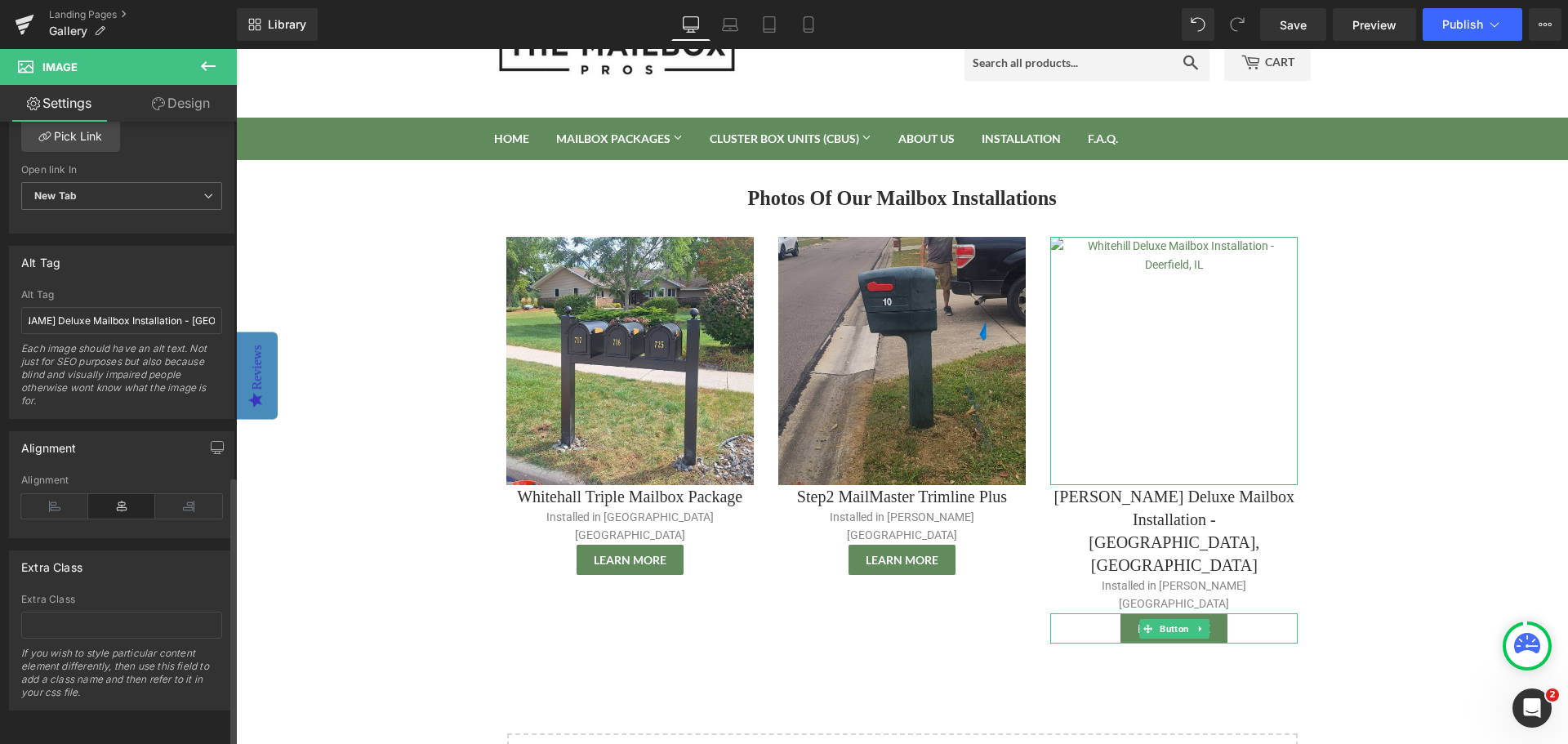
scroll to position [0, 0]
click at [133, 350] on div "Each image should have an alt text. Not just for SEO purposes but also because …" at bounding box center [121, 380] width 201 height 76
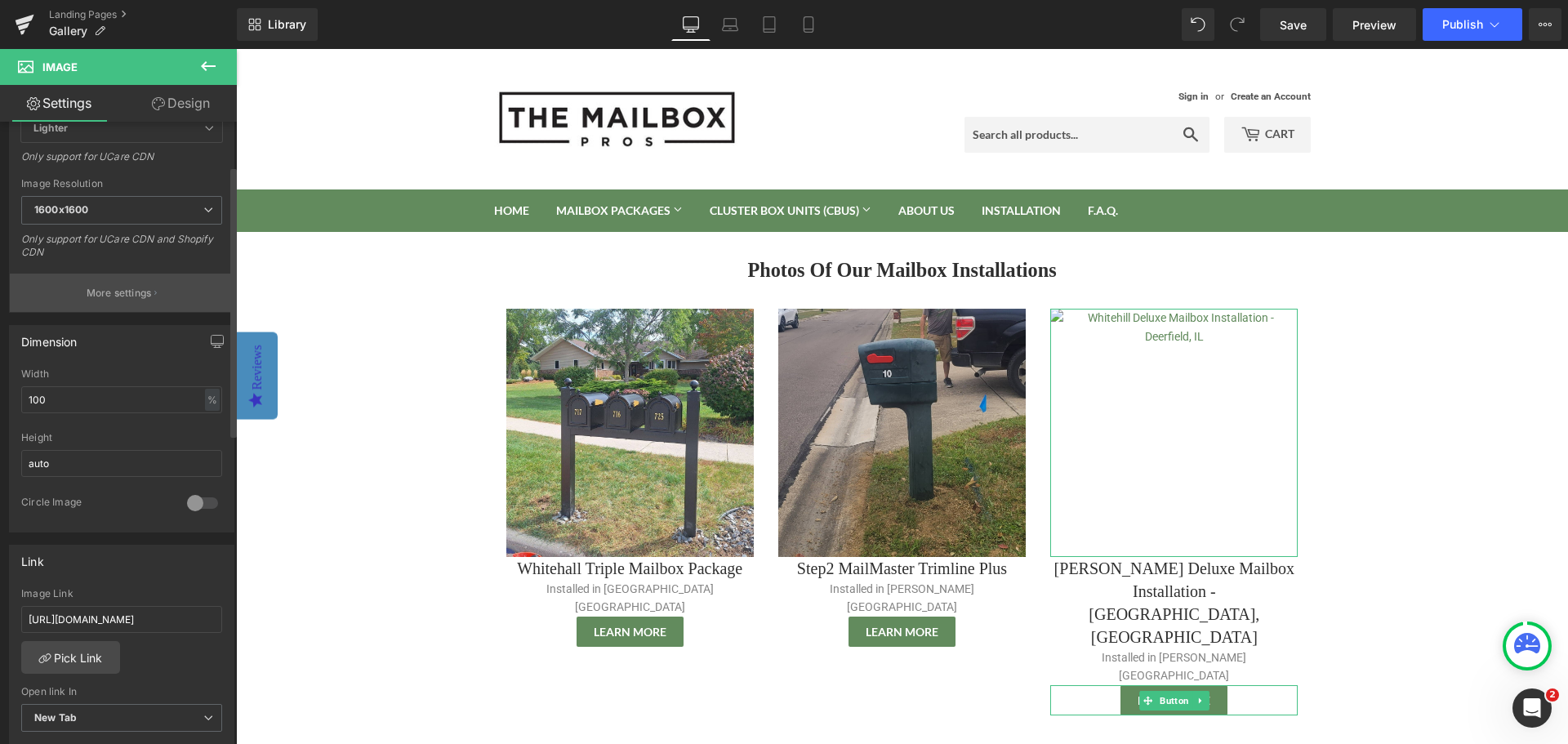
scroll to position [408, 0]
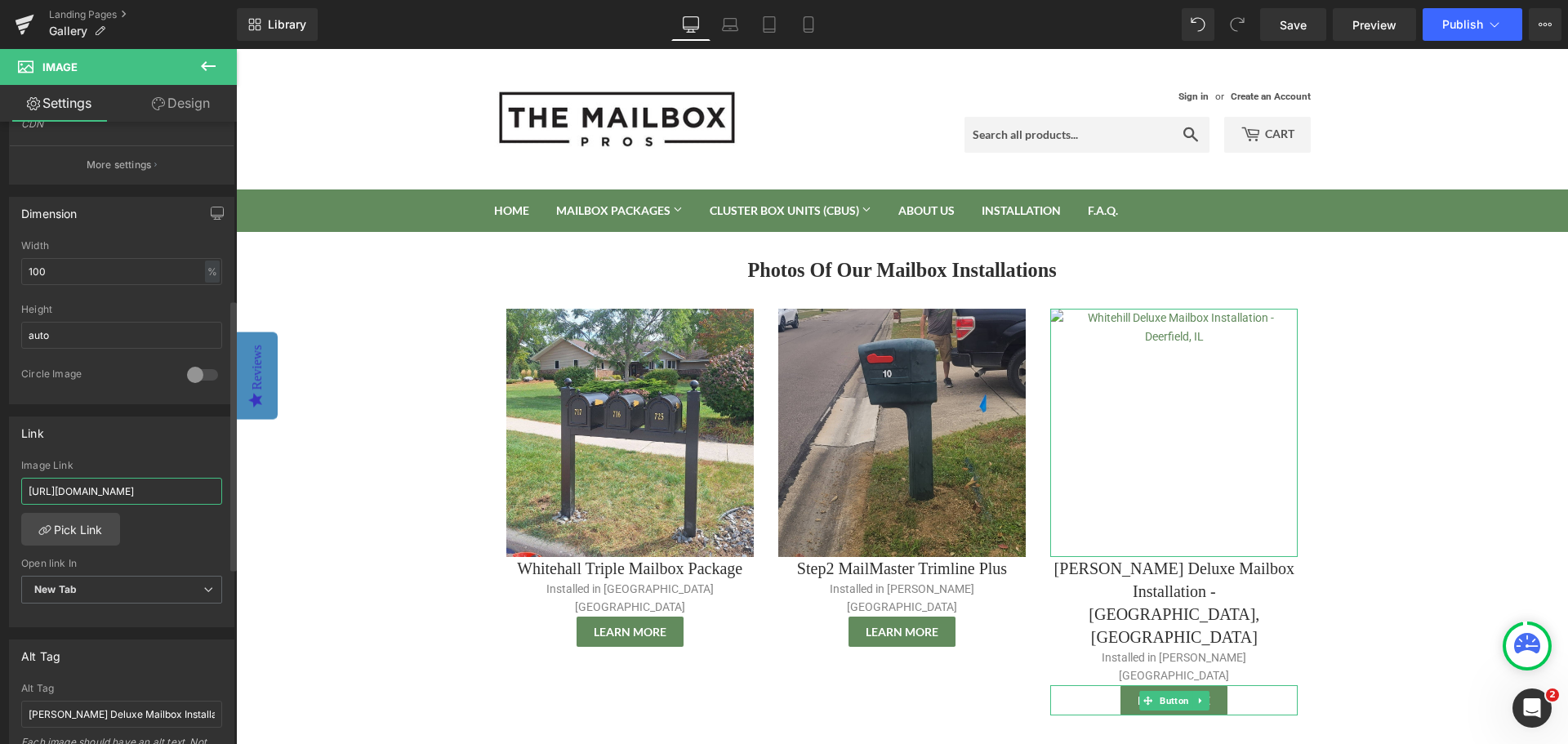
click at [76, 499] on input "[URL][DOMAIN_NAME]" at bounding box center [121, 491] width 201 height 27
paste input "collections/mailbox-post-packages/products/whitehall-deluxe-mailbox-packag"
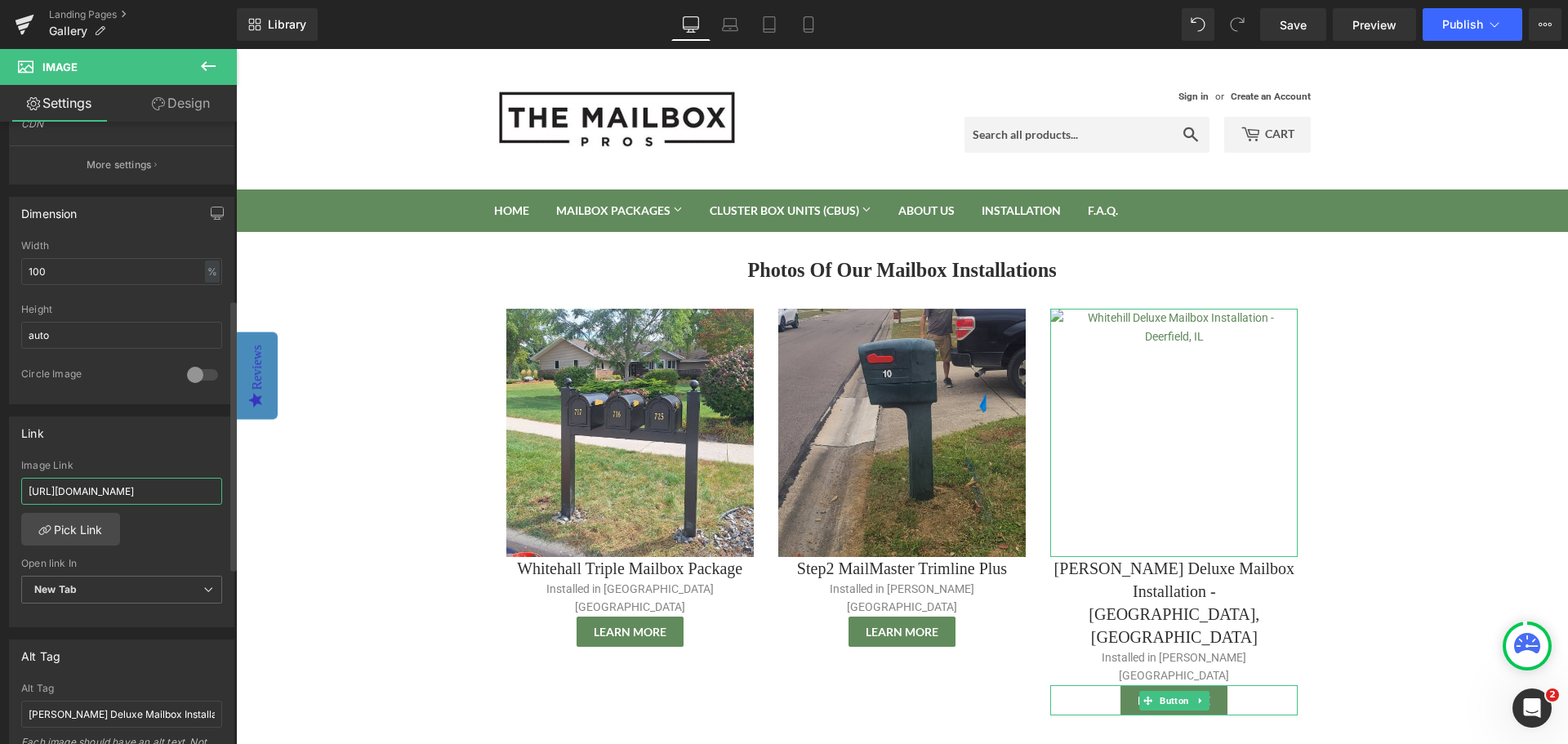
type input "https://themailboxprofessionals.com/collections/mailbox-post-packages/products/…"
click at [170, 452] on div "Link https://themailboxprofessionals.com/collections/mailbox-post-packages/prod…" at bounding box center [121, 522] width 225 height 211
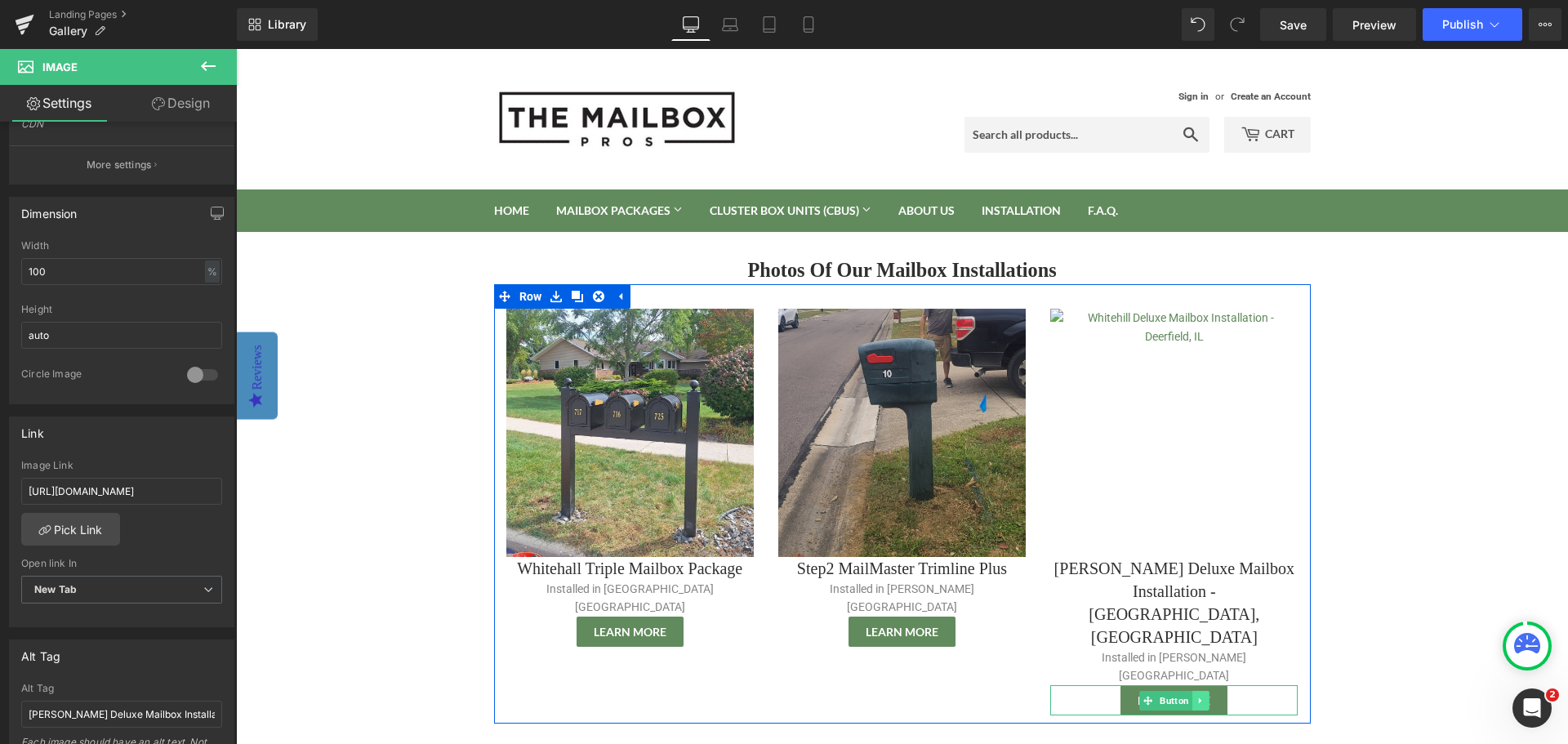
click at [1199, 697] on icon at bounding box center [1200, 699] width 3 height 6
click at [1142, 691] on link "Button" at bounding box center [1141, 700] width 53 height 19
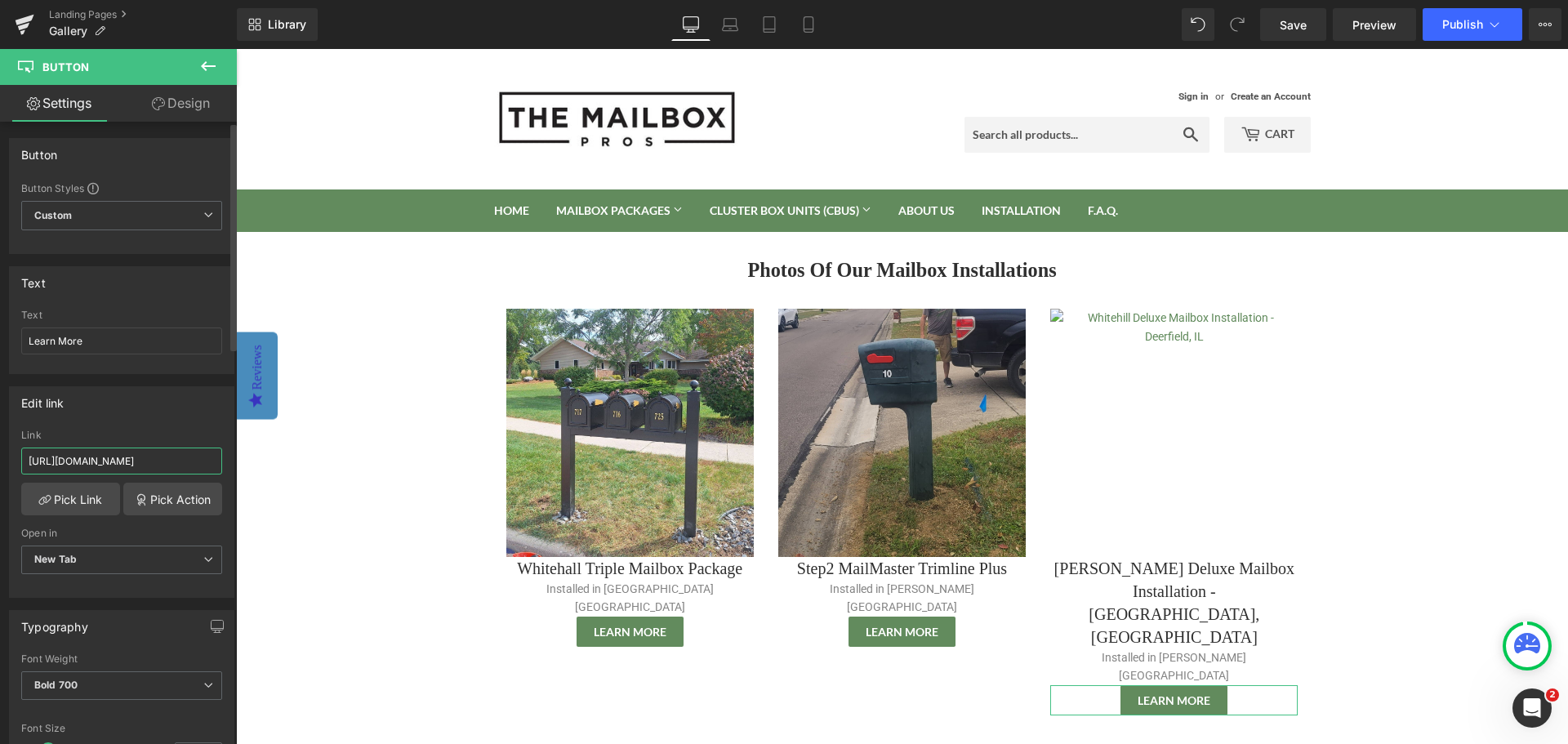
click at [104, 450] on input "[URL][DOMAIN_NAME]" at bounding box center [121, 461] width 201 height 27
paste input "collections/mailbox-post-packages/products/whitehall-deluxe-mailbox-packag"
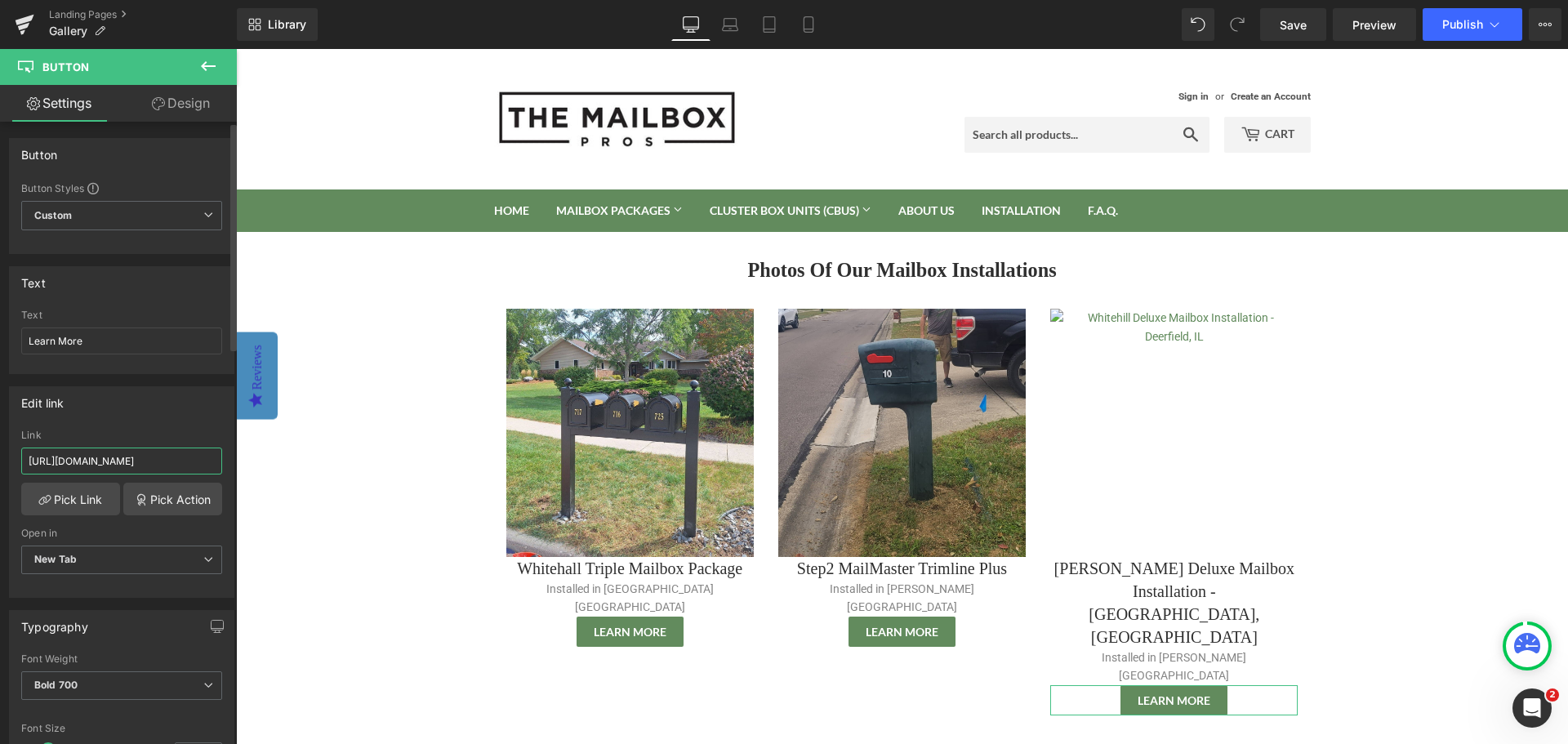
type input "https://themailboxprofessionals.com/collections/mailbox-post-packages/products/…"
click at [114, 420] on div "Edit link https://themailboxprofessionals.com/collections/mailbox-post-packages…" at bounding box center [121, 491] width 225 height 211
click at [1287, 31] on span "Save" at bounding box center [1293, 24] width 27 height 17
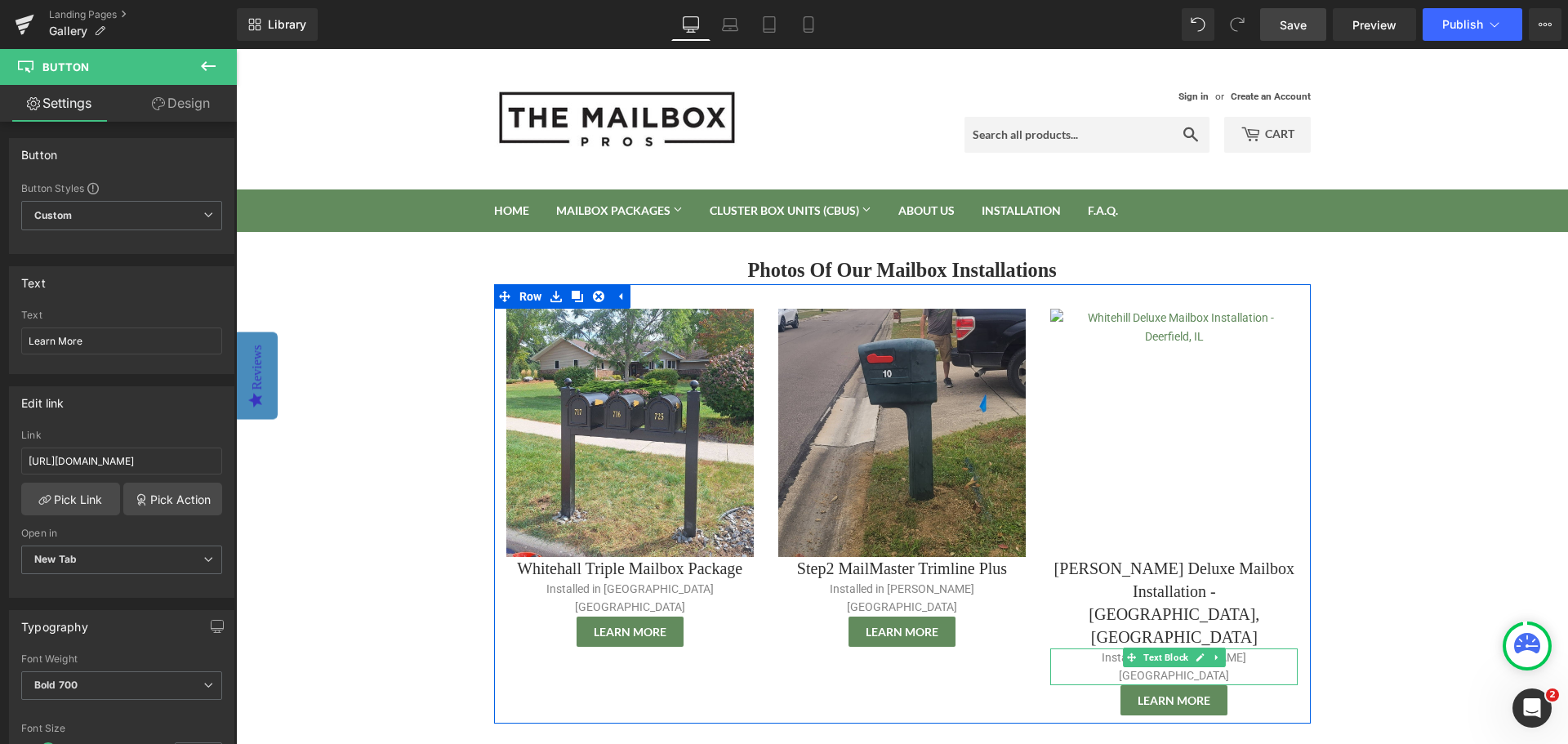
click at [1192, 647] on link at bounding box center [1200, 656] width 17 height 19
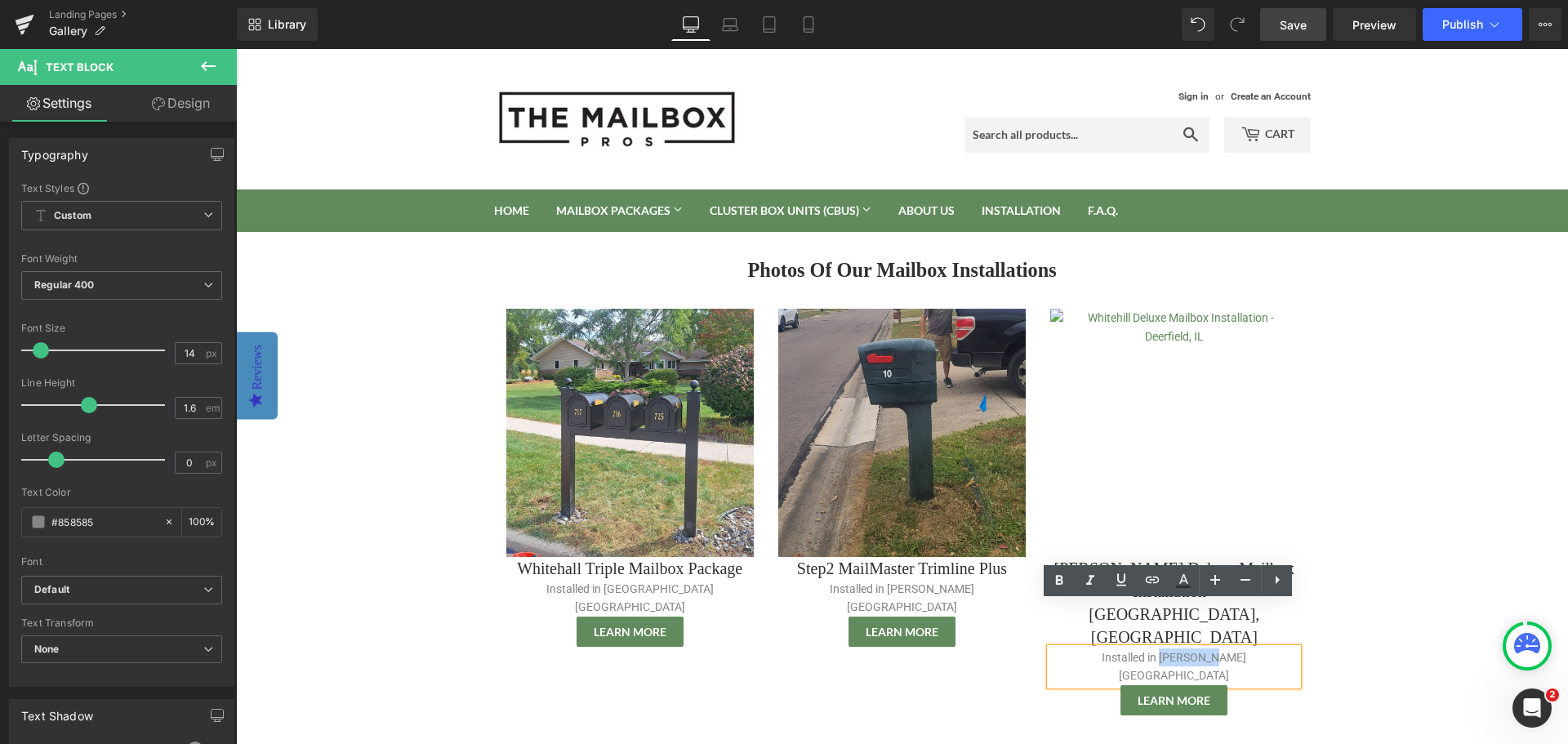
click at [1170, 648] on p "Installed in [PERSON_NAME][GEOGRAPHIC_DATA]" at bounding box center [1174, 666] width 248 height 37
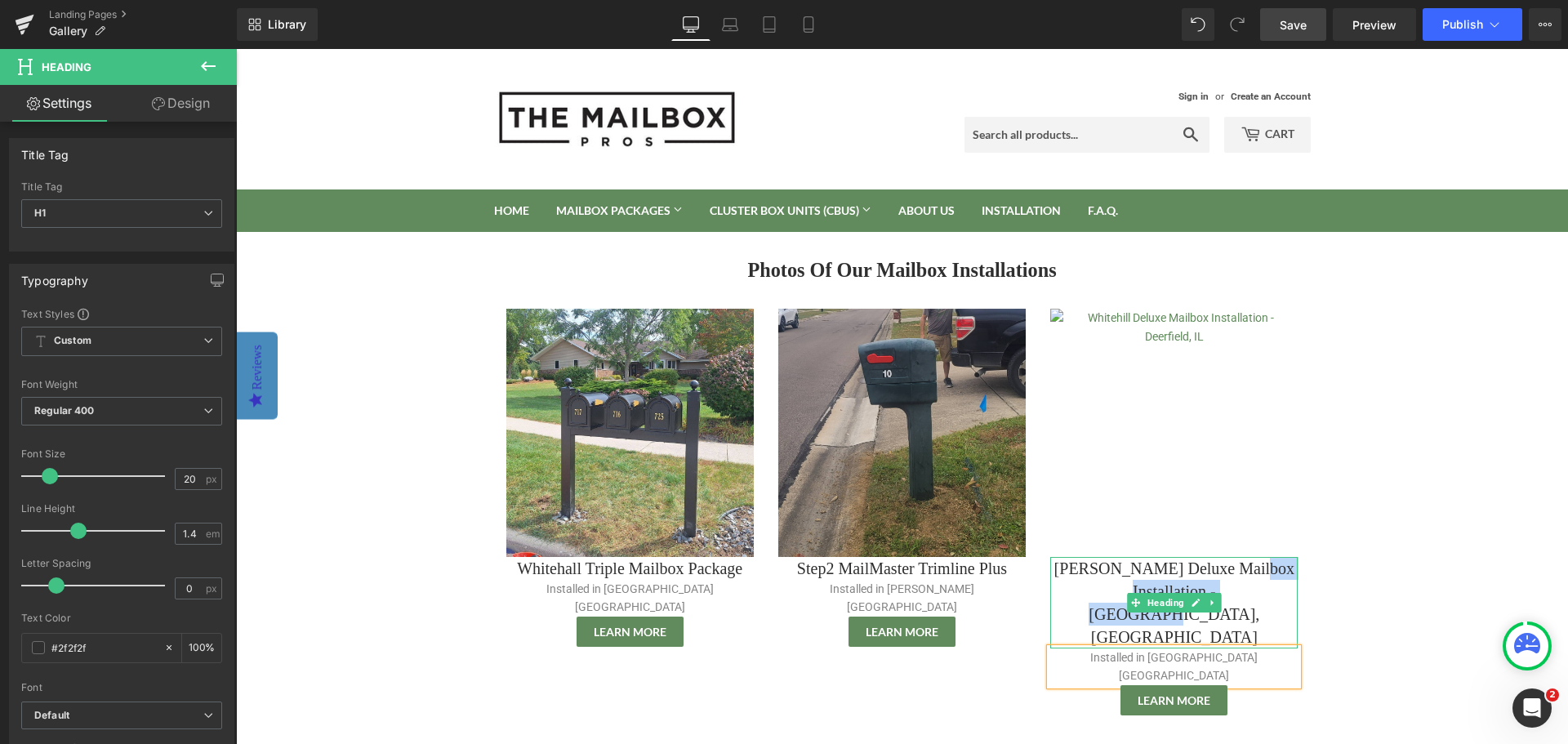
drag, startPoint x: 1079, startPoint y: 591, endPoint x: 1267, endPoint y: 586, distance: 188.1
click at [1267, 586] on h1 "Whitehill Deluxe Mailbox Installation - Deerfield, IL" at bounding box center [1174, 602] width 248 height 92
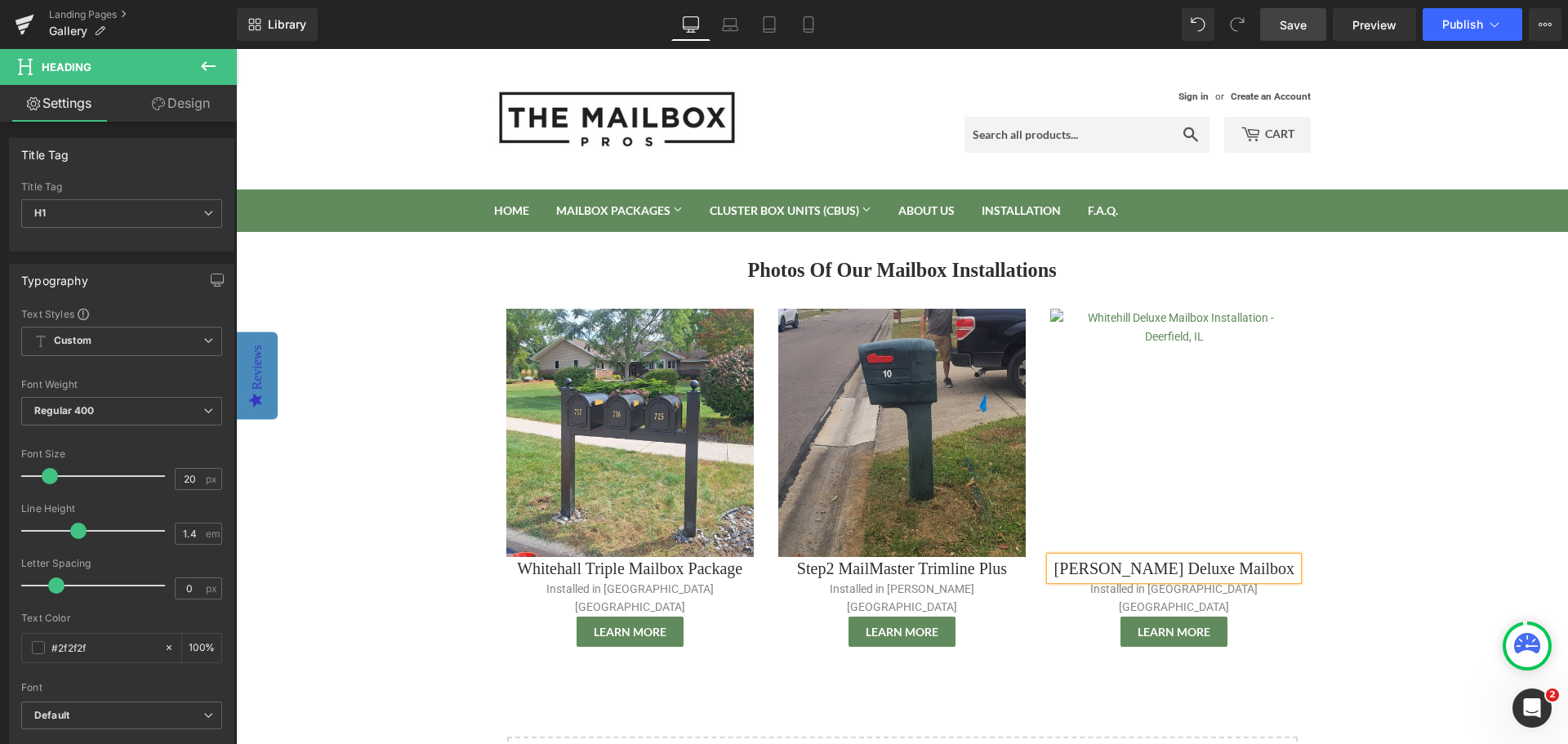
click at [1354, 570] on body "Sign in or Create an Account Search Cart 0 Search Home Mailbox Packages Mailbox…" at bounding box center [902, 629] width 1332 height 1161
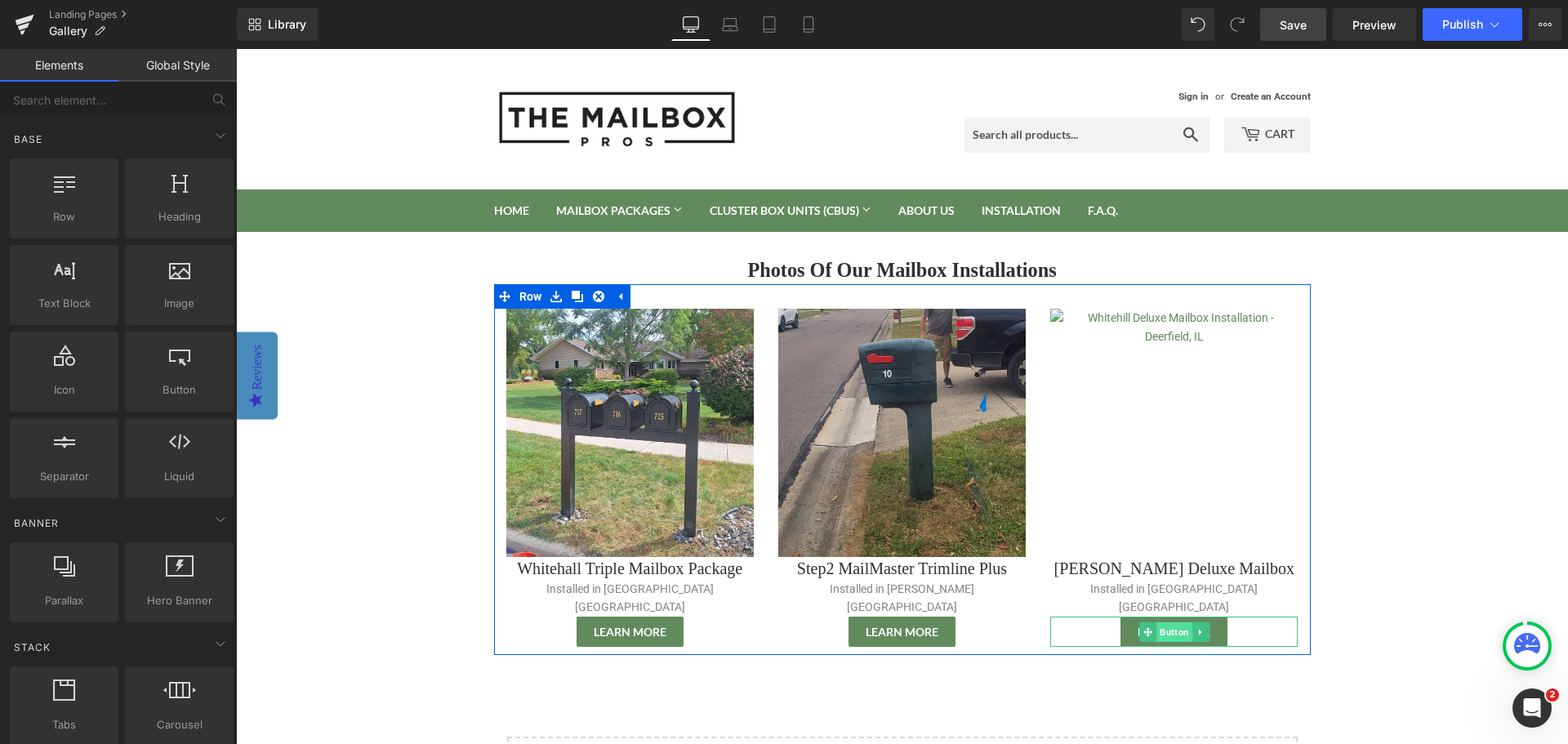
click at [1165, 622] on span "Button" at bounding box center [1174, 631] width 36 height 19
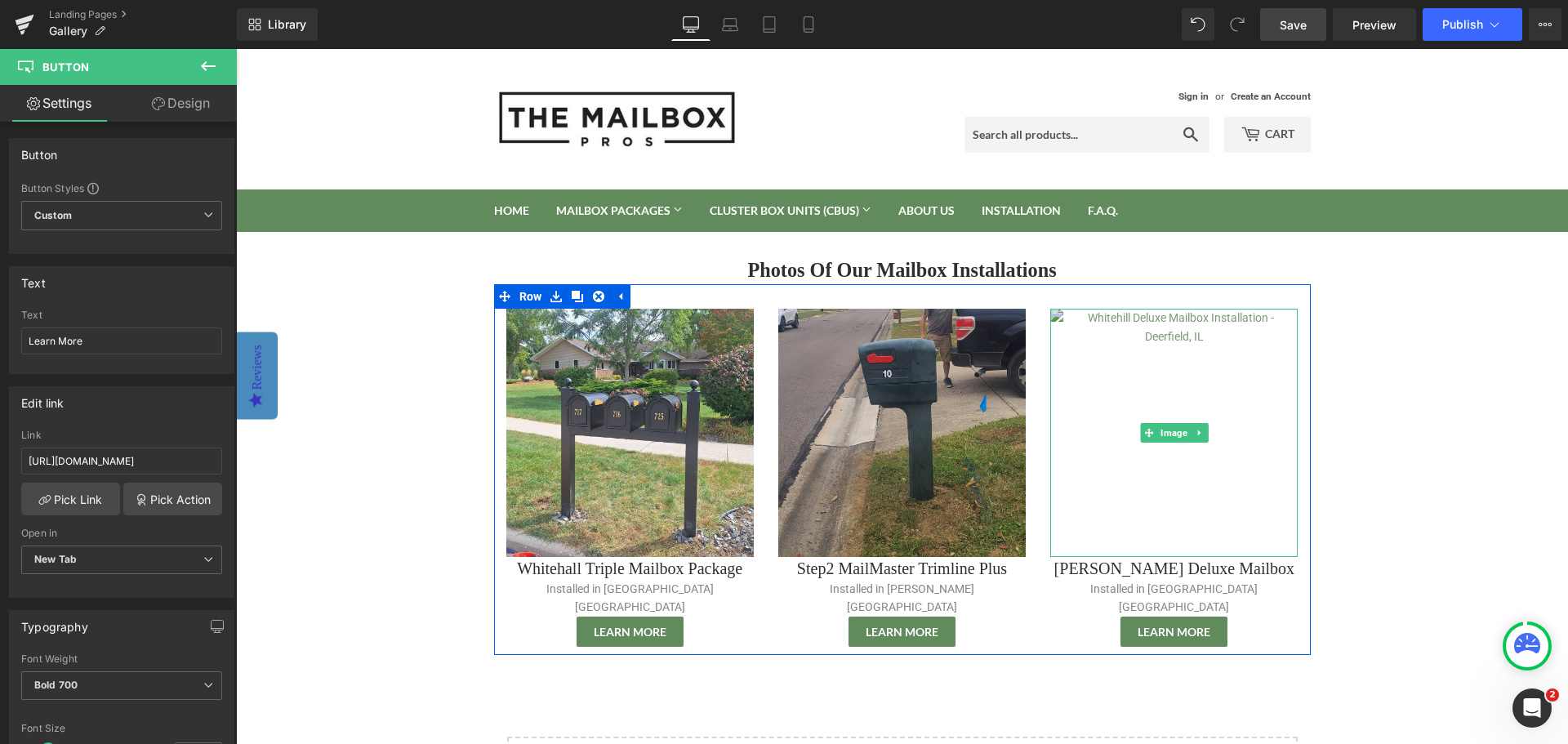
click at [1216, 437] on img at bounding box center [1174, 432] width 248 height 248
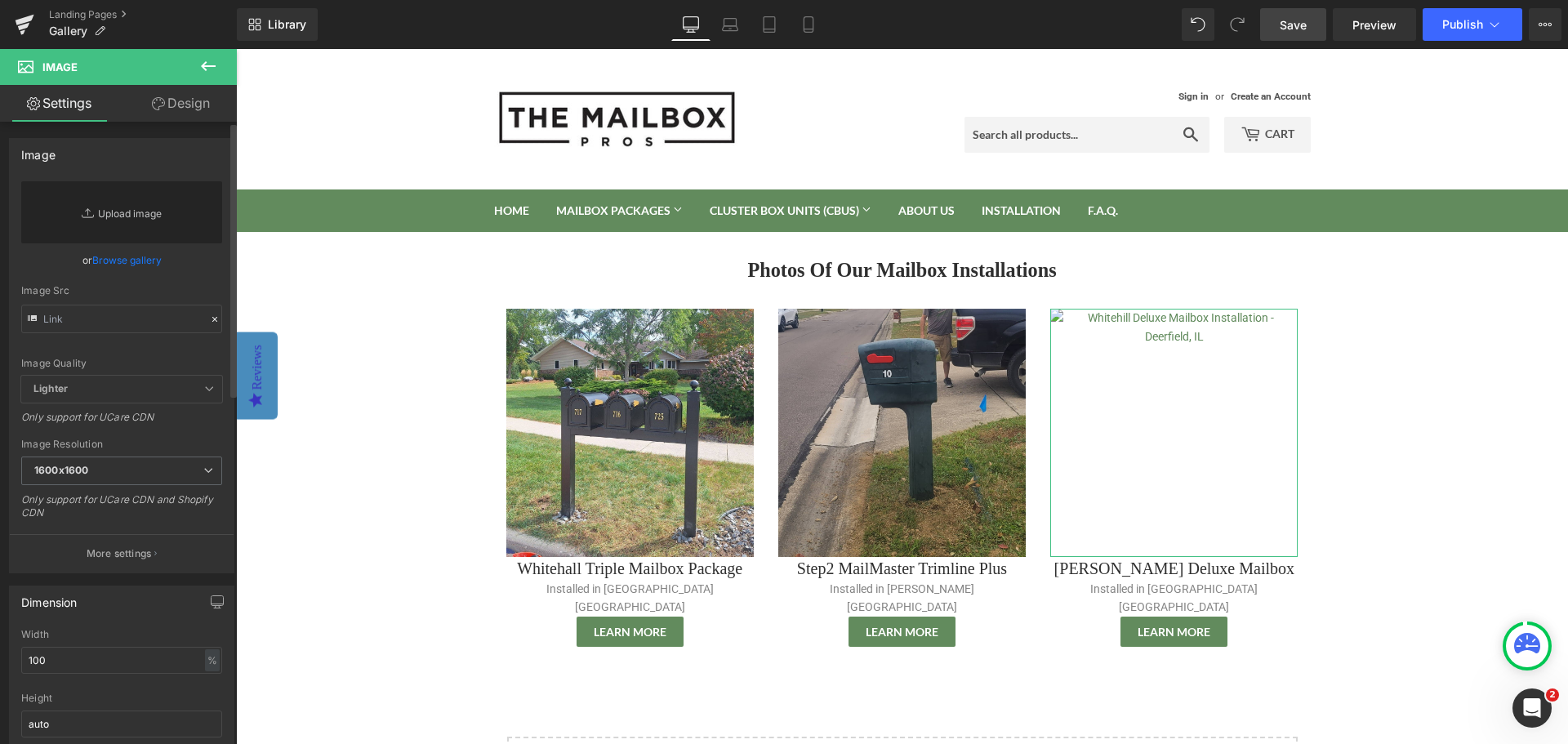
click at [101, 212] on link "Replace Image" at bounding box center [121, 212] width 201 height 62
type input "C:\fakepath\Whitehill Deluxe Mailbox Installation - Deerfield, IL.png"
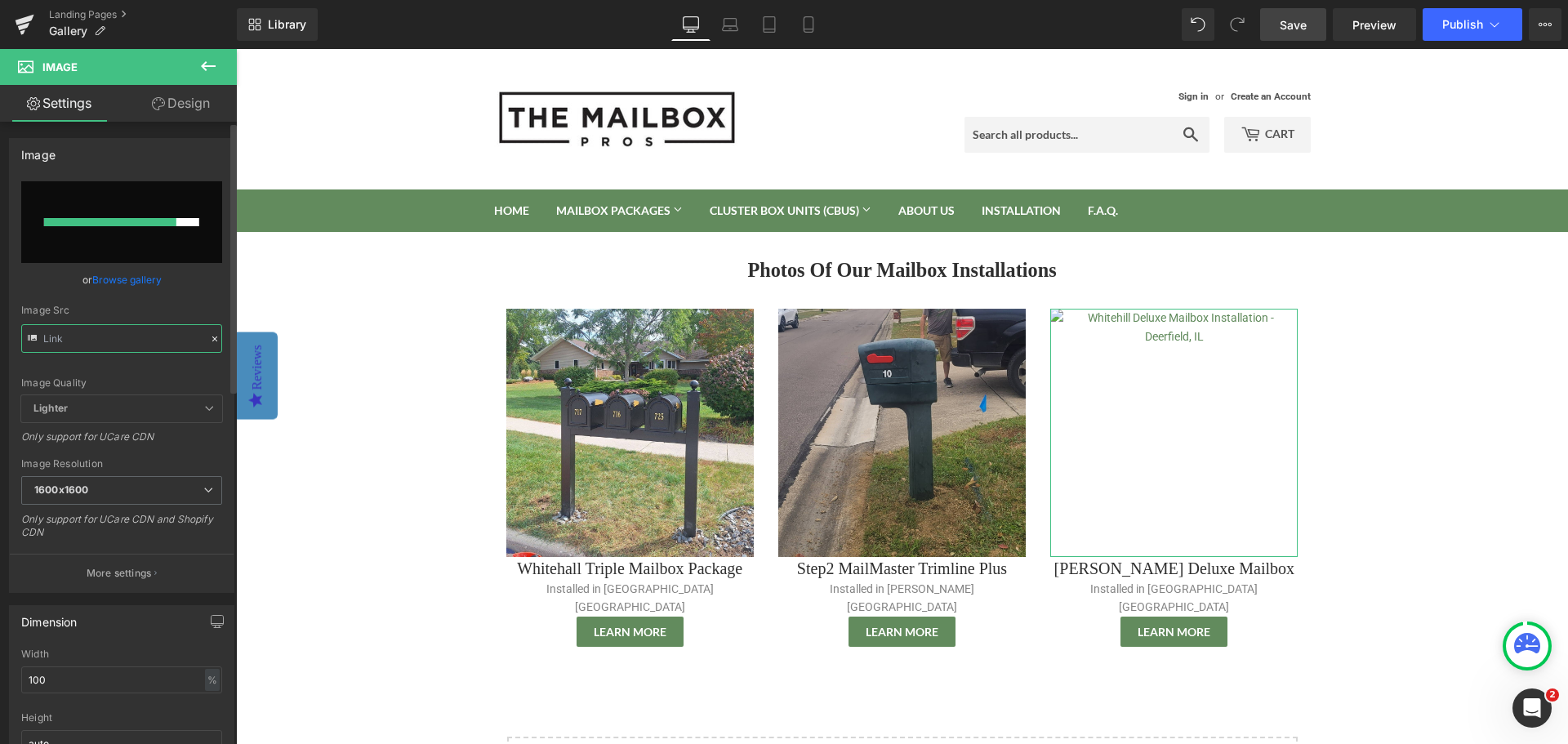
click at [170, 341] on input "text" at bounding box center [121, 339] width 201 height 29
click at [209, 339] on icon at bounding box center [215, 339] width 12 height 12
click at [211, 340] on icon at bounding box center [215, 339] width 12 height 12
click at [153, 486] on span "1600x1600" at bounding box center [121, 490] width 201 height 29
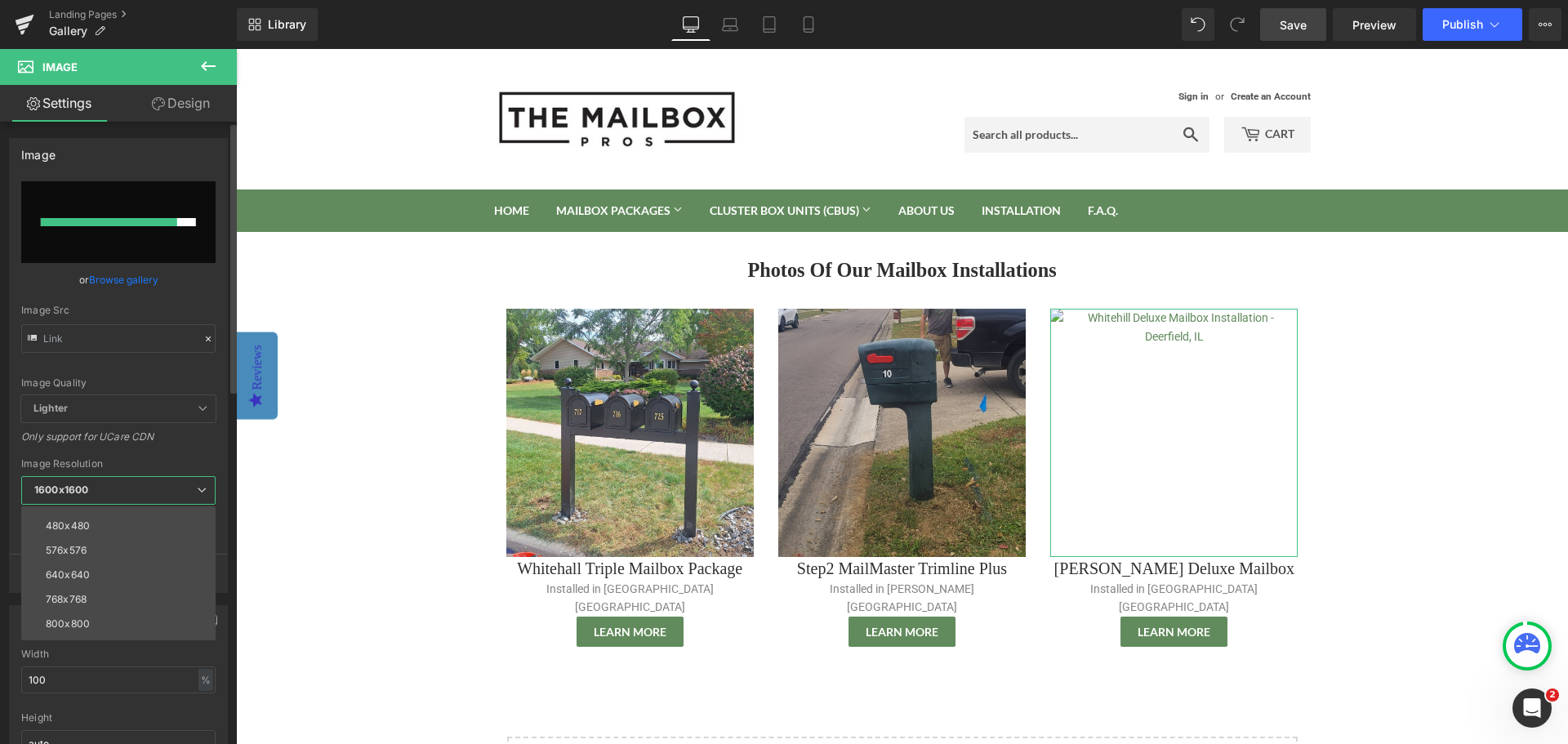
scroll to position [163, 0]
click at [12, 420] on div "Replace Image Upload image or Browse gallery Image Src Image Quality Lighter Li…" at bounding box center [119, 386] width 217 height 410
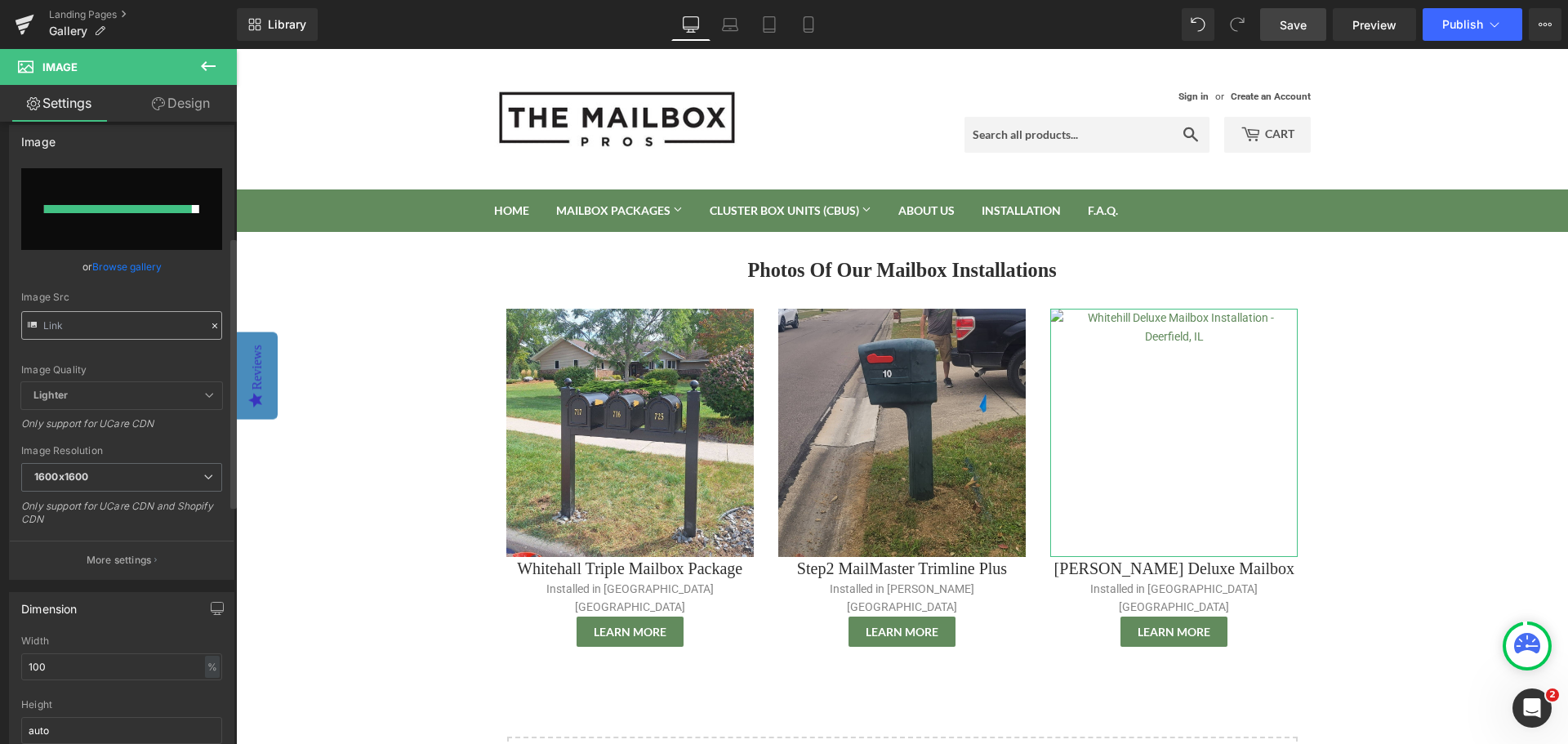
scroll to position [0, 0]
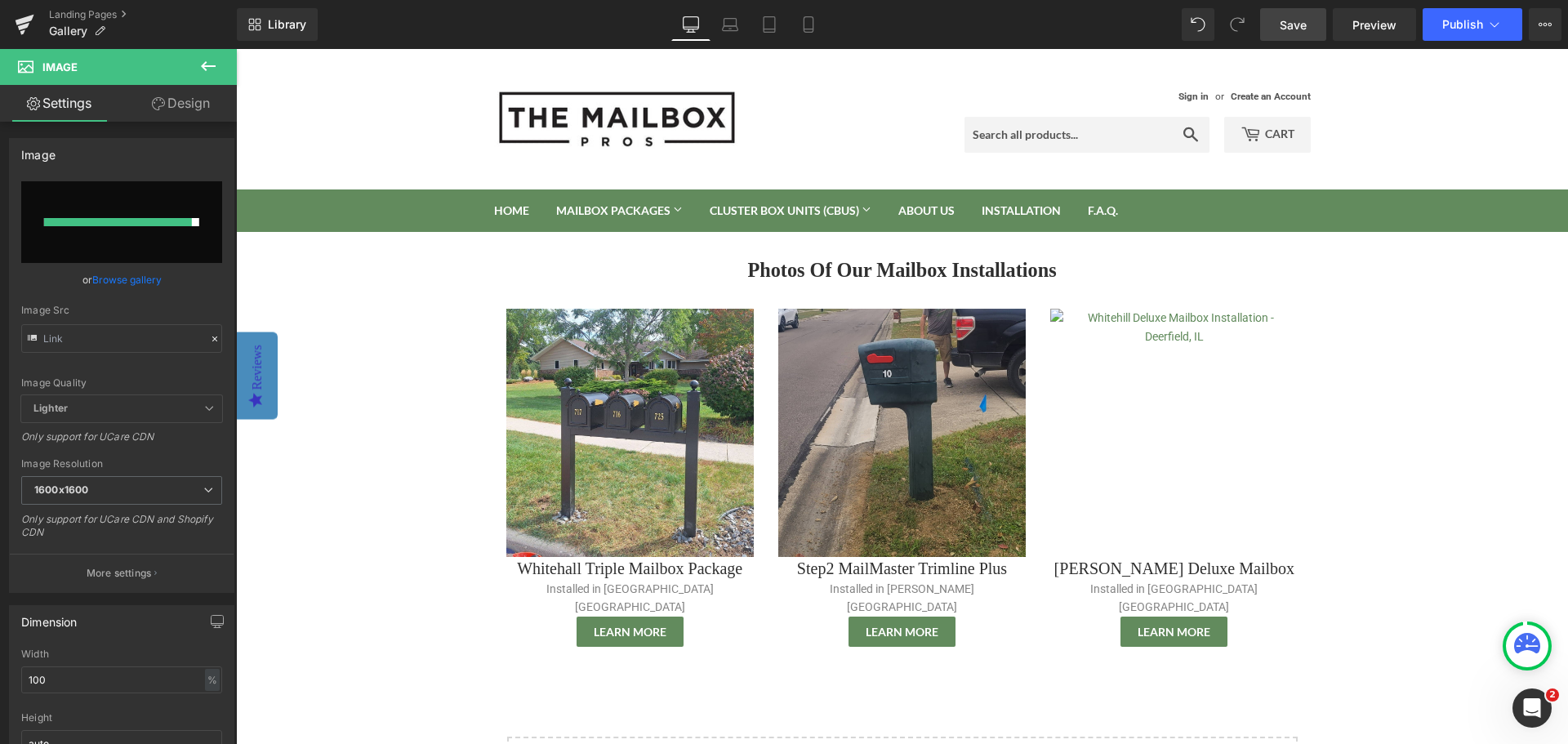
click at [1291, 16] on span "Save" at bounding box center [1293, 24] width 27 height 17
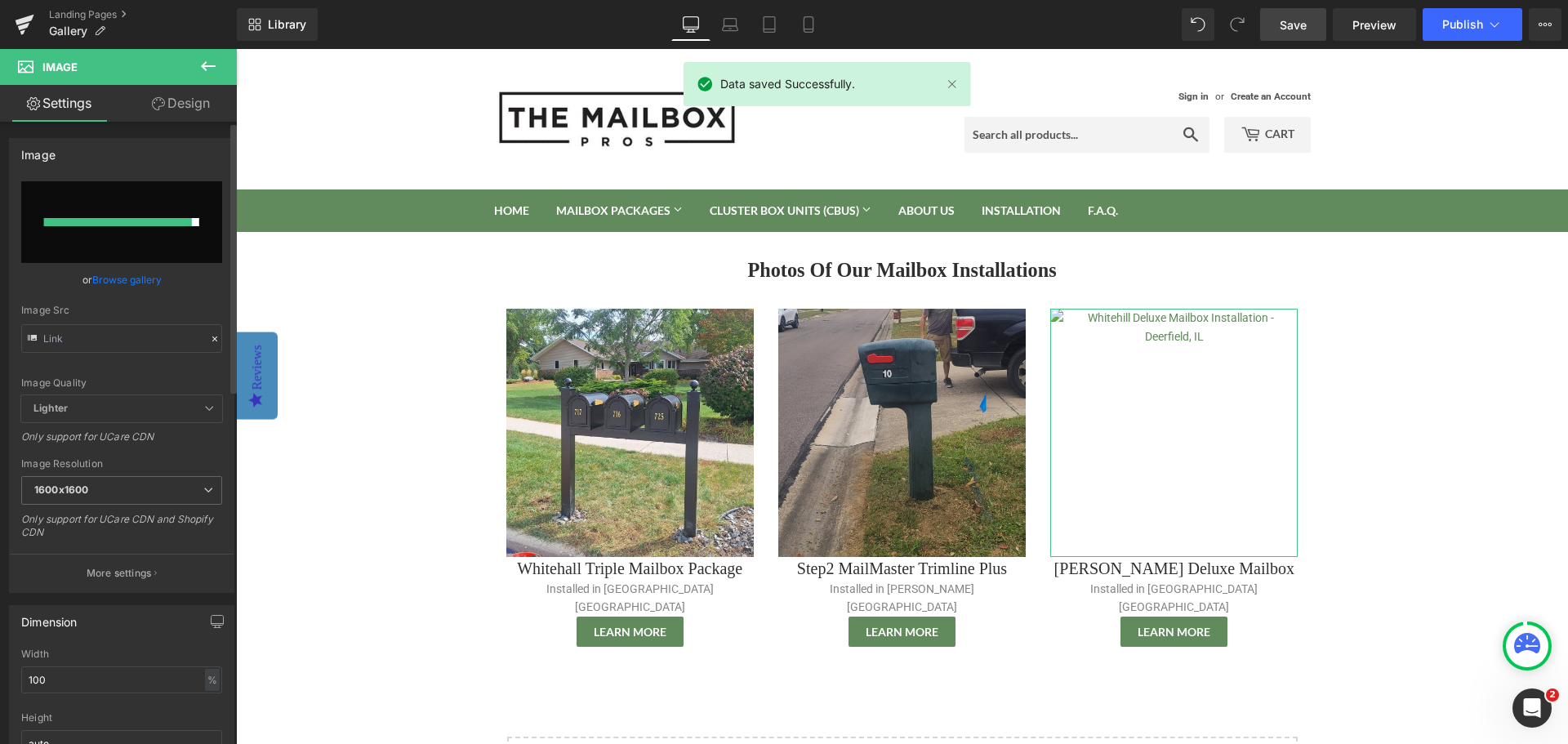
click at [118, 278] on link "Browse gallery" at bounding box center [126, 280] width 69 height 29
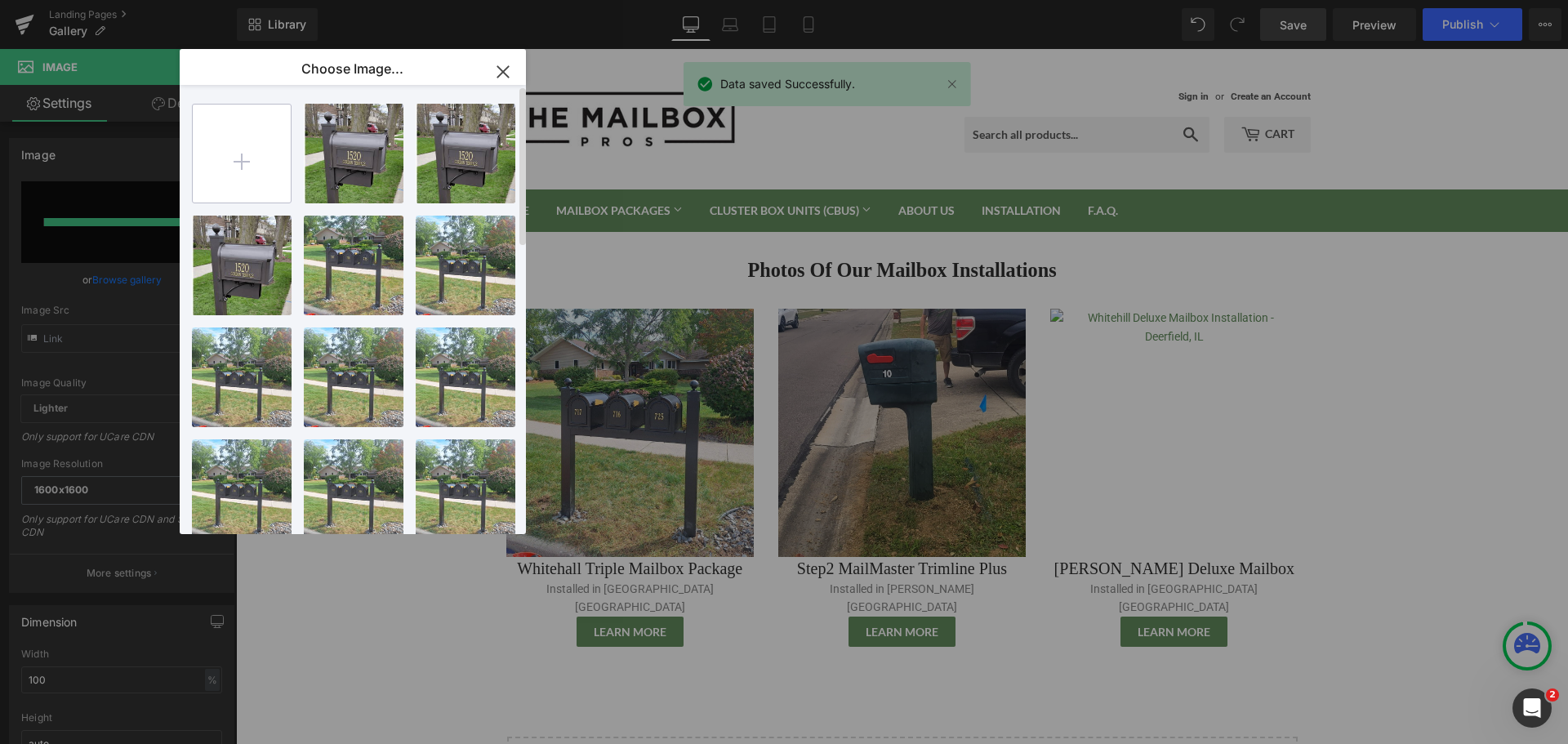
click at [244, 147] on input "file" at bounding box center [242, 153] width 98 height 98
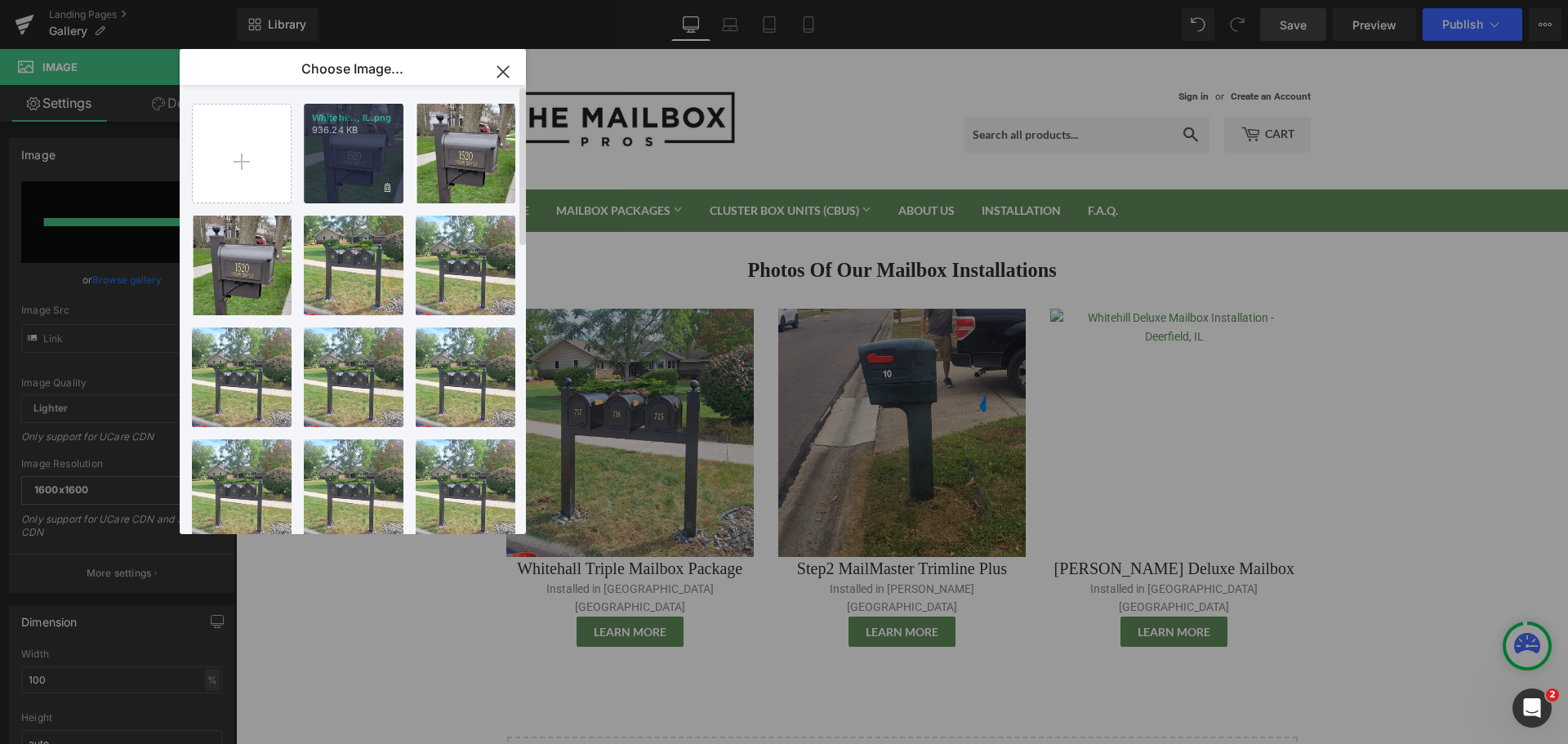
click at [360, 148] on div "Whitehi..., IL.png 936.24 KB" at bounding box center [353, 153] width 99 height 99
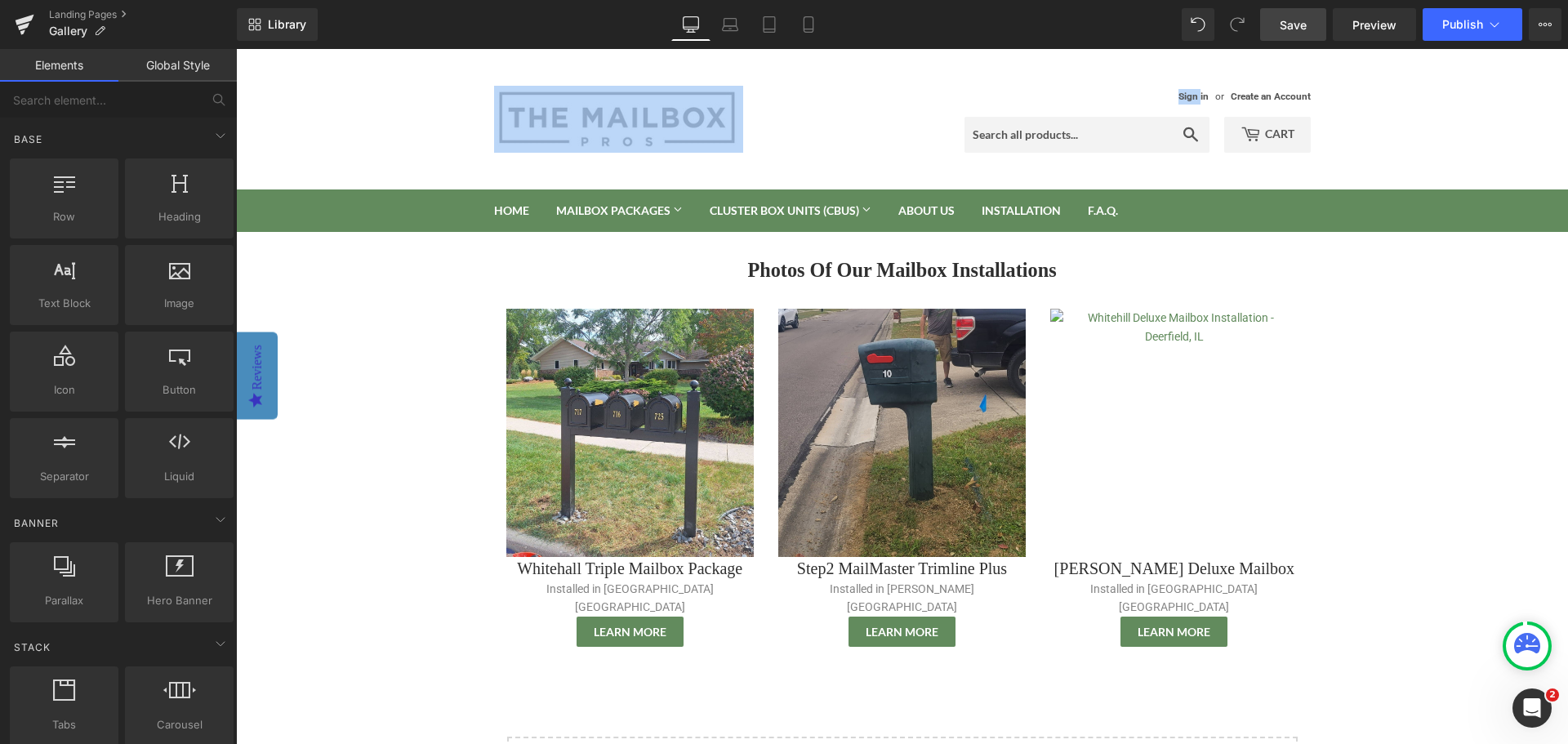
click at [360, 148] on header "Sign in or Create an Account Search Cart 0" at bounding box center [902, 119] width 1332 height 141
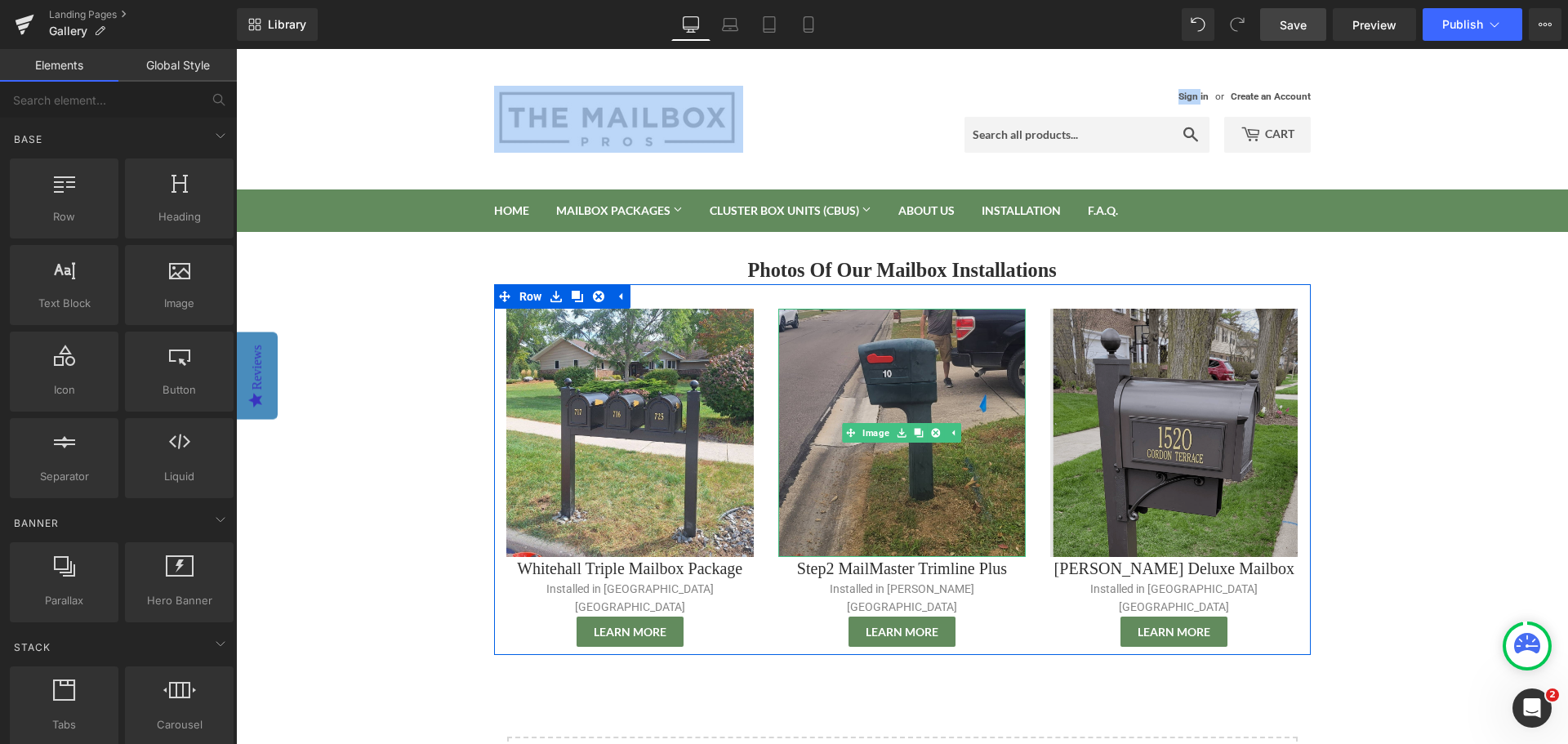
click at [1178, 420] on img at bounding box center [1174, 432] width 248 height 248
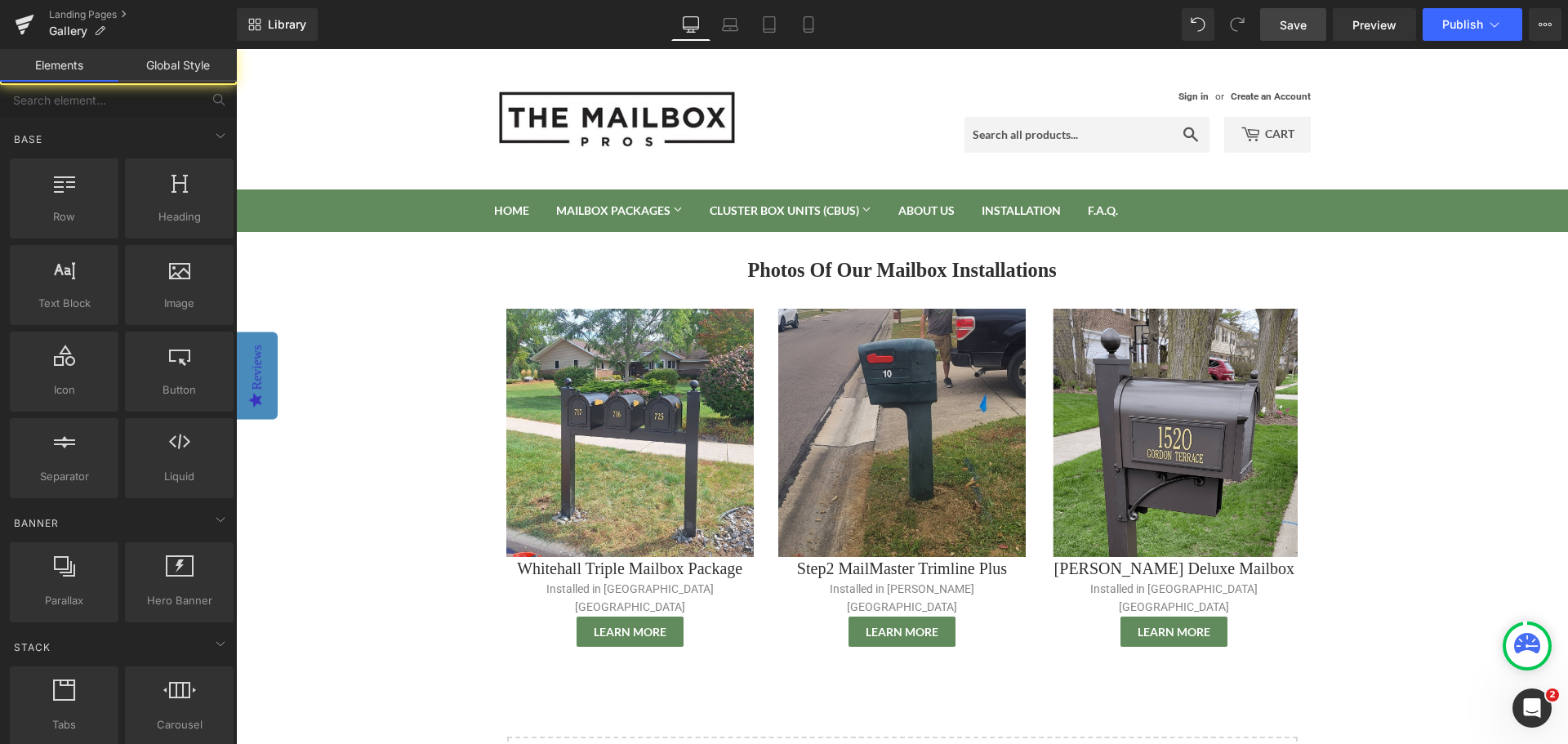
click at [1411, 419] on body "Sign in or Create an Account Search Cart 0 Search Home Mailbox Packages Mailbox…" at bounding box center [902, 629] width 1332 height 1161
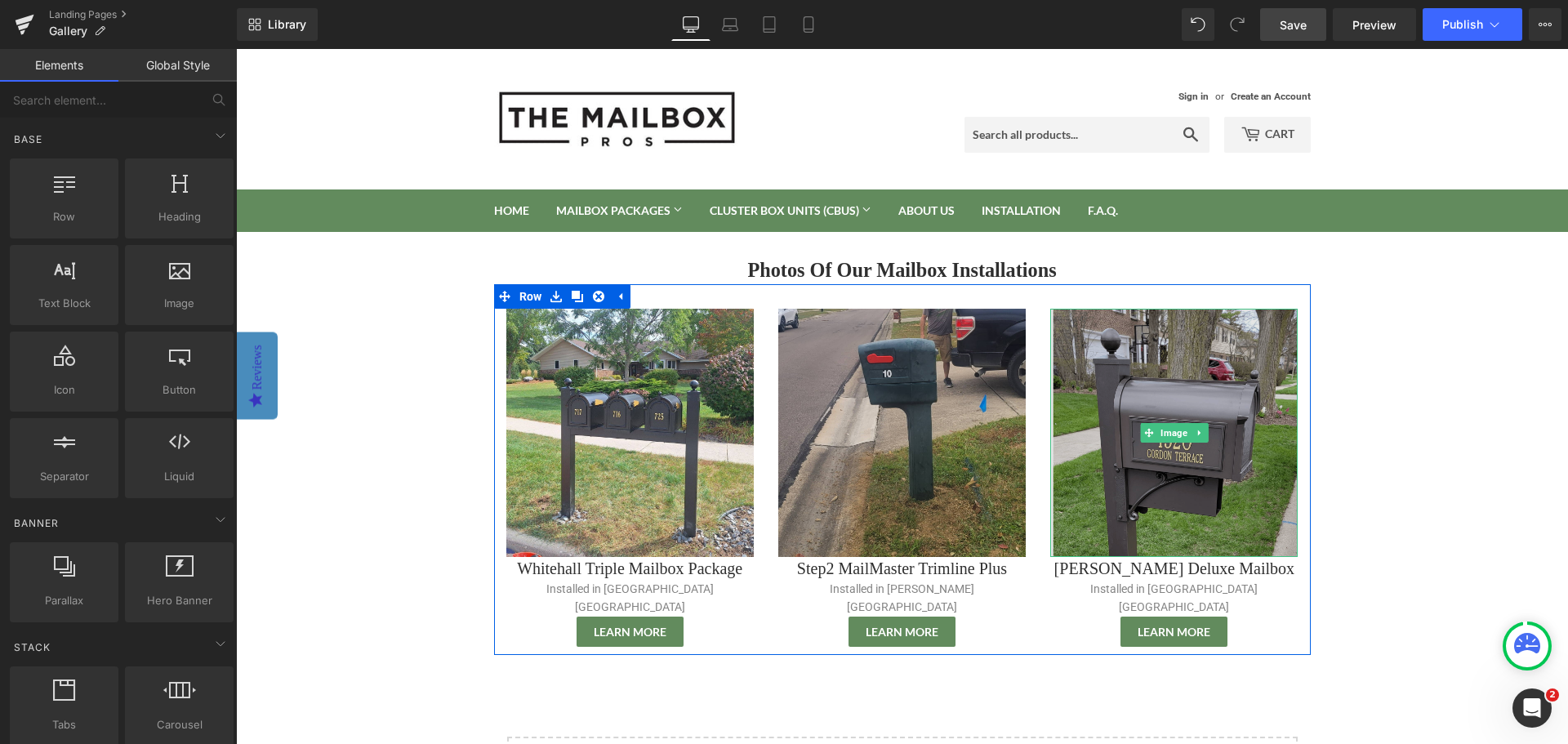
click at [1221, 381] on img at bounding box center [1174, 432] width 248 height 248
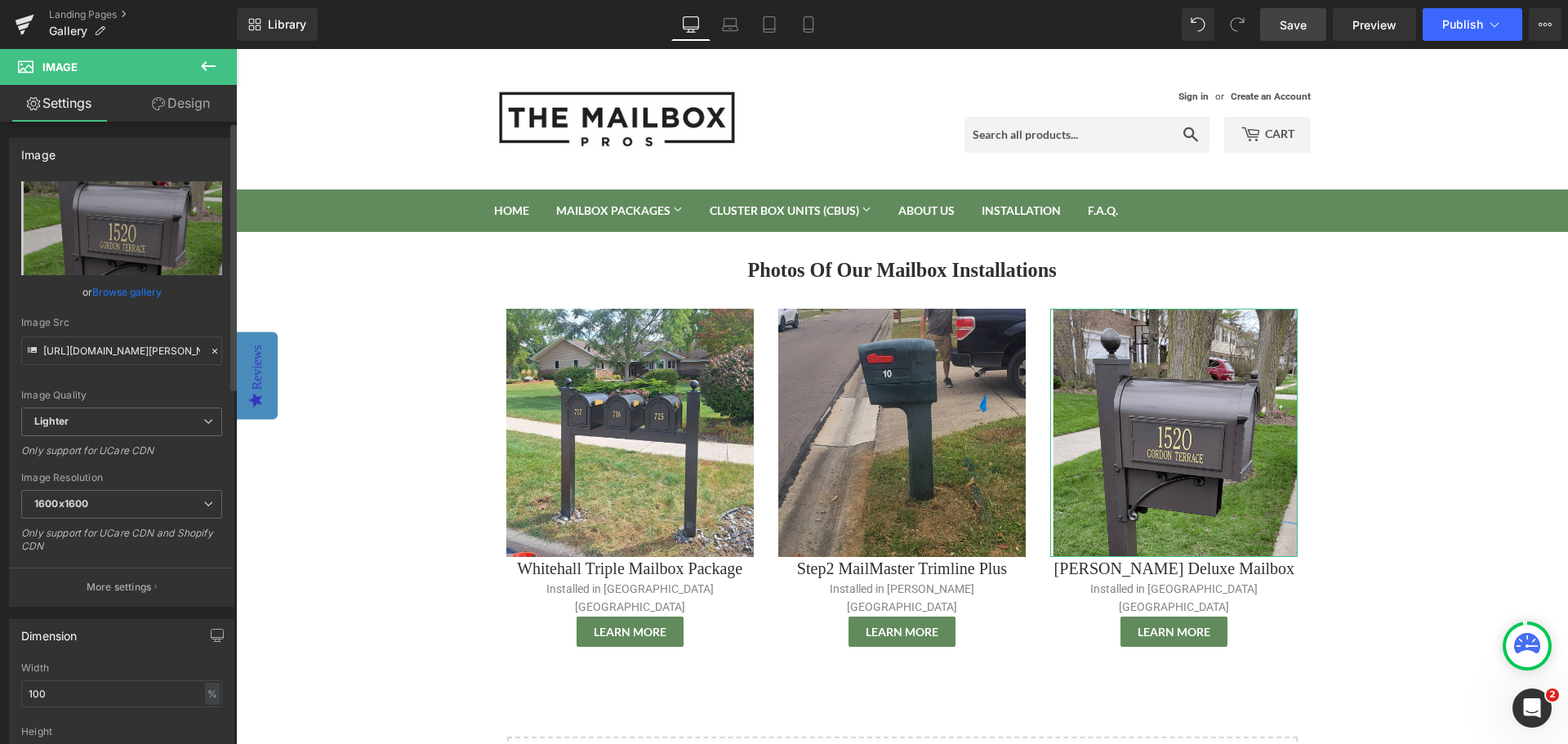
click at [129, 292] on link "Browse gallery" at bounding box center [126, 292] width 69 height 29
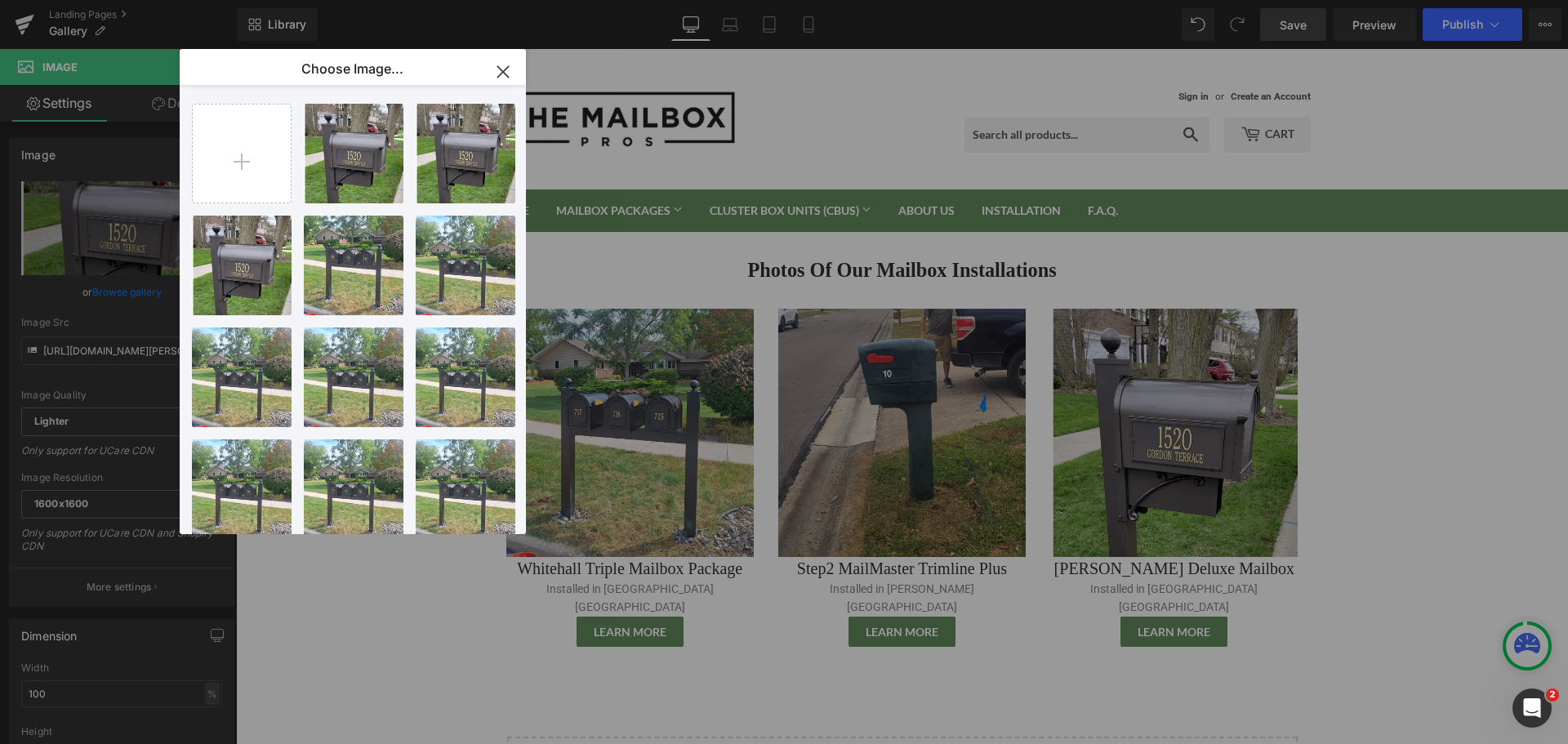
drag, startPoint x: 506, startPoint y: 70, endPoint x: 919, endPoint y: 288, distance: 467.0
click at [506, 70] on icon "button" at bounding box center [502, 71] width 11 height 11
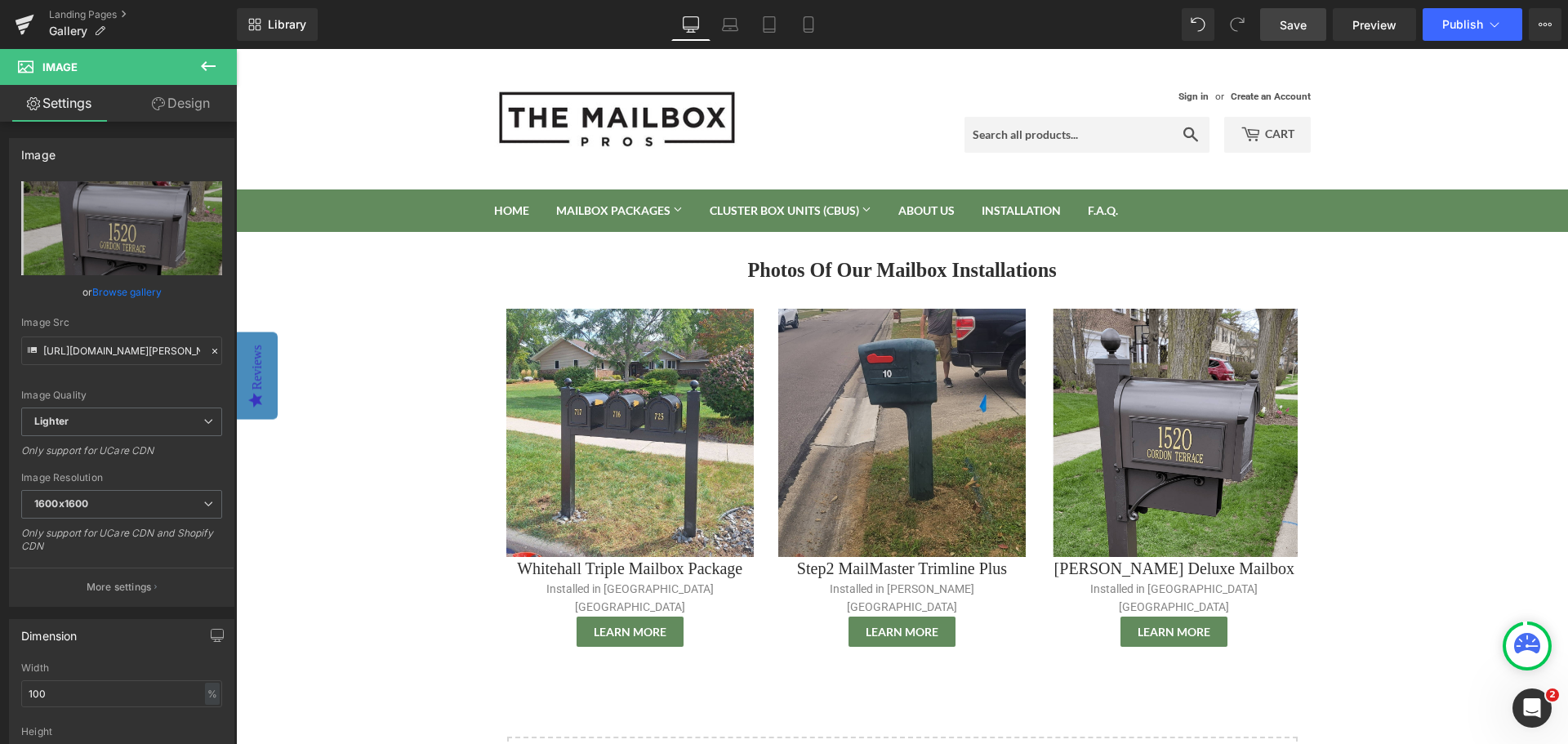
click at [1294, 24] on span "Save" at bounding box center [1293, 24] width 27 height 17
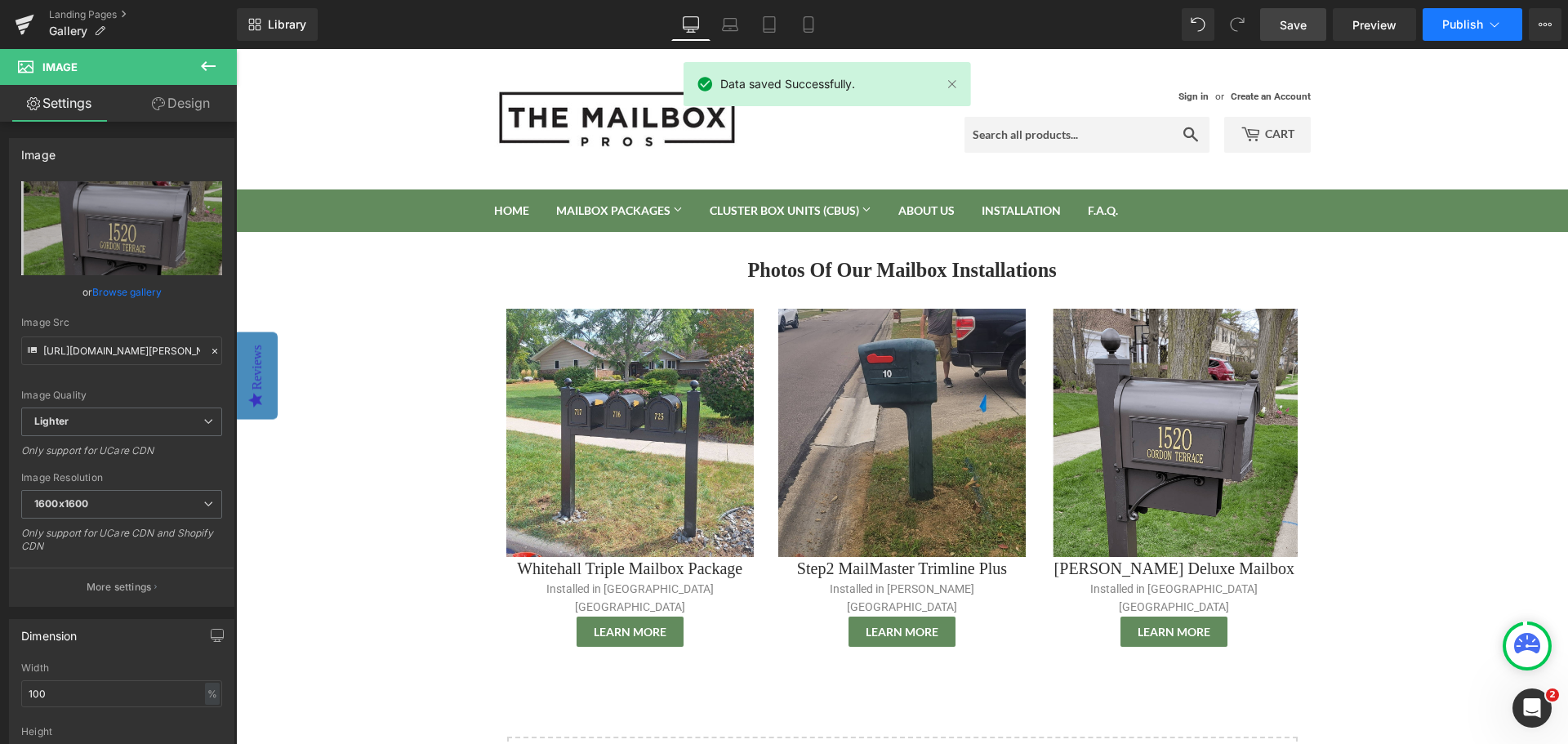
click at [1463, 24] on span "Publish" at bounding box center [1463, 24] width 40 height 13
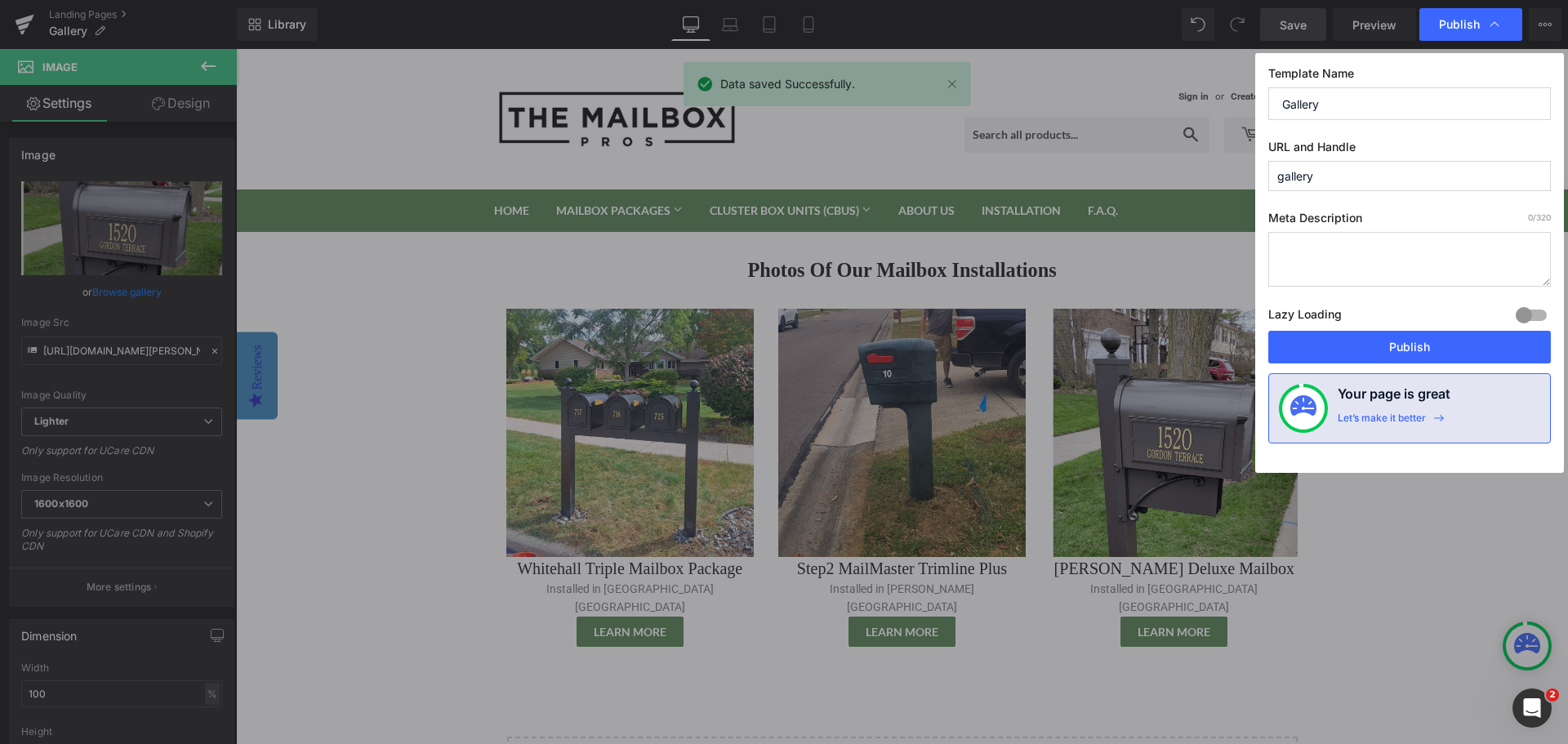
click at [1392, 329] on div "Lazy Loading Build Upgrade plan to unlock" at bounding box center [1410, 317] width 282 height 27
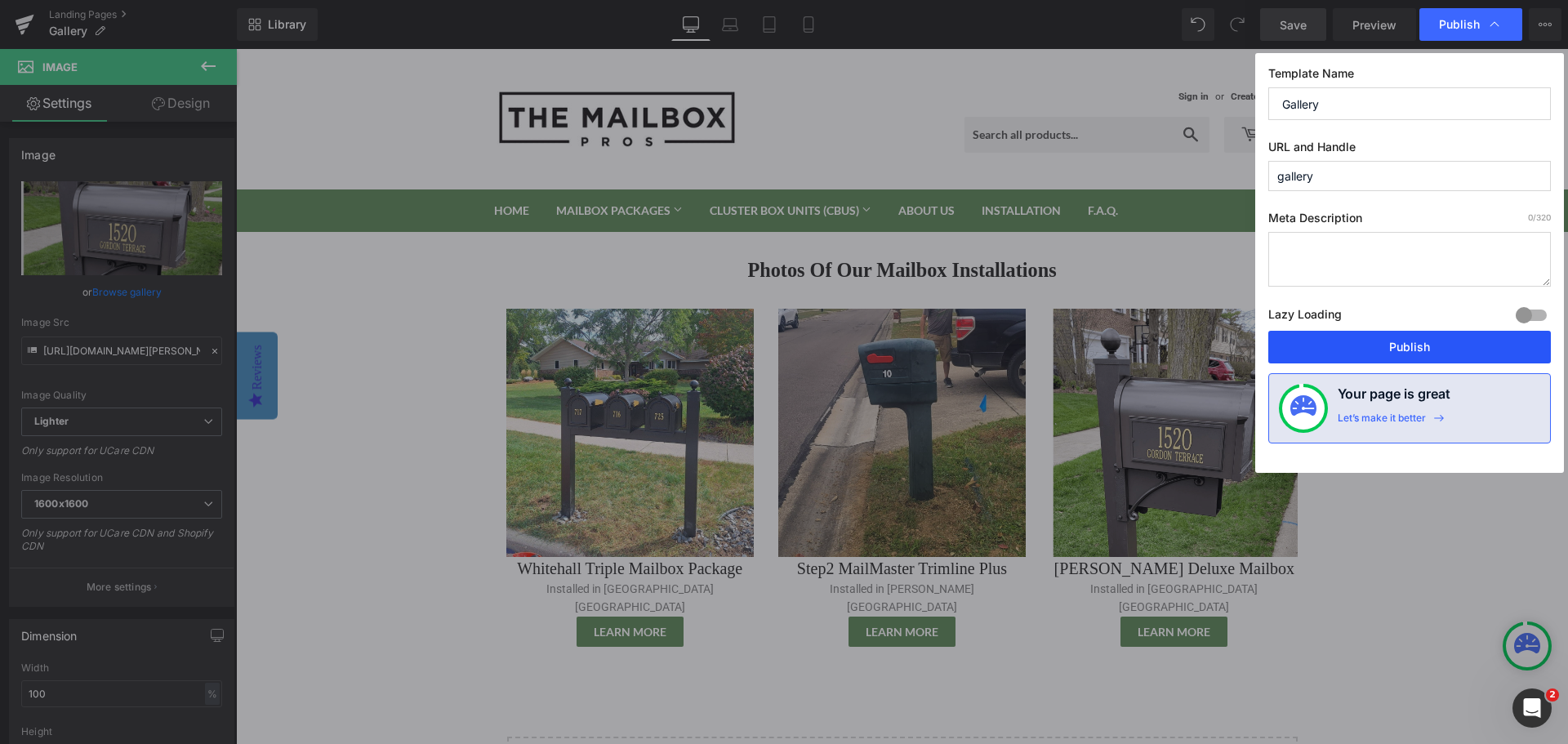
click at [1393, 347] on button "Publish" at bounding box center [1410, 346] width 282 height 33
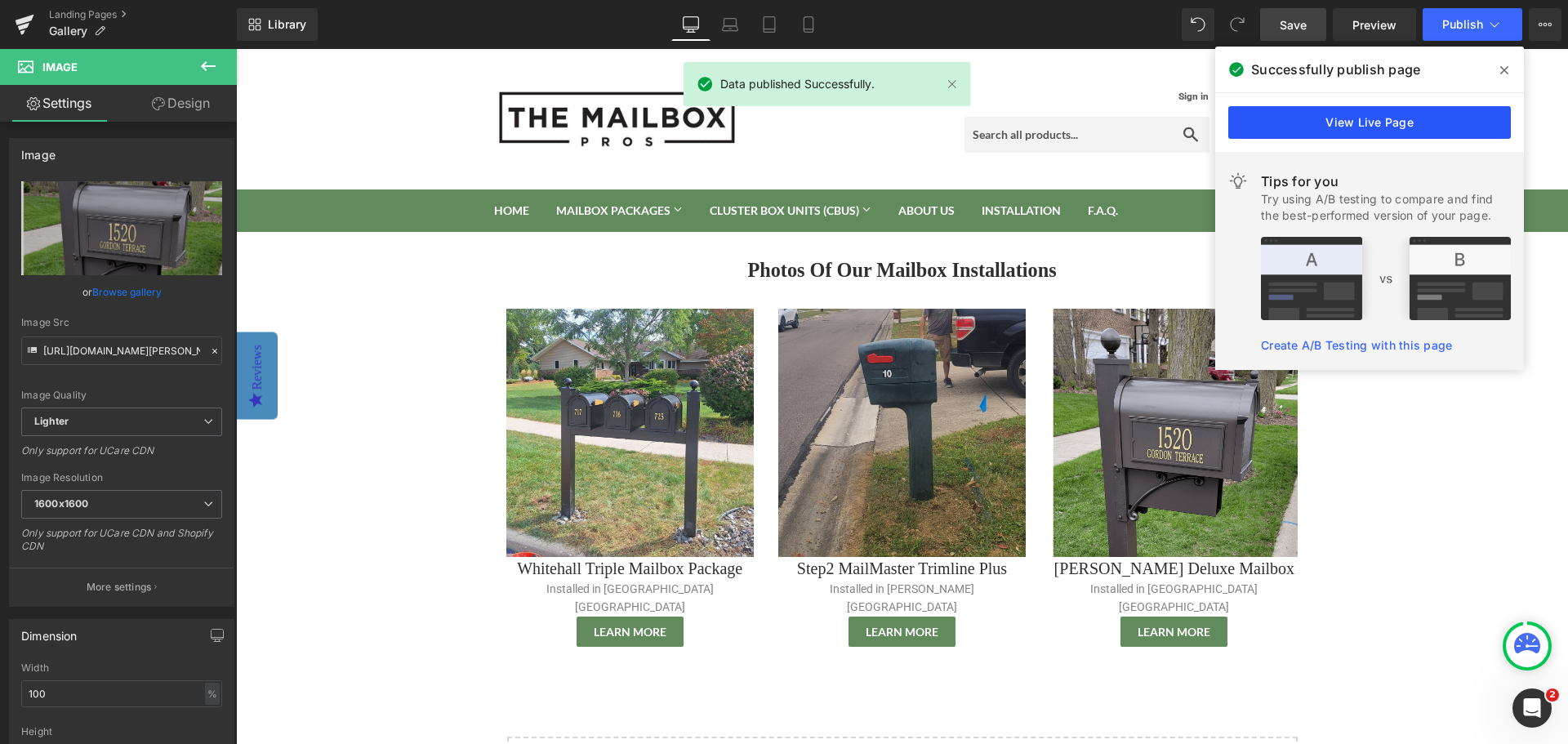
click at [1334, 126] on link "View Live Page" at bounding box center [1369, 122] width 282 height 33
